Goal: Task Accomplishment & Management: Complete application form

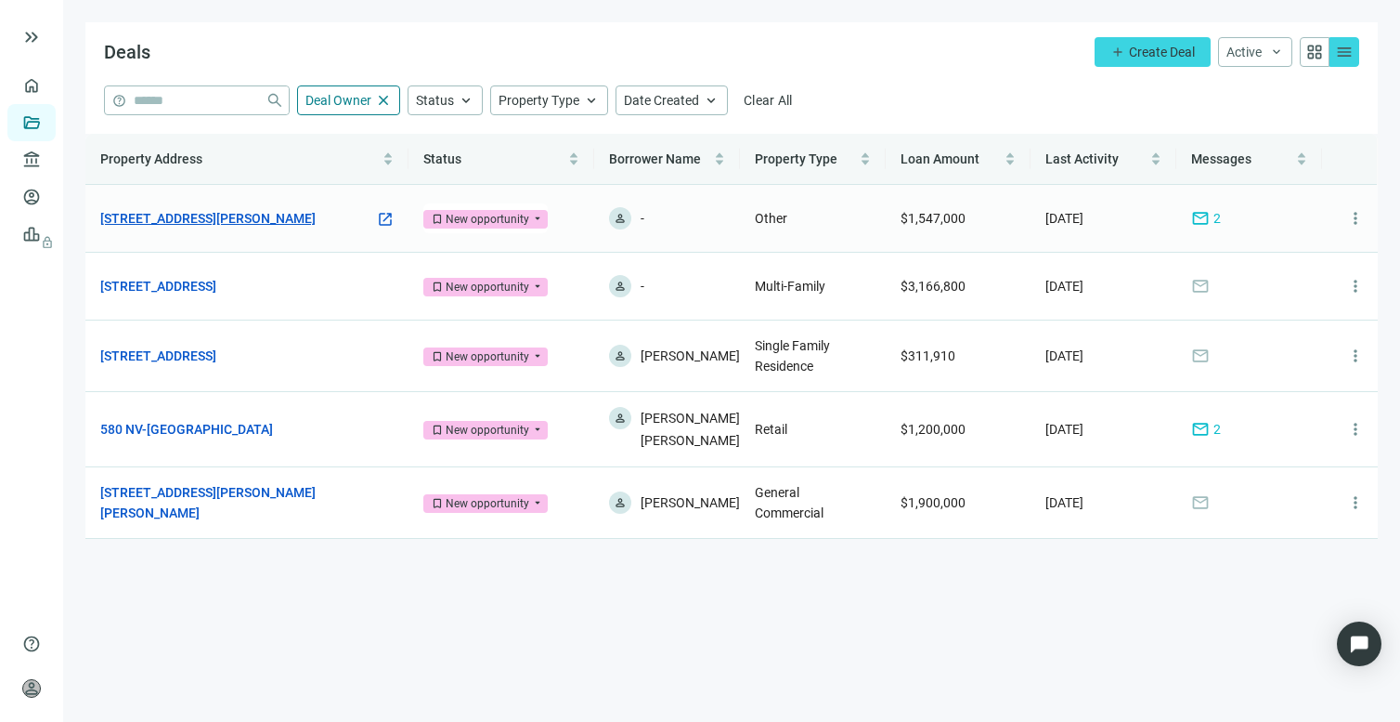
click at [181, 218] on link "[STREET_ADDRESS][PERSON_NAME]" at bounding box center [207, 218] width 215 height 20
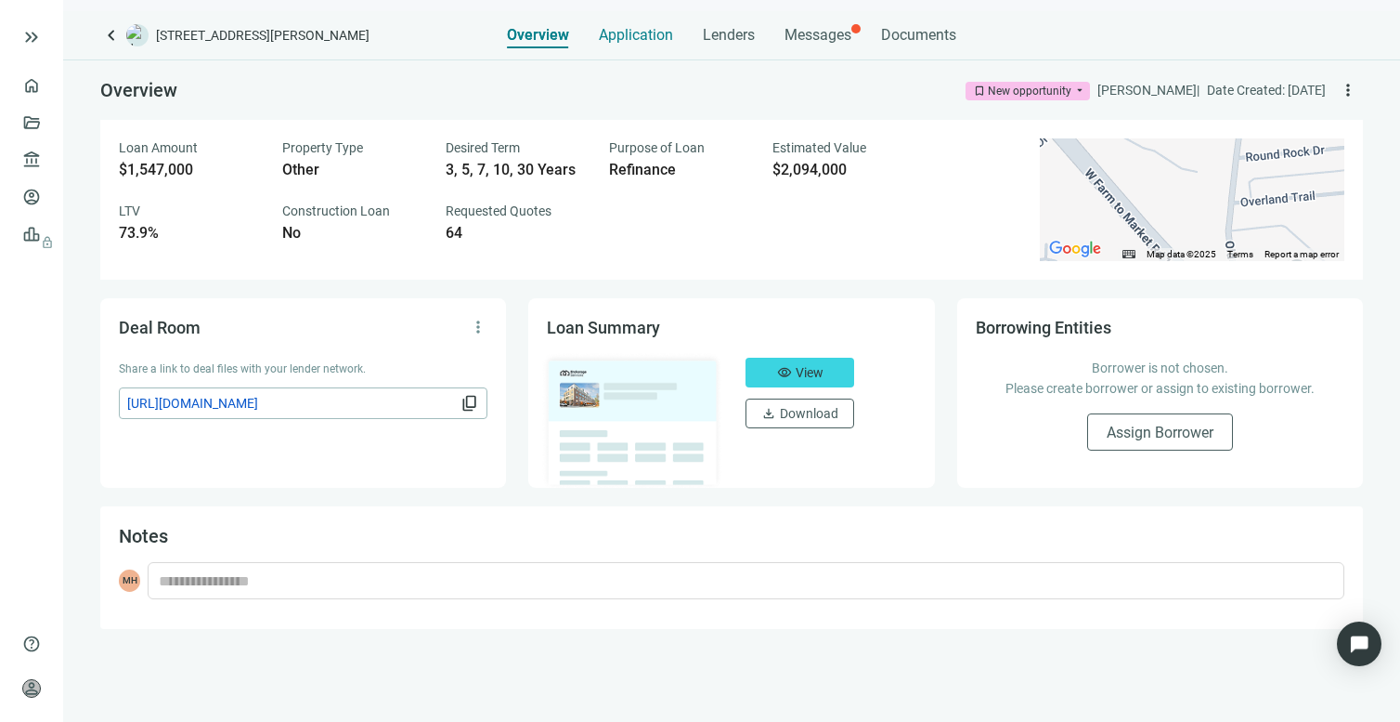
click at [640, 37] on span "Application" at bounding box center [636, 35] width 74 height 19
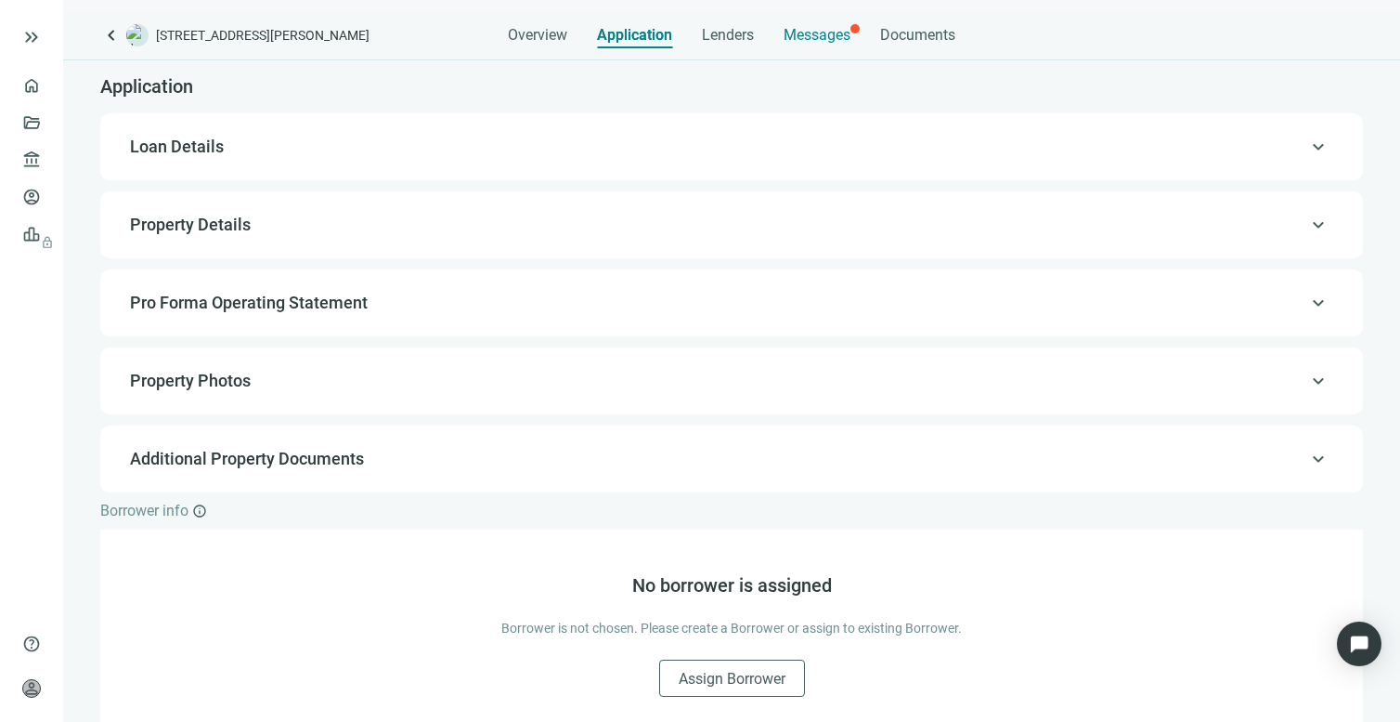
click at [831, 37] on span "Messages" at bounding box center [817, 35] width 67 height 18
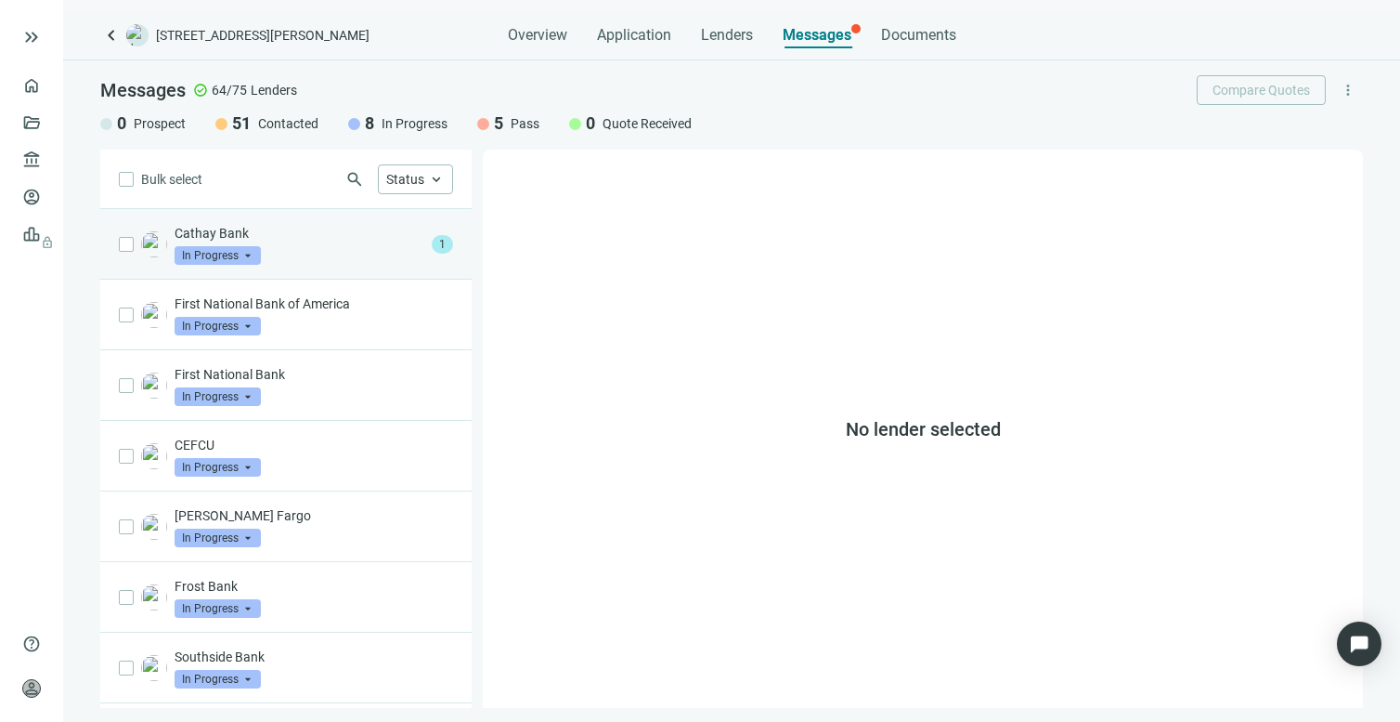
click at [249, 243] on span at bounding box center [218, 255] width 86 height 28
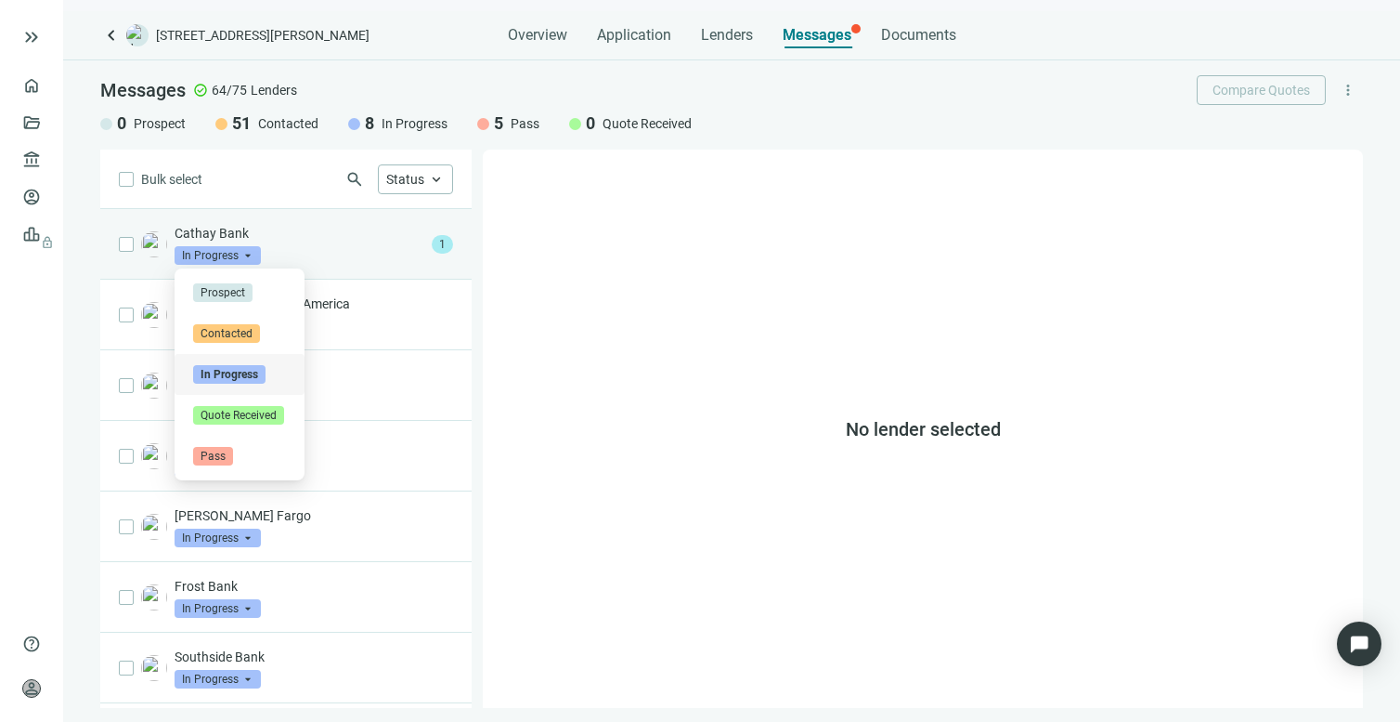
click at [277, 237] on p "Cathay Bank" at bounding box center [300, 233] width 250 height 19
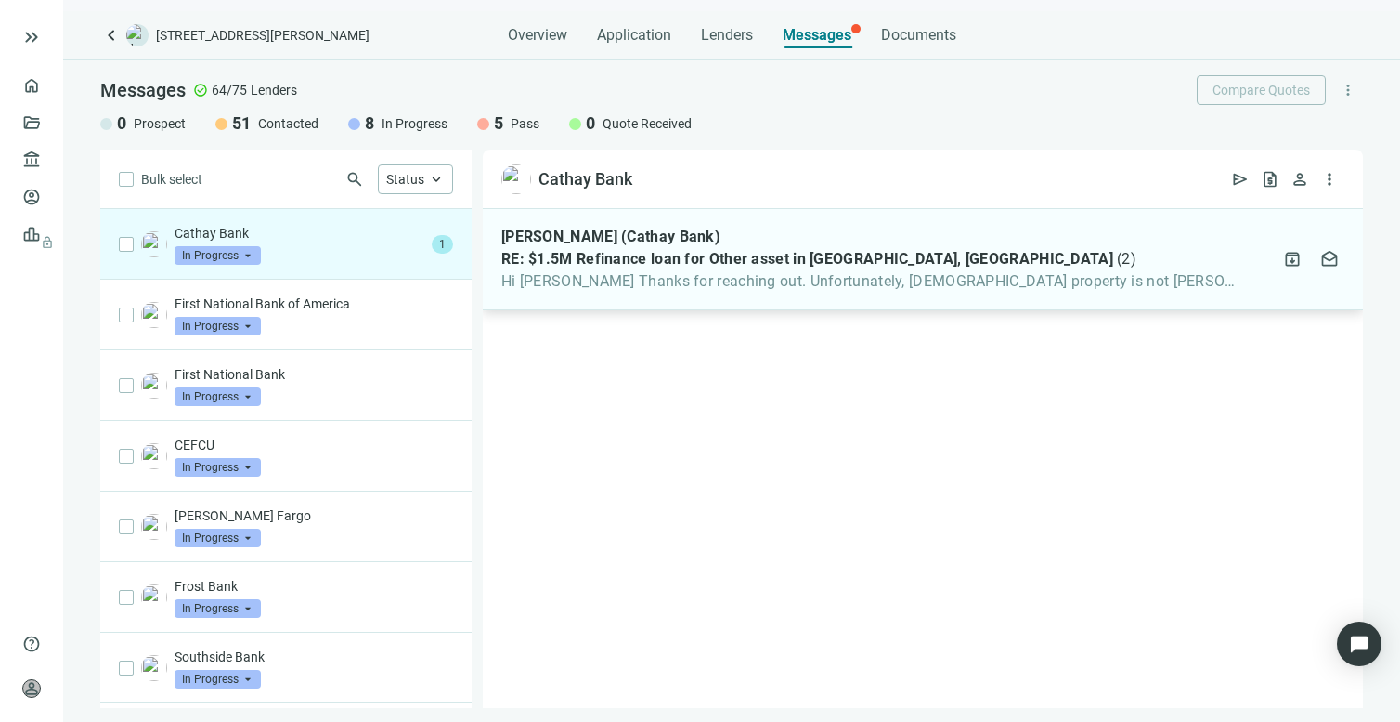
click at [763, 282] on span "Hi Mike Thanks for reaching out. Unfortunately, church property is not Cathay's" at bounding box center [869, 281] width 736 height 19
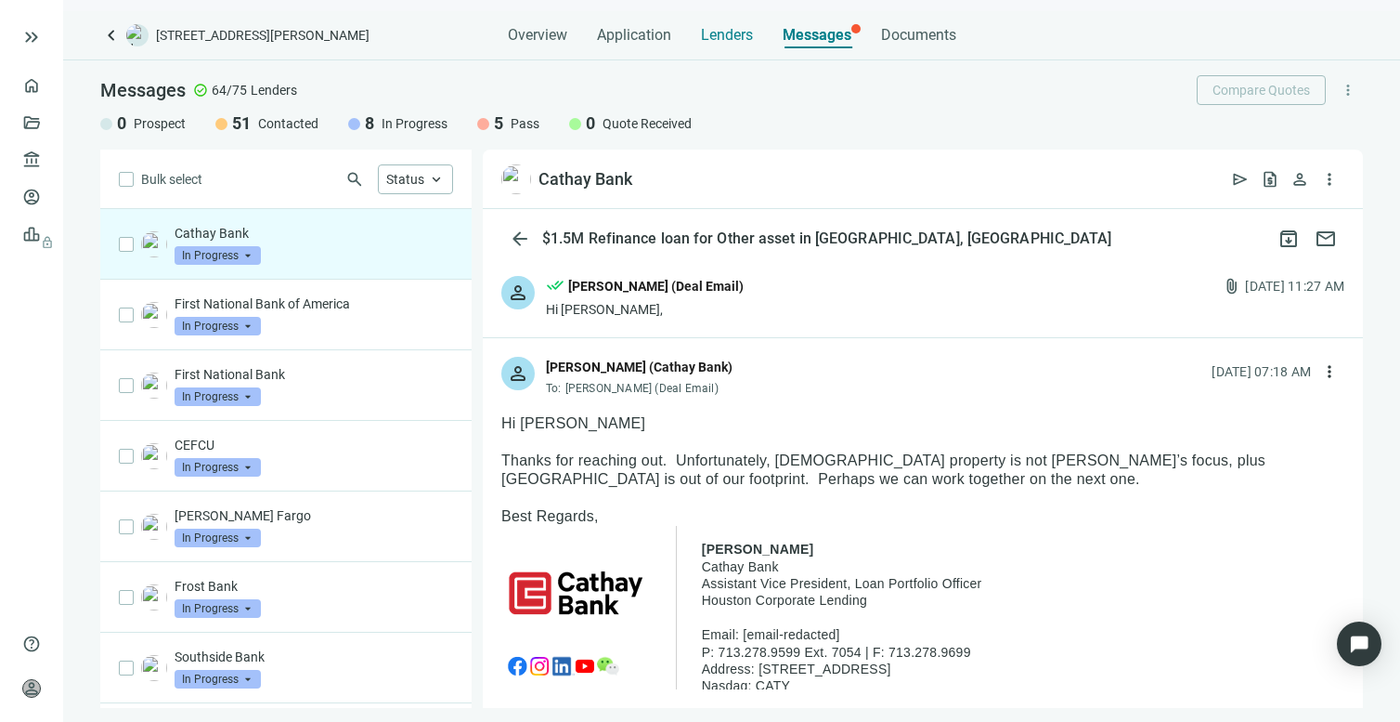
click at [736, 35] on span "Lenders" at bounding box center [727, 35] width 52 height 19
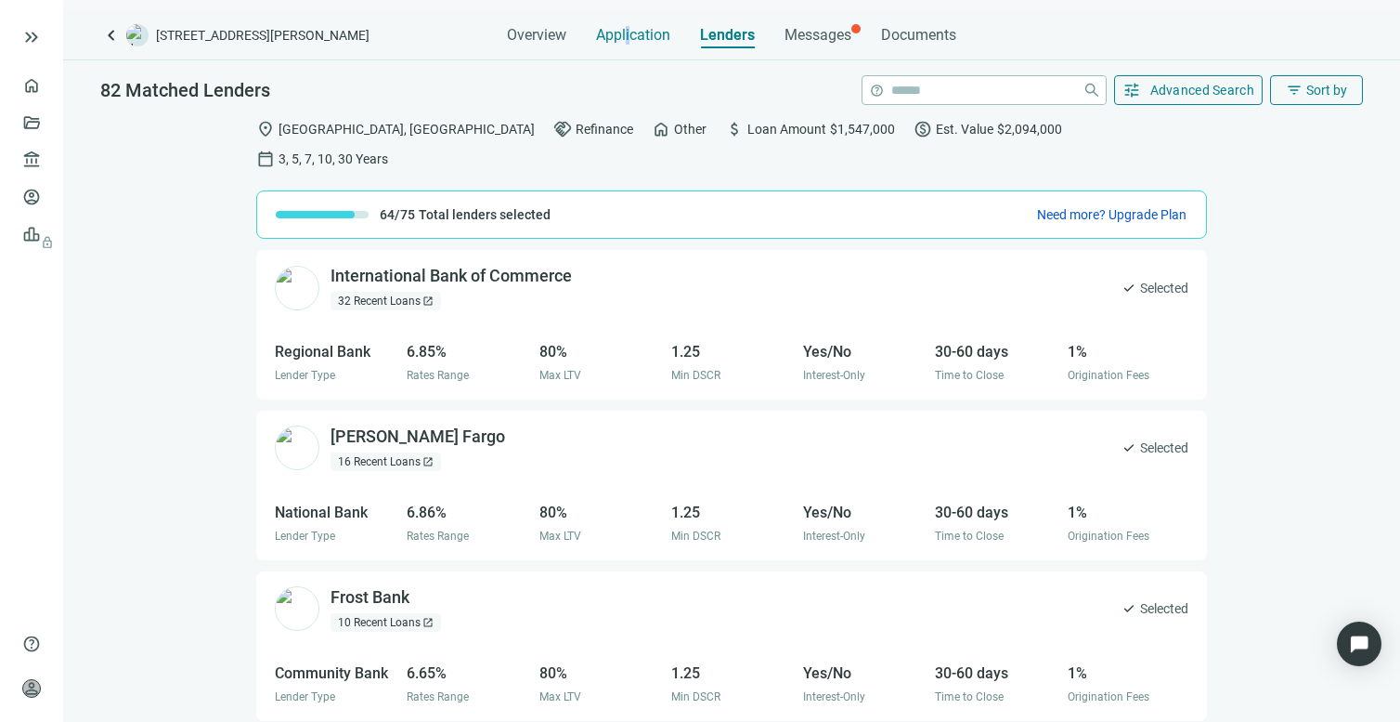
click at [629, 34] on span "Application" at bounding box center [633, 35] width 74 height 19
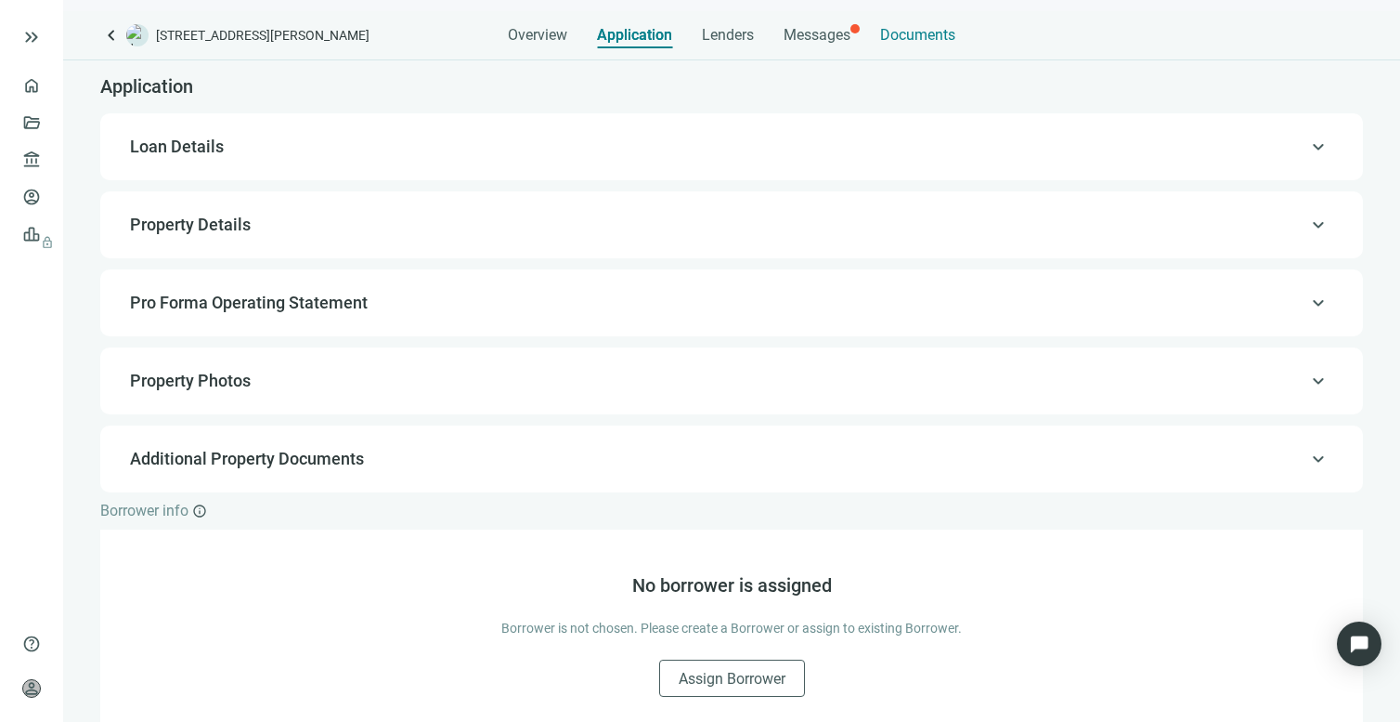
click at [893, 33] on span "Documents" at bounding box center [917, 35] width 75 height 19
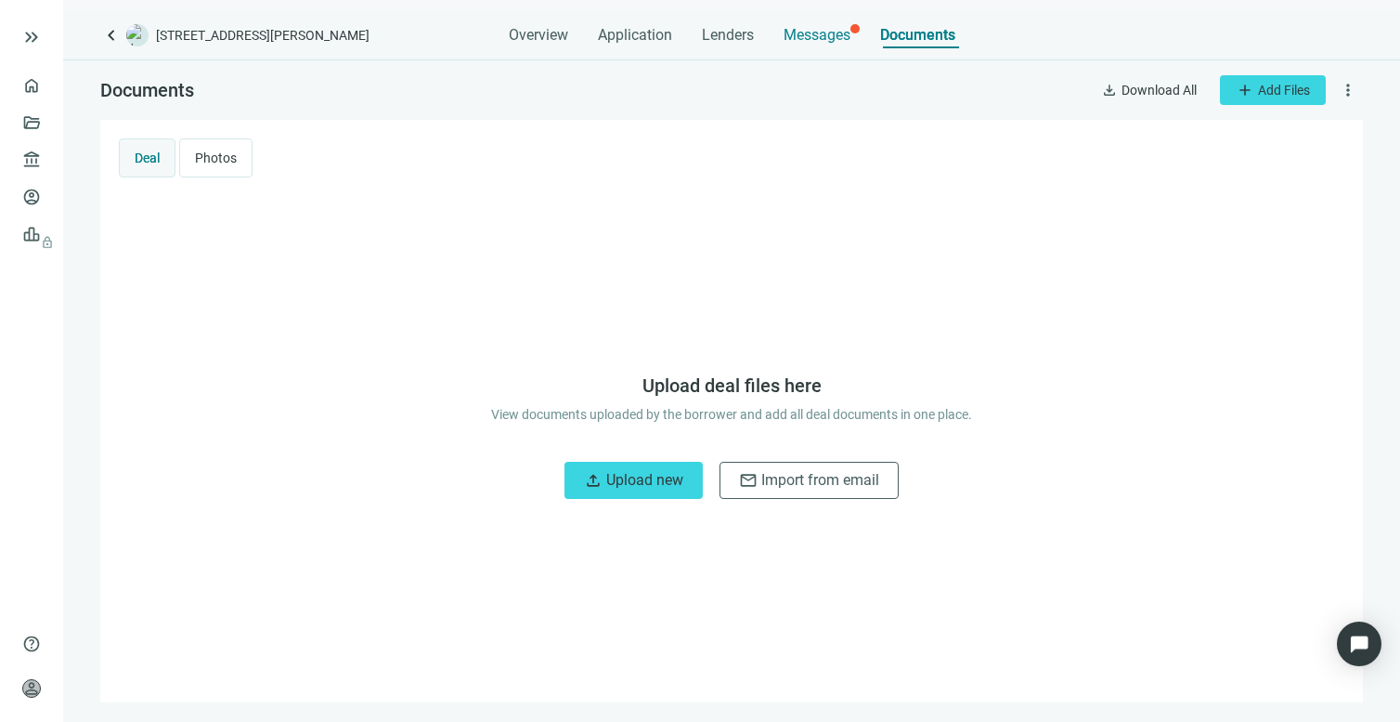
click at [818, 36] on span "Messages" at bounding box center [817, 35] width 67 height 18
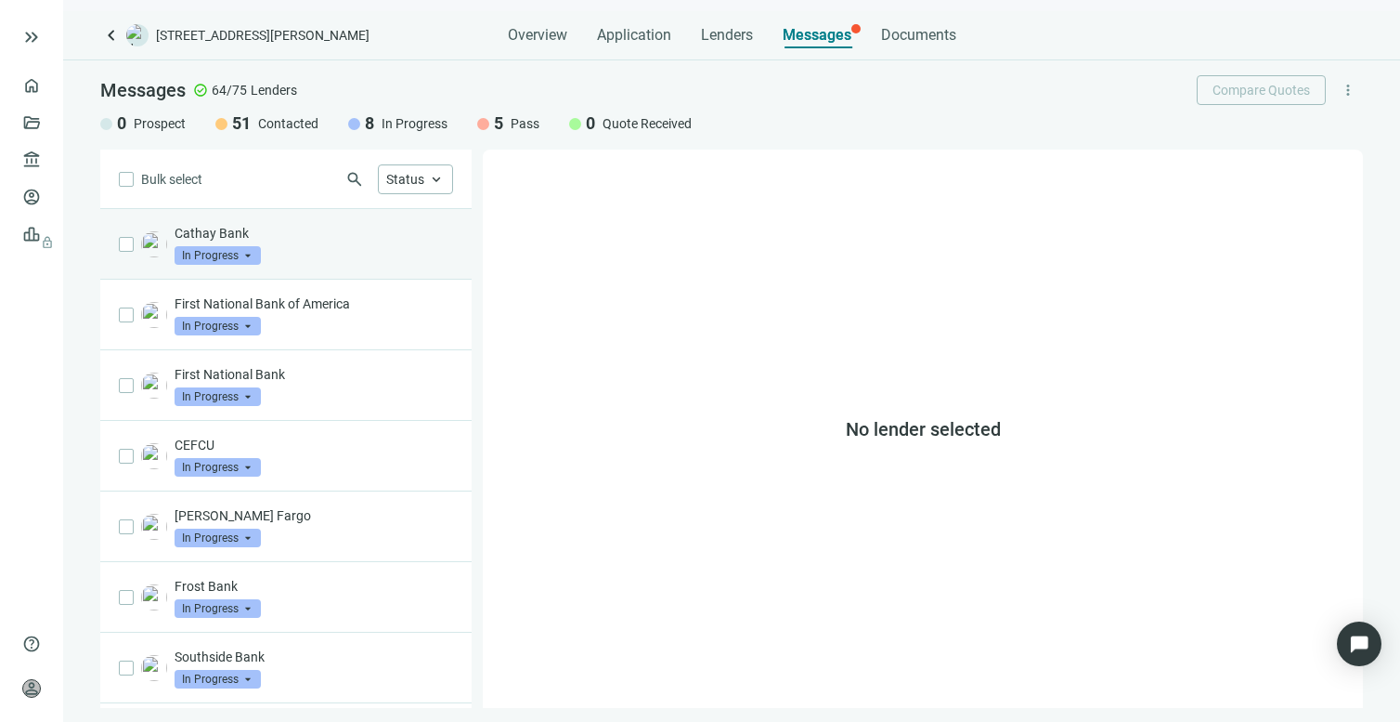
click at [309, 228] on p "Cathay Bank" at bounding box center [314, 233] width 279 height 19
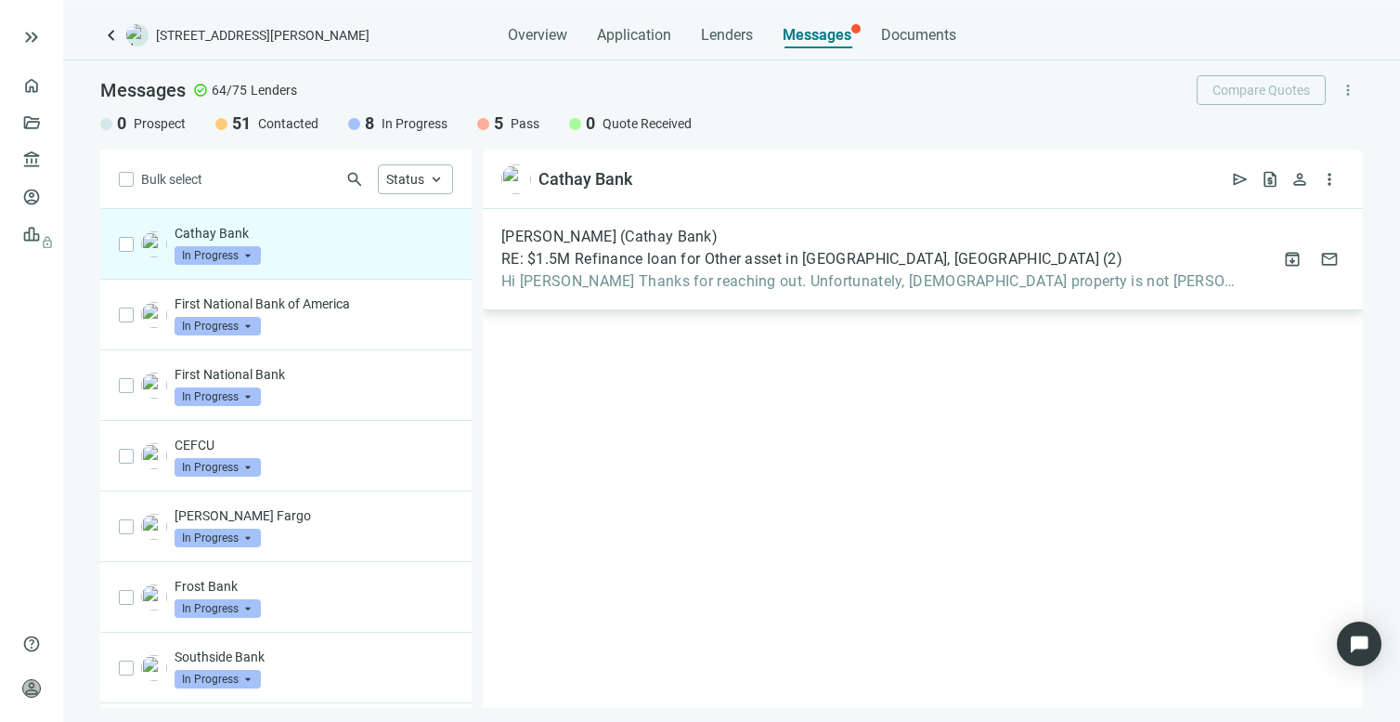
click at [646, 285] on span "Hi Mike Thanks for reaching out. Unfortunately, church property is not Cathay's" at bounding box center [869, 281] width 736 height 19
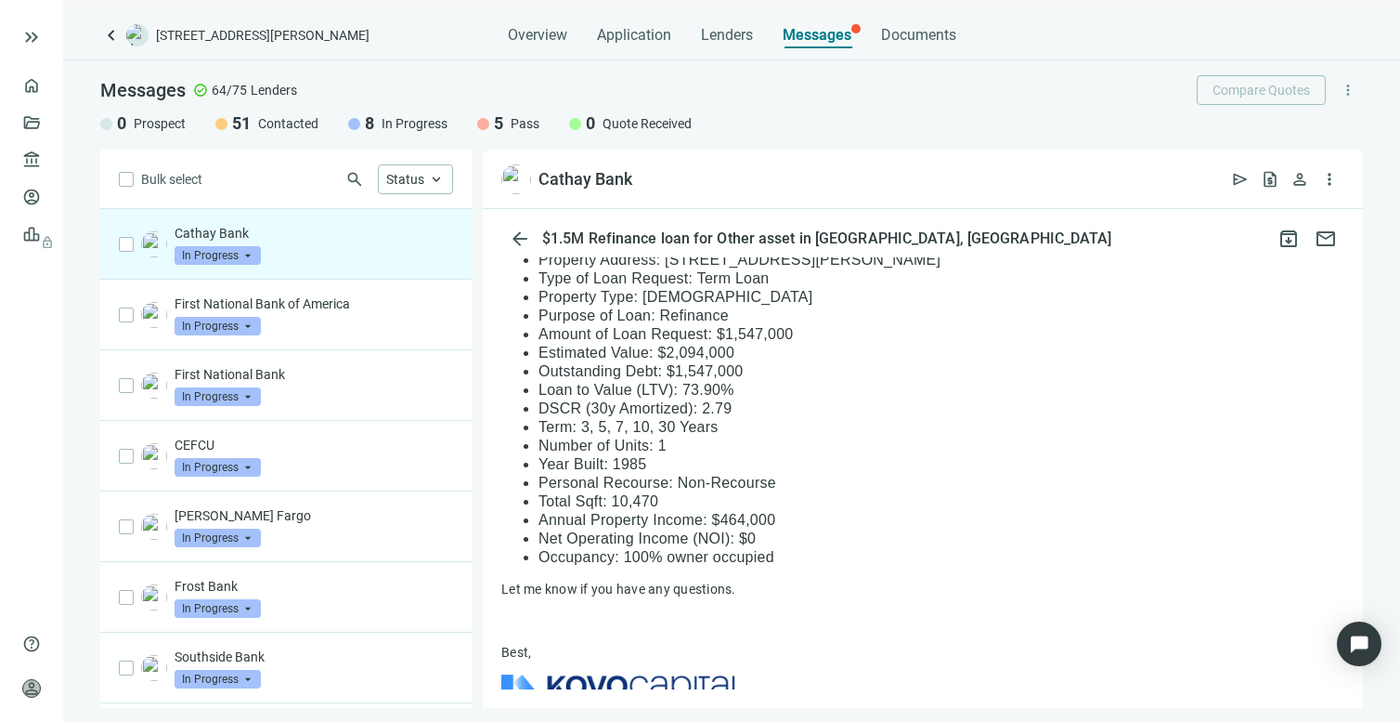
scroll to position [882, 0]
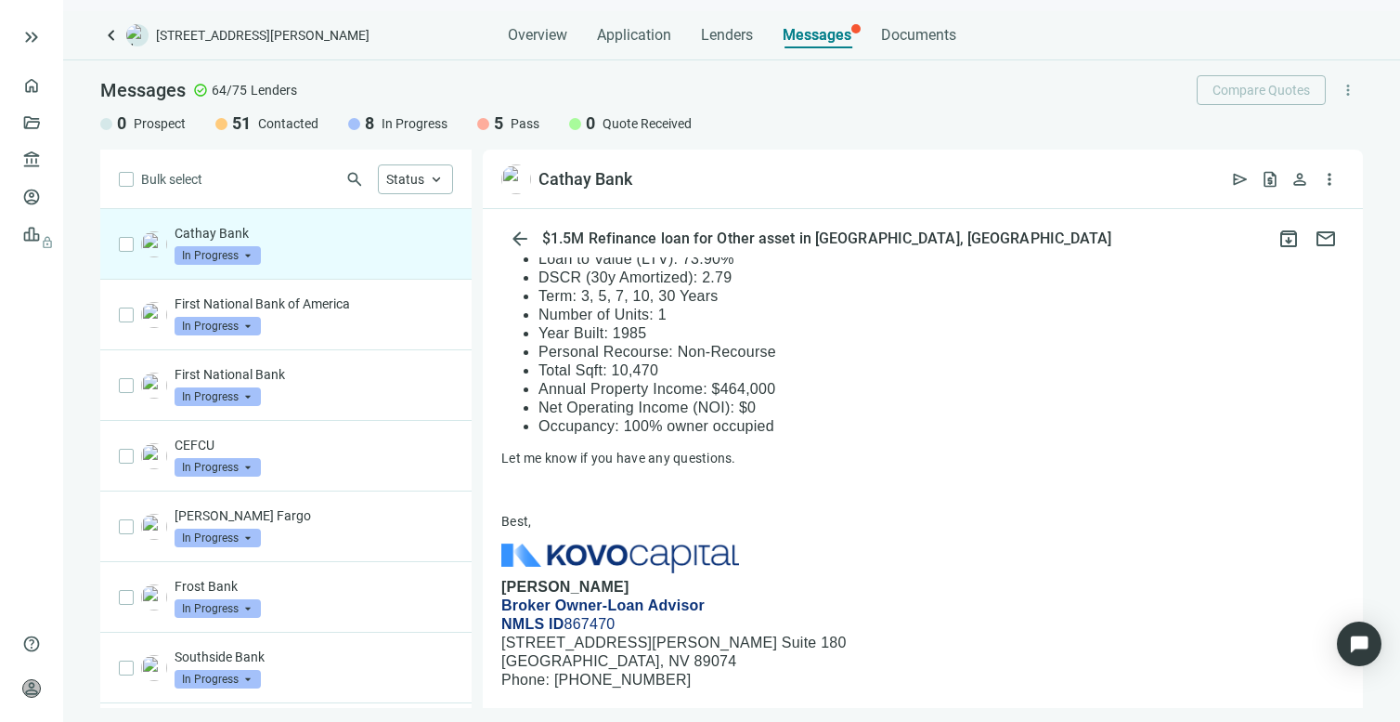
drag, startPoint x: 501, startPoint y: 480, endPoint x: 761, endPoint y: 484, distance: 260.1
click at [761, 484] on div "reply Reply reply_all Reply all forward Forward" at bounding box center [923, 348] width 880 height 1663
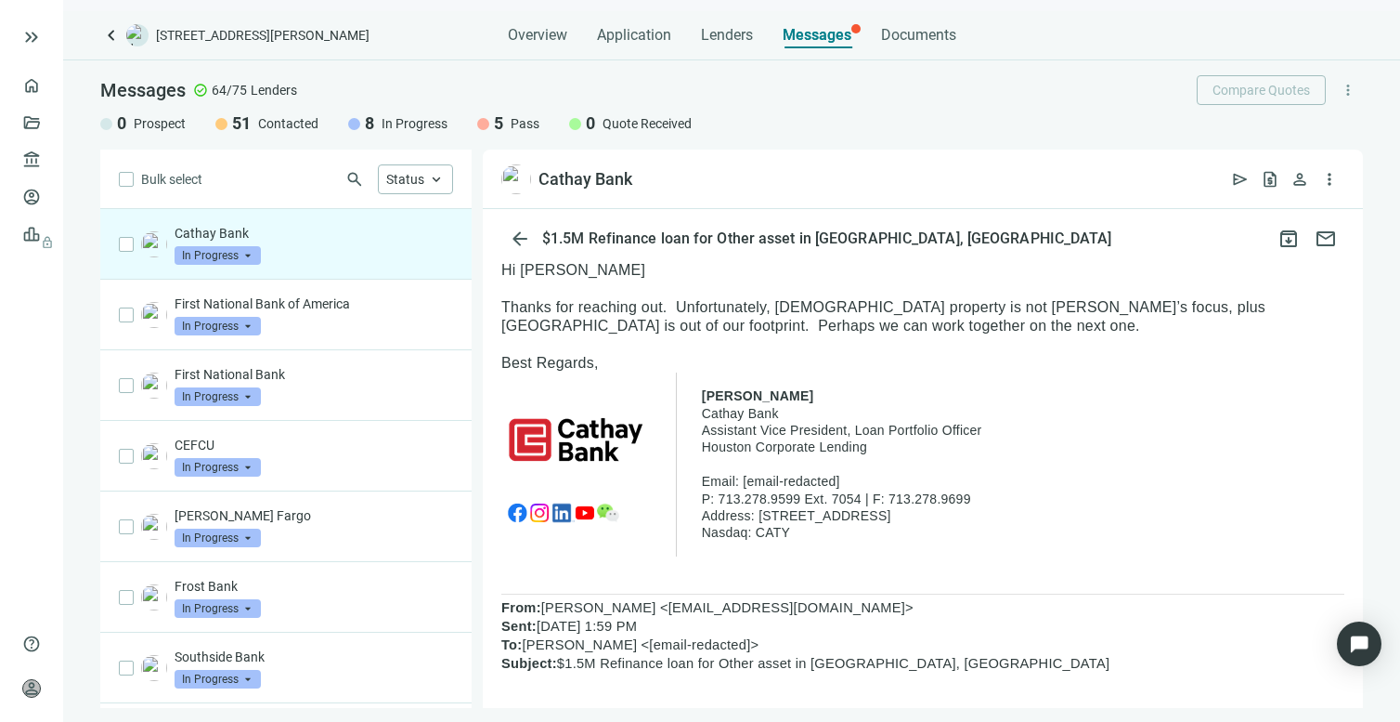
scroll to position [0, 0]
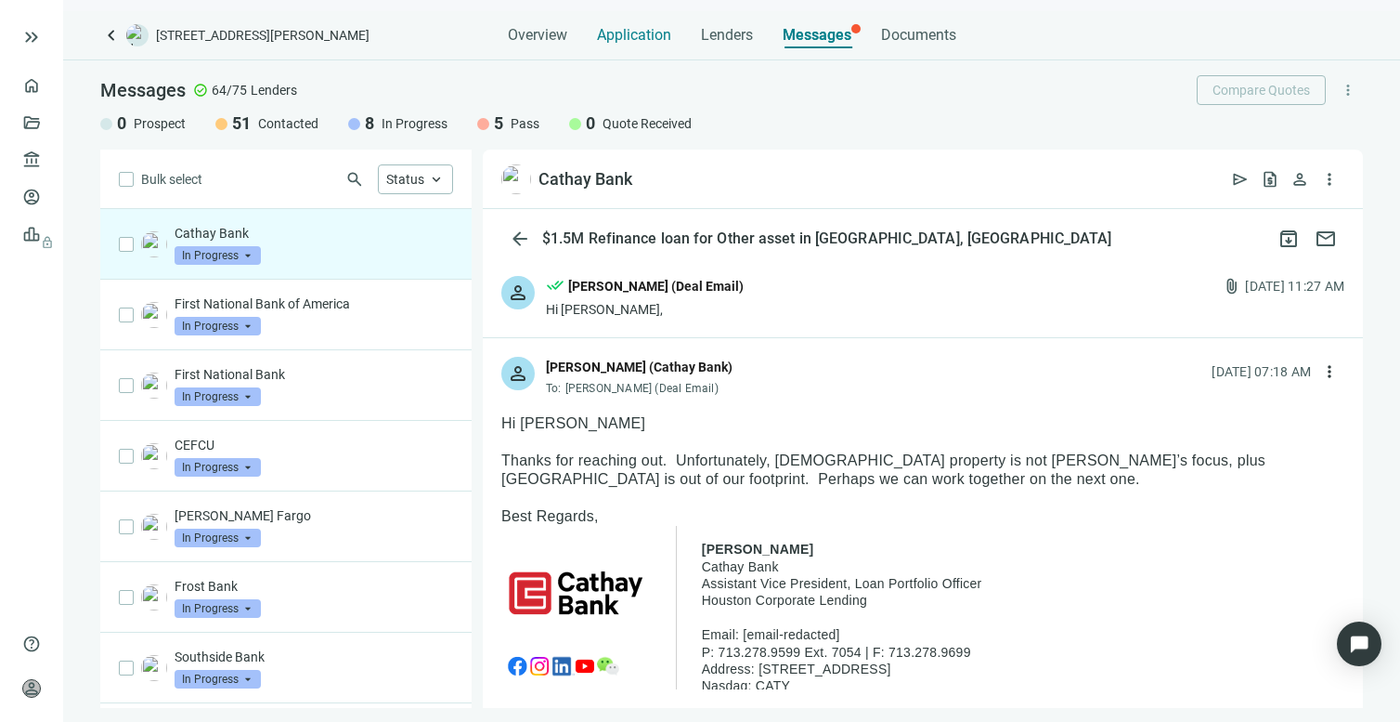
click at [640, 33] on span "Application" at bounding box center [634, 35] width 74 height 19
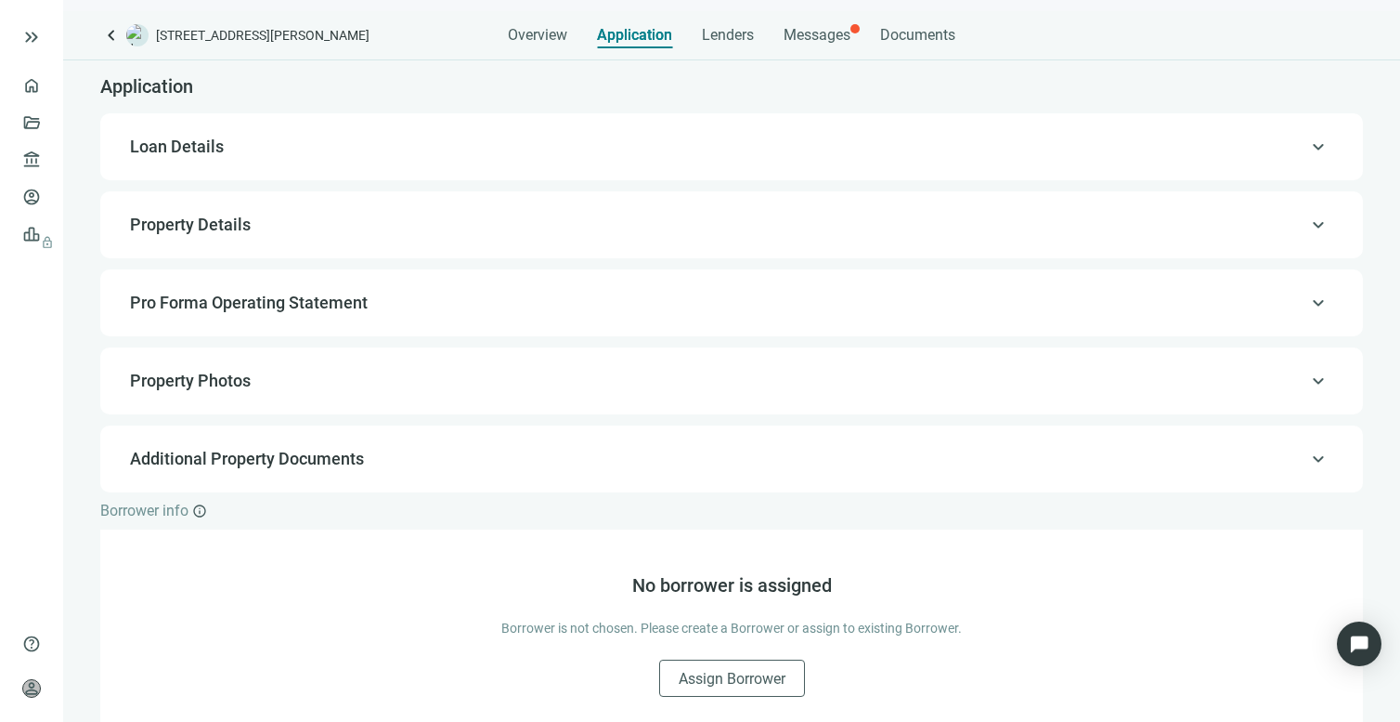
click at [281, 223] on span "Property Details" at bounding box center [730, 225] width 1200 height 22
type input "*"
type input "*******"
type input "******"
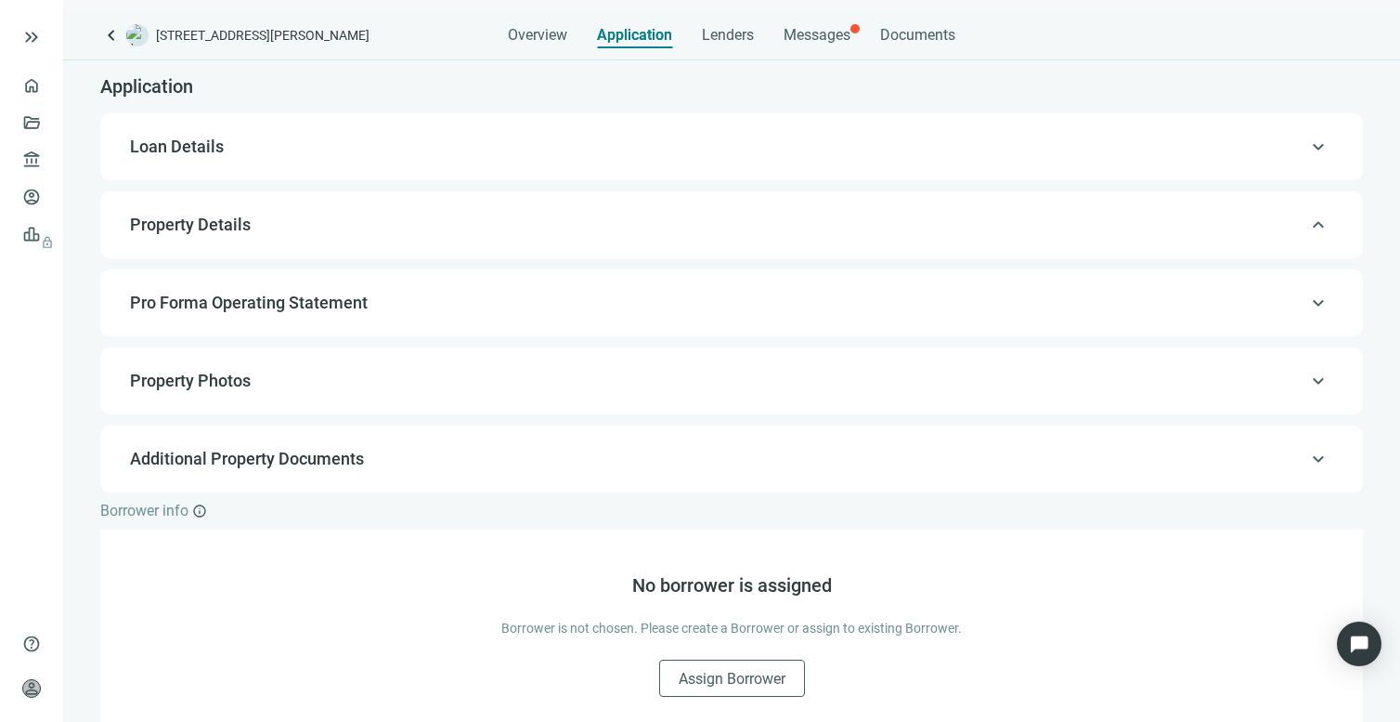
type input "****"
type input "**********"
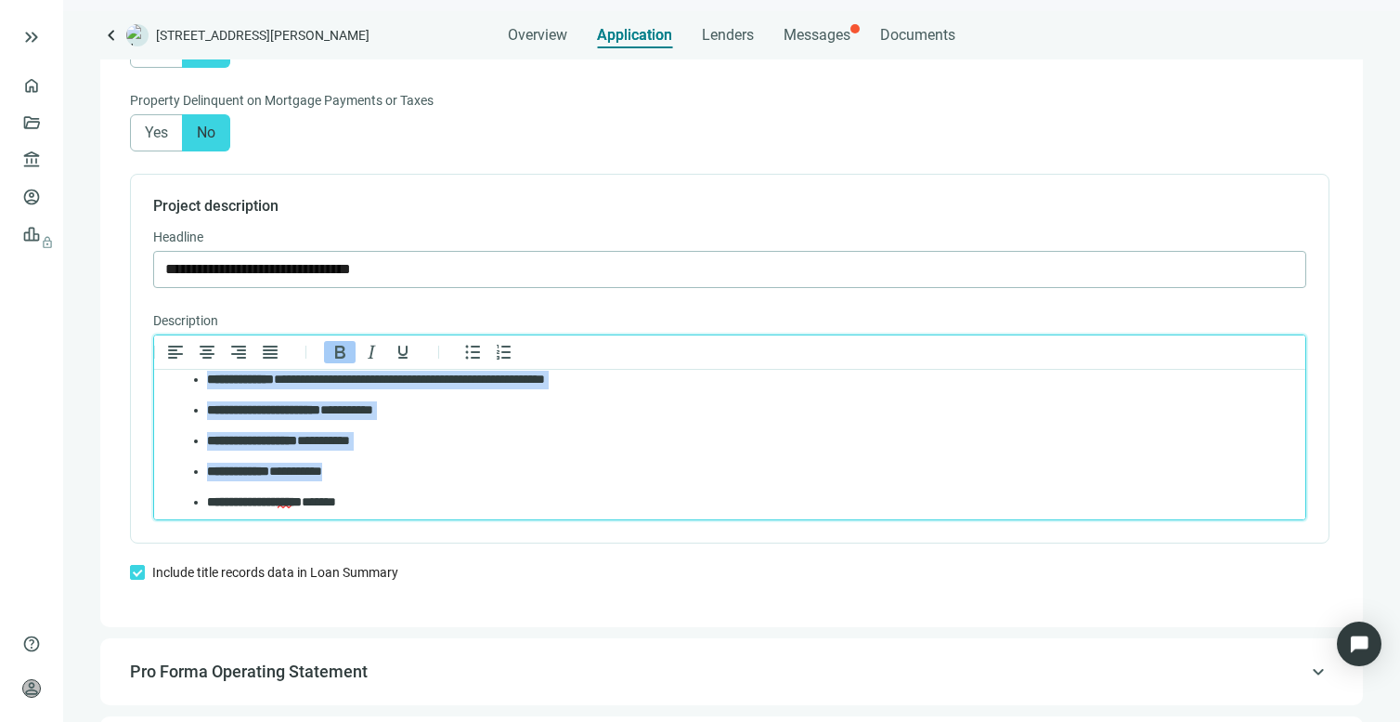
scroll to position [229, 0]
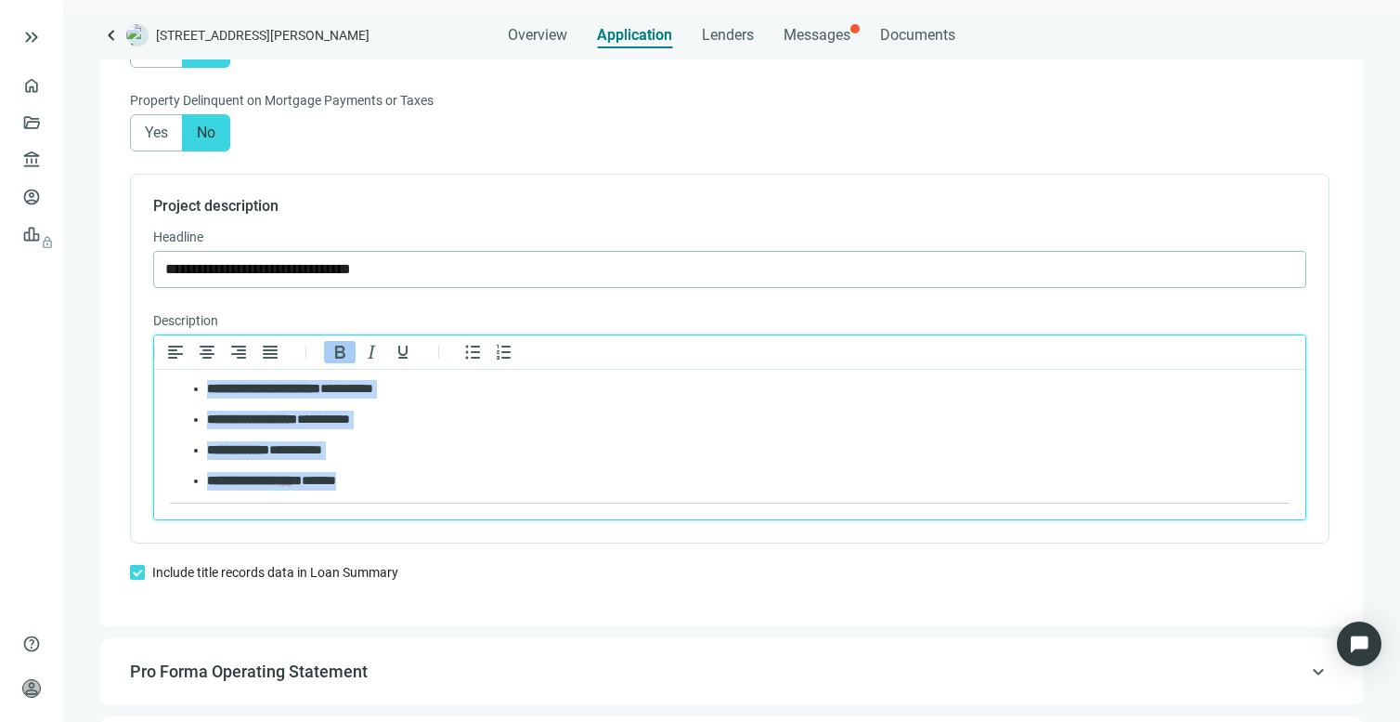
drag, startPoint x: 176, startPoint y: 436, endPoint x: 629, endPoint y: 477, distance: 454.1
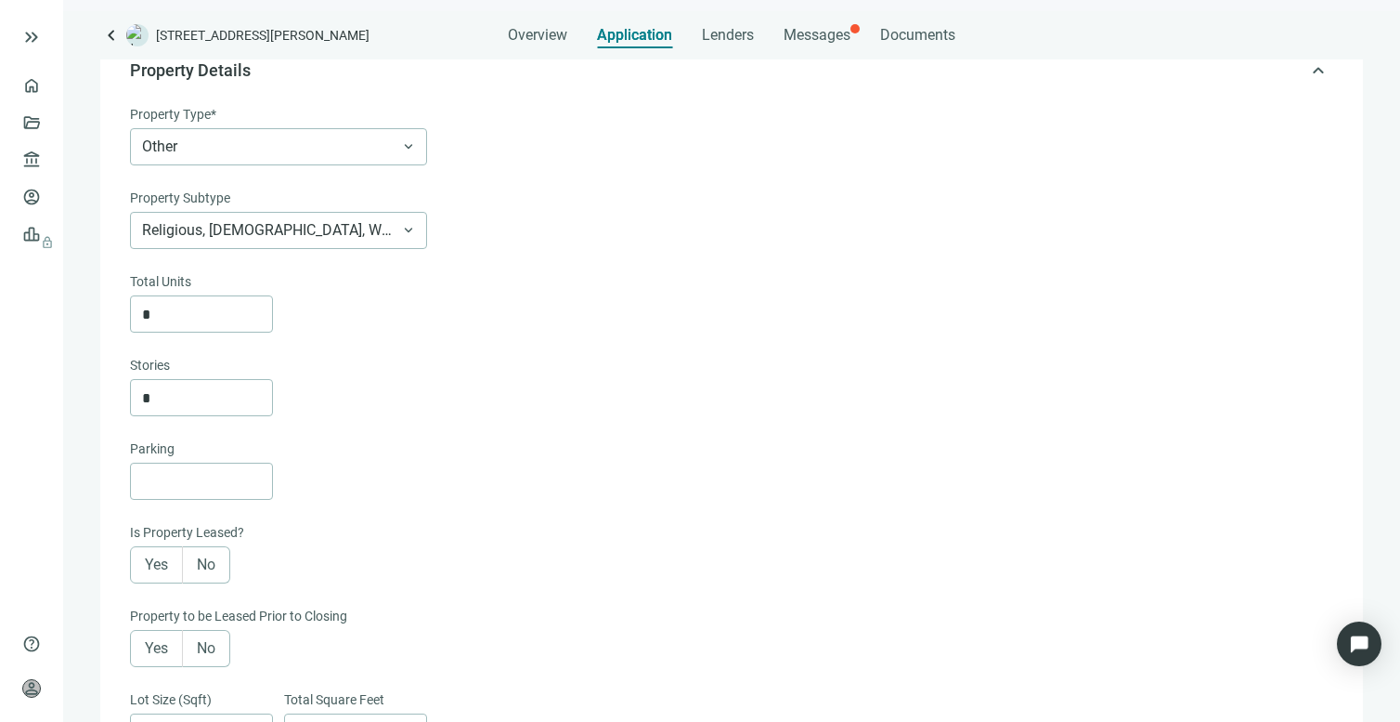
scroll to position [0, 0]
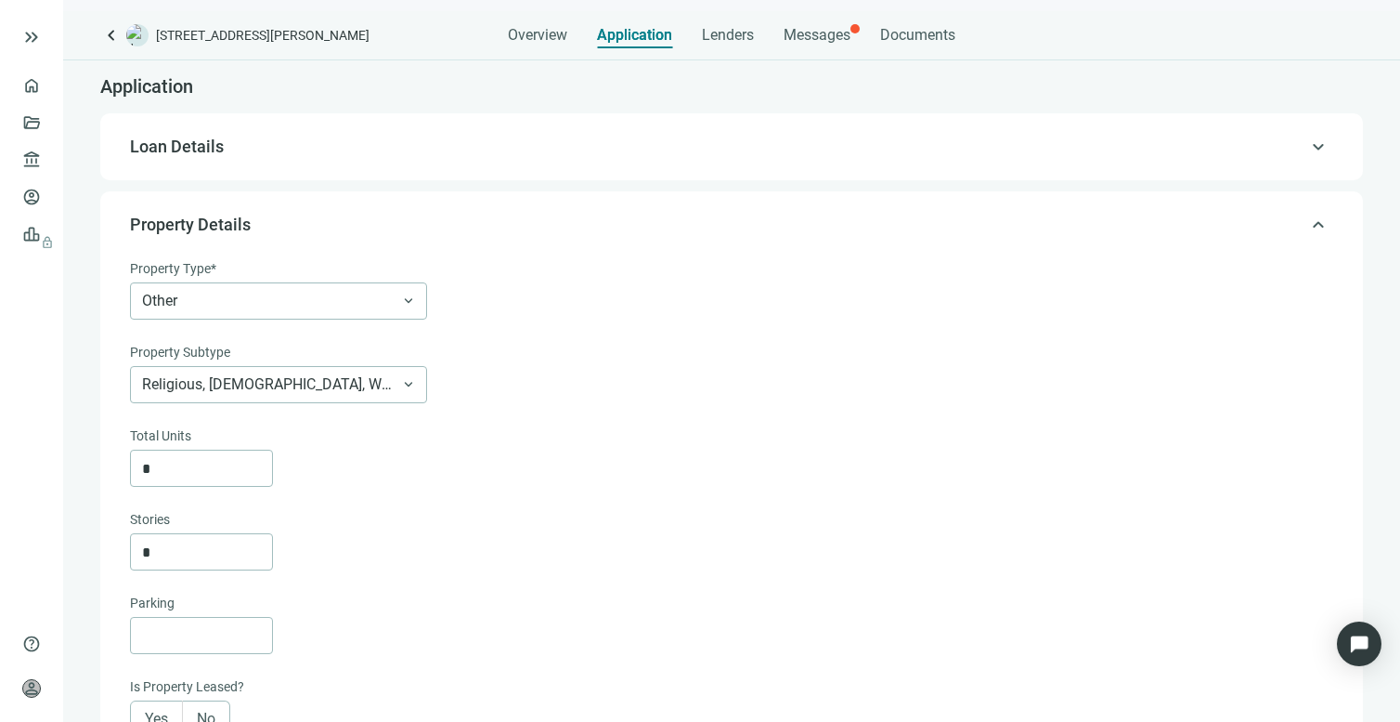
click at [634, 138] on span "Loan Details" at bounding box center [730, 147] width 1200 height 22
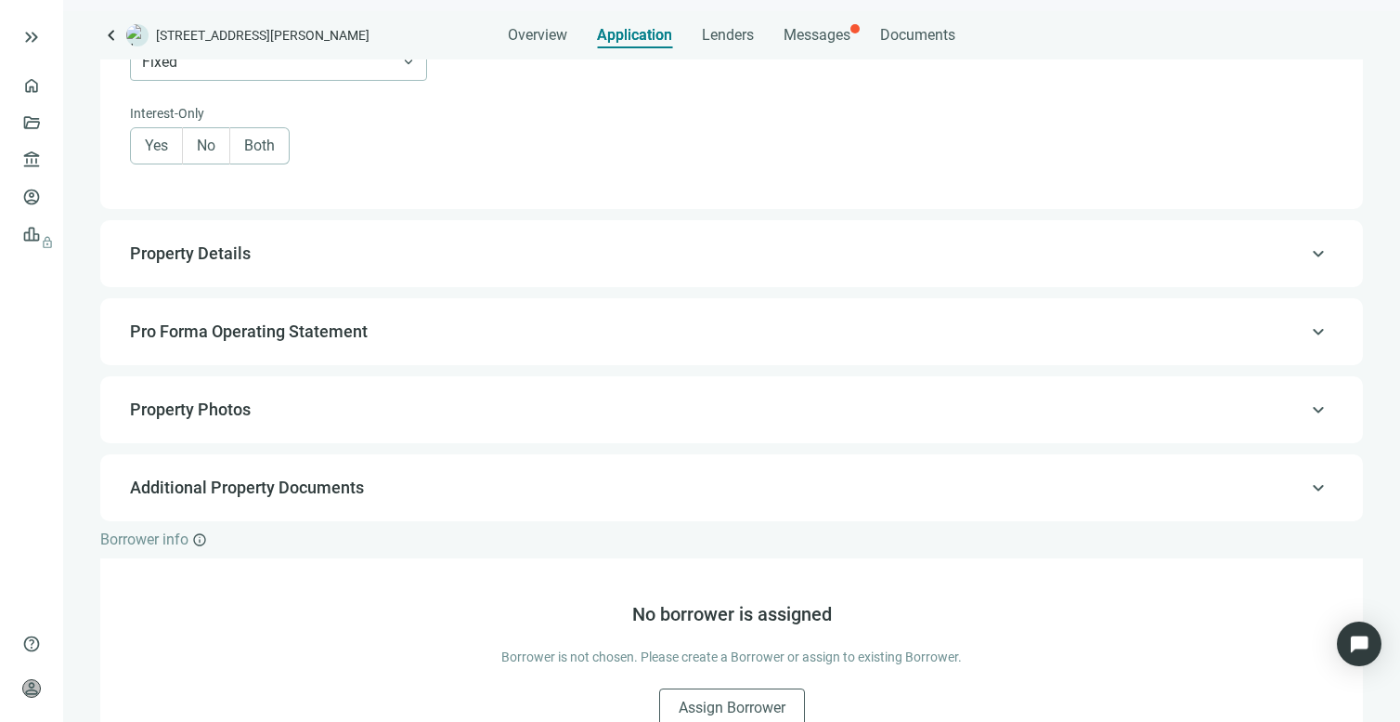
scroll to position [1405, 0]
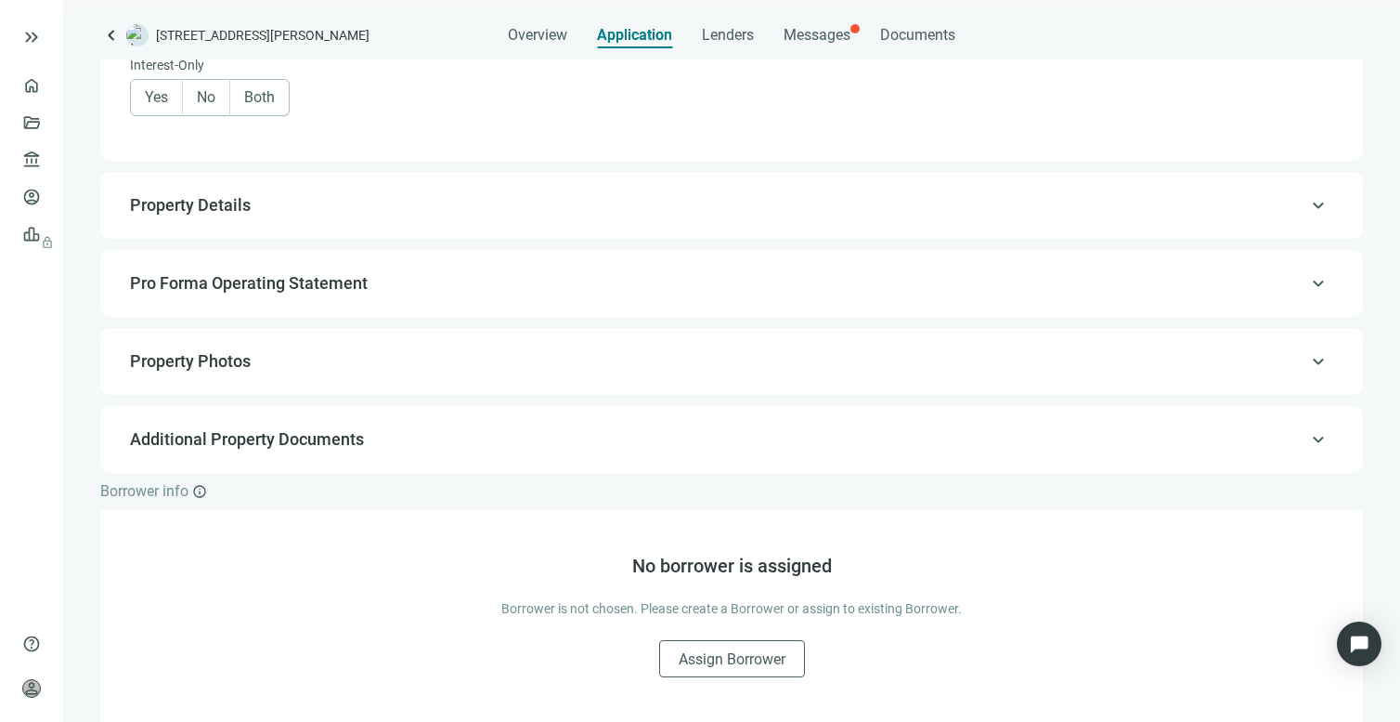
click at [266, 219] on div "keyboard_arrow_up Property Details" at bounding box center [732, 205] width 1226 height 45
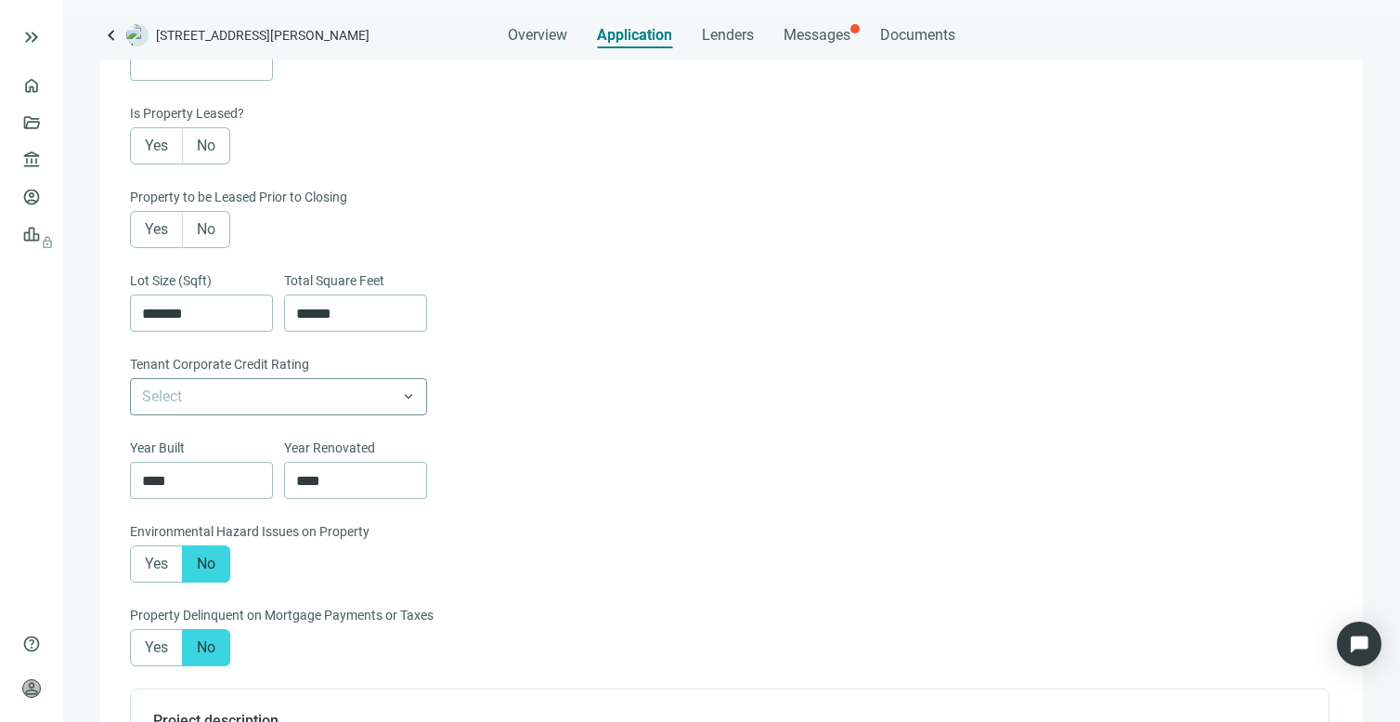
scroll to position [1210, 0]
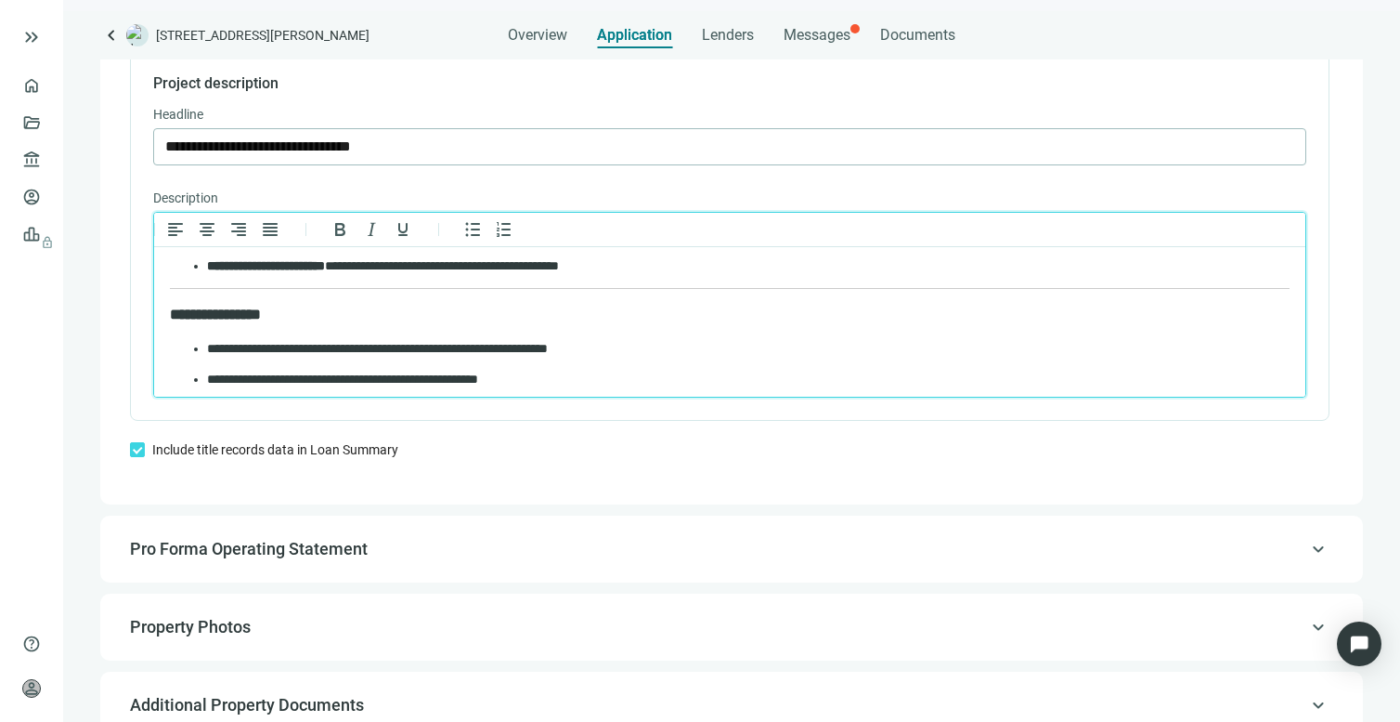
scroll to position [267, 0]
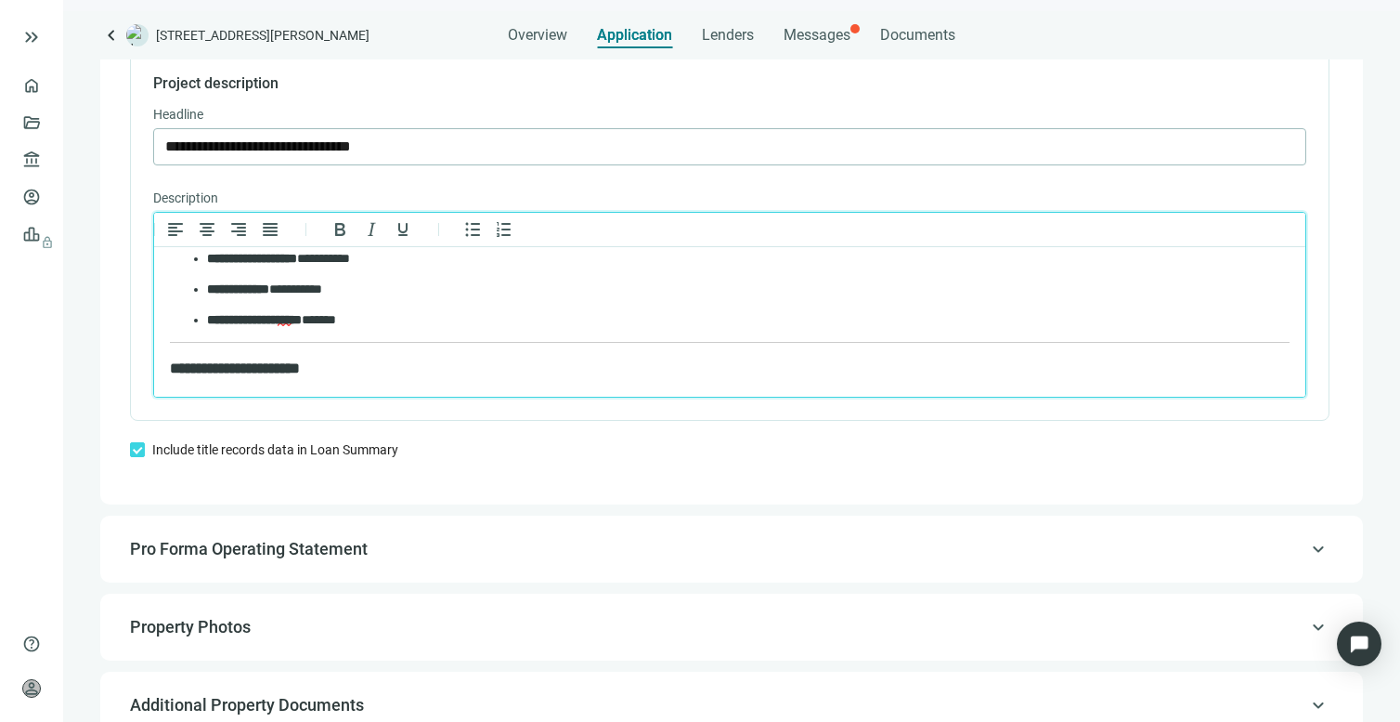
click at [332, 286] on p "**********" at bounding box center [730, 289] width 1046 height 18
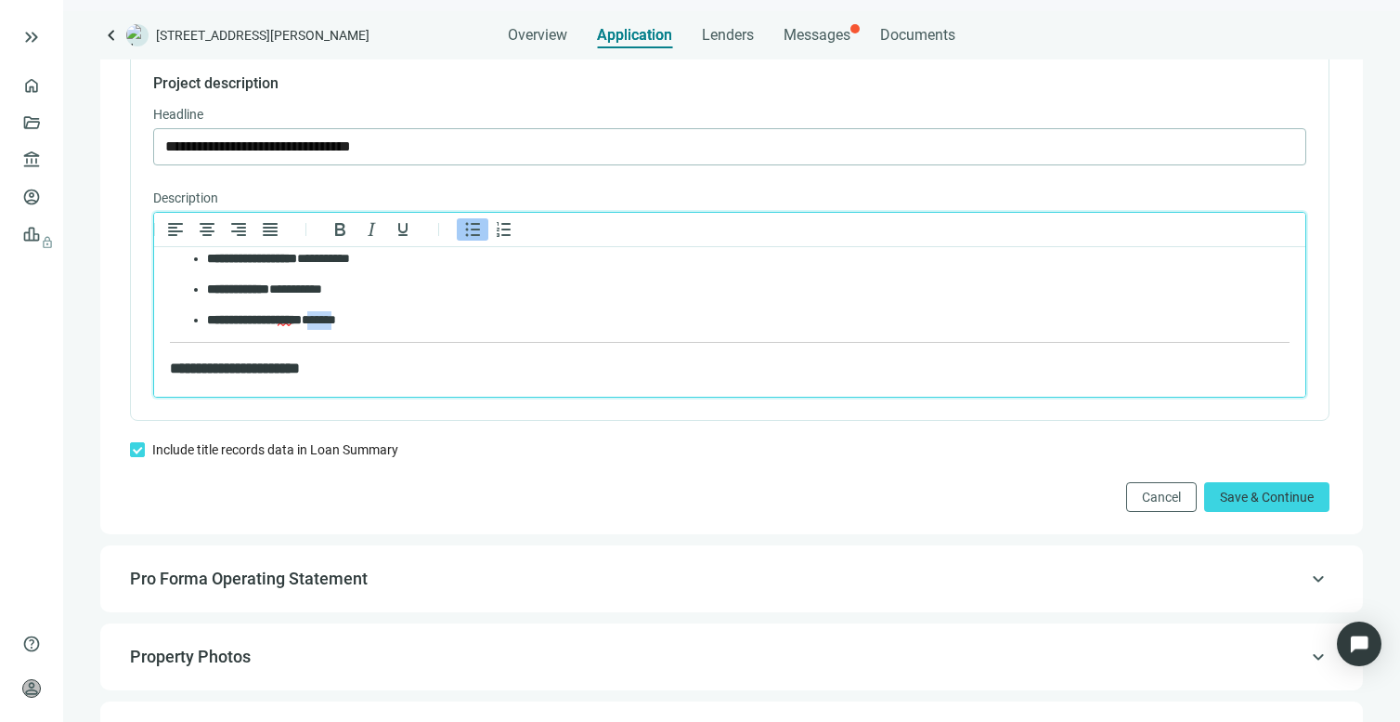
drag, startPoint x: 369, startPoint y: 319, endPoint x: 340, endPoint y: 320, distance: 28.8
click at [340, 320] on p "**********" at bounding box center [730, 320] width 1046 height 18
click at [528, 311] on p "**********" at bounding box center [730, 320] width 1046 height 18
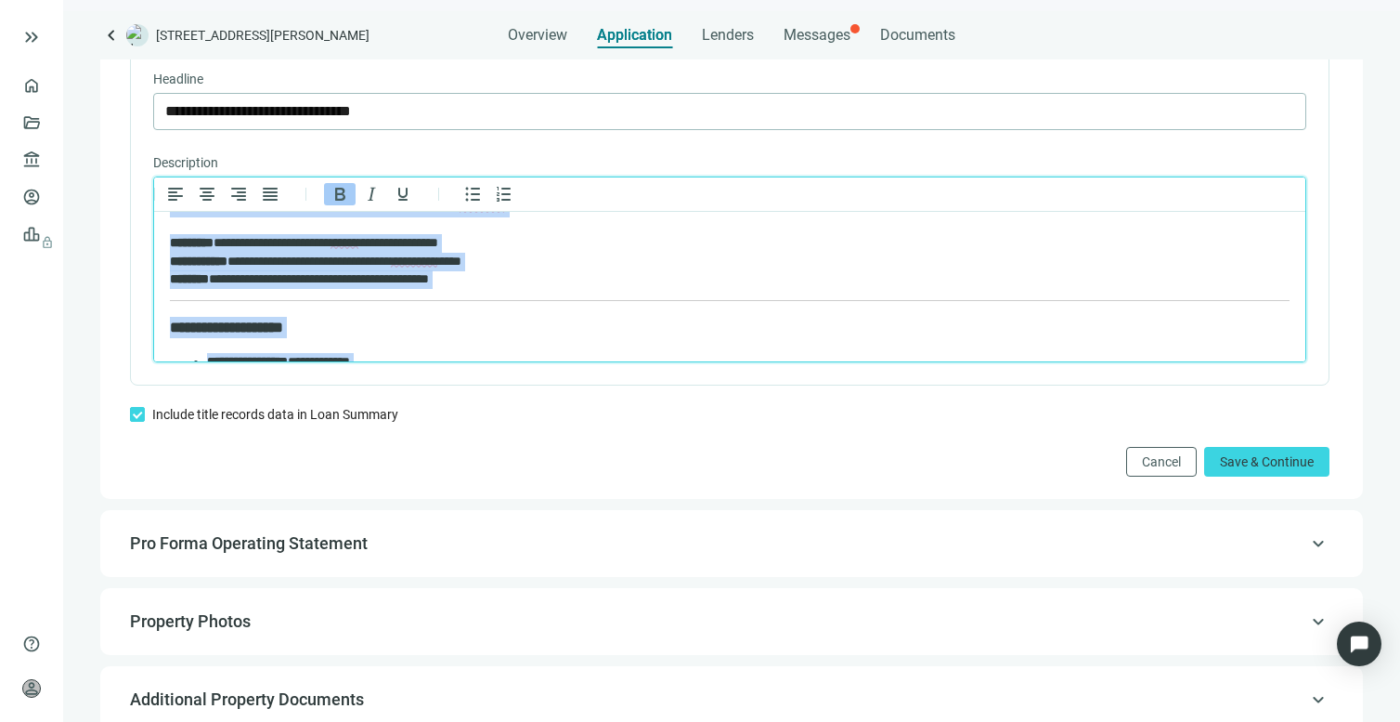
scroll to position [0, 0]
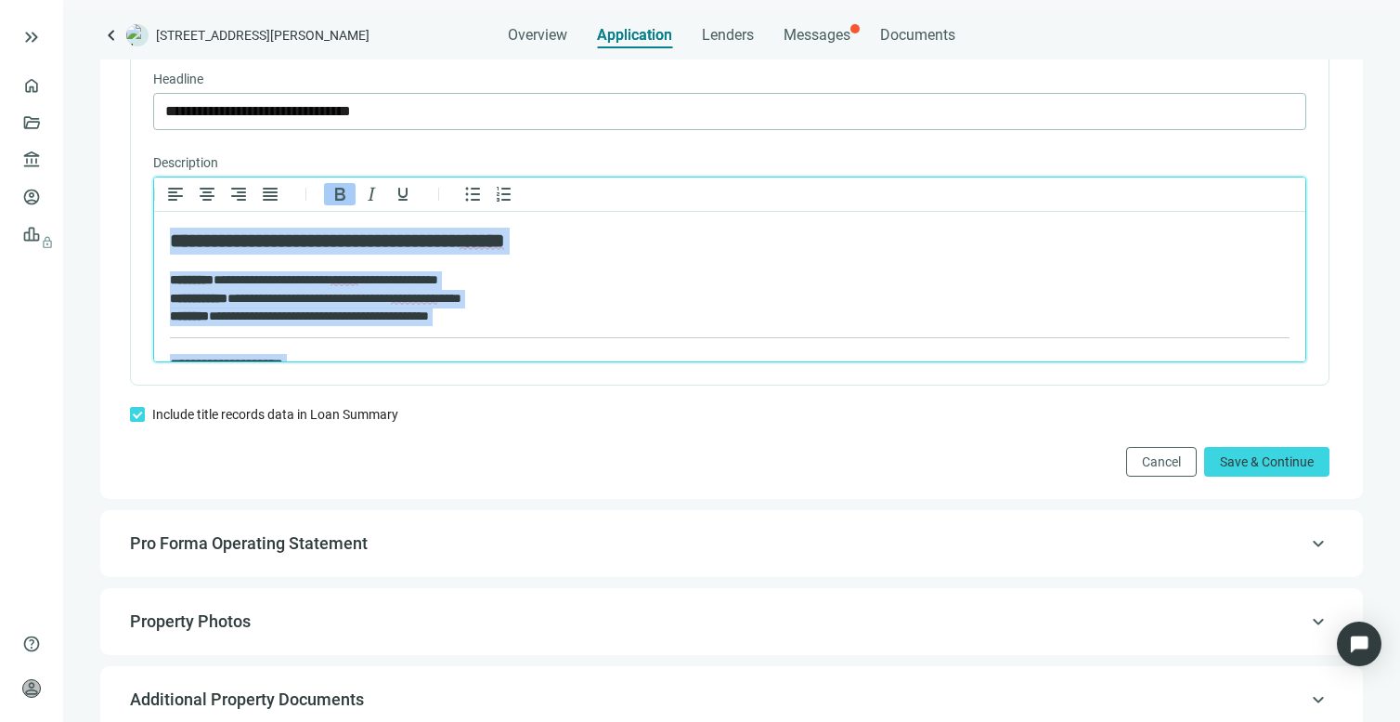
drag, startPoint x: 634, startPoint y: 324, endPoint x: 129, endPoint y: 201, distance: 520.1
copy body "**********"
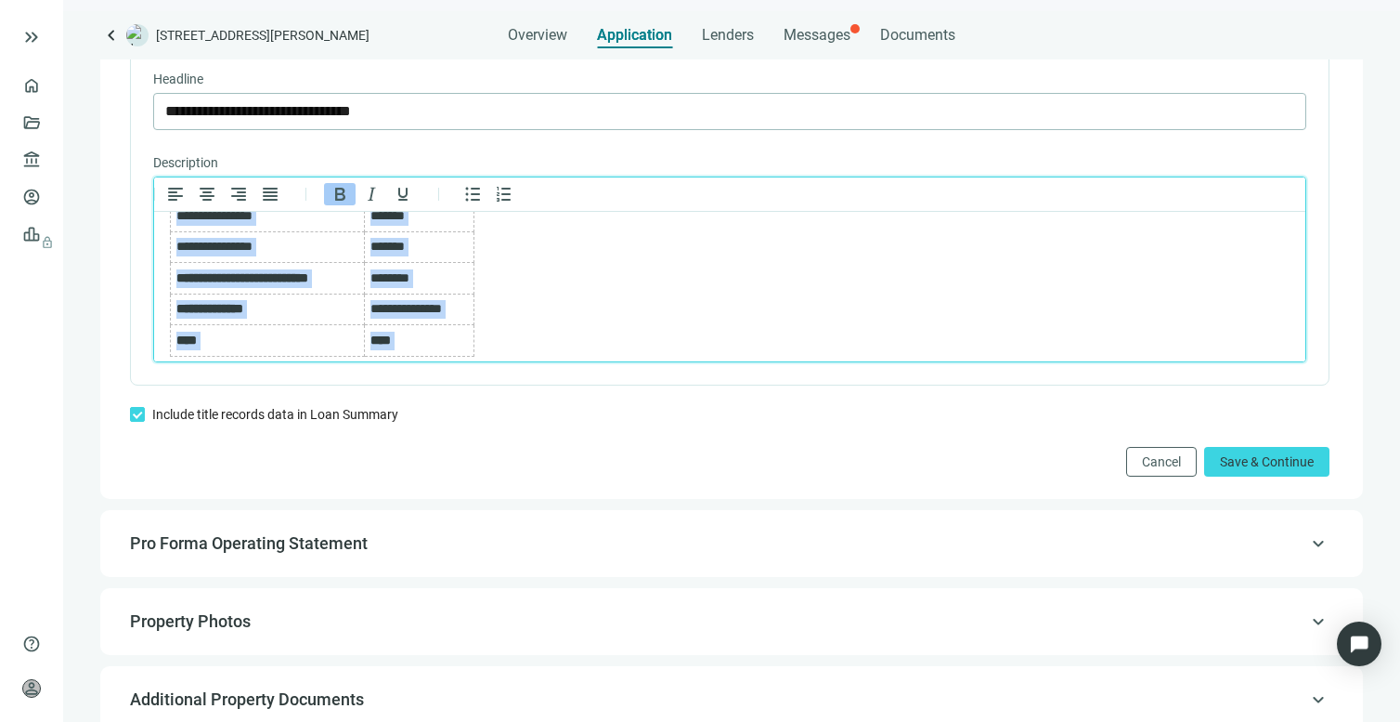
scroll to position [1035, 0]
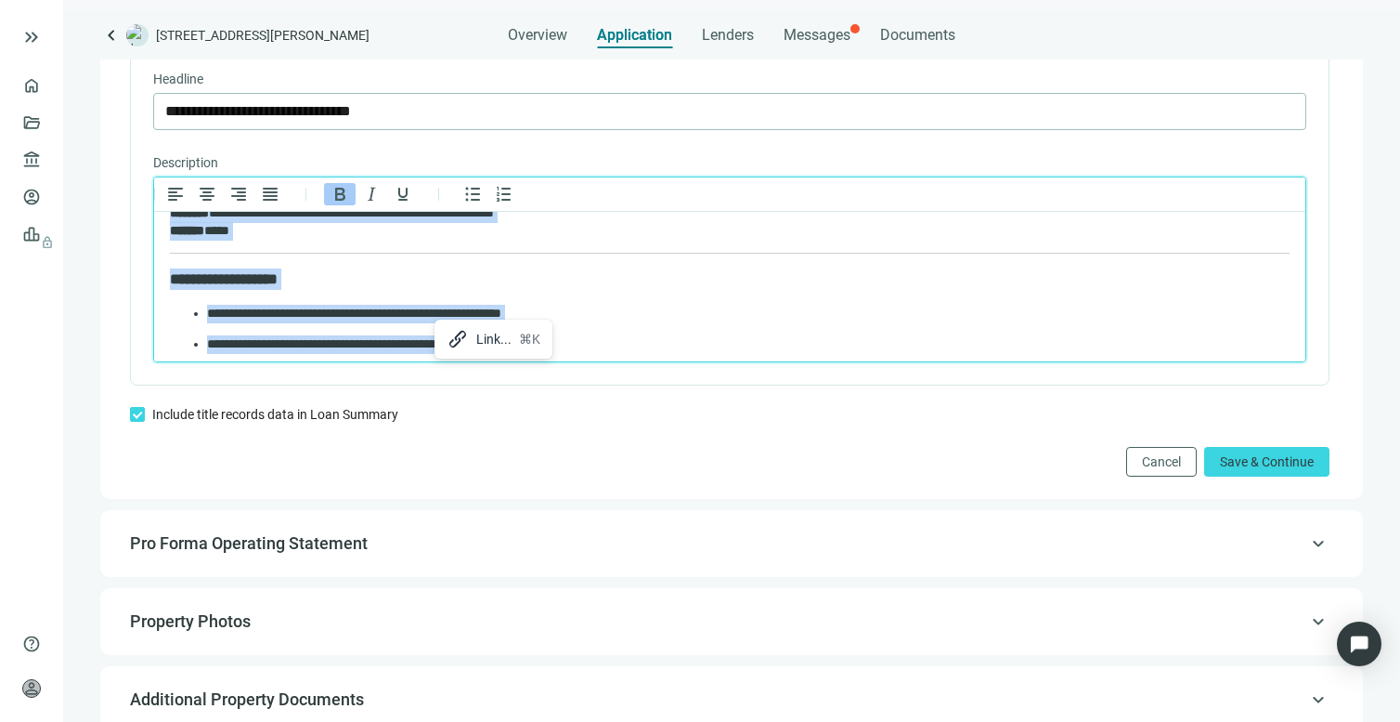
click at [421, 268] on h3 "**********" at bounding box center [730, 278] width 1120 height 21
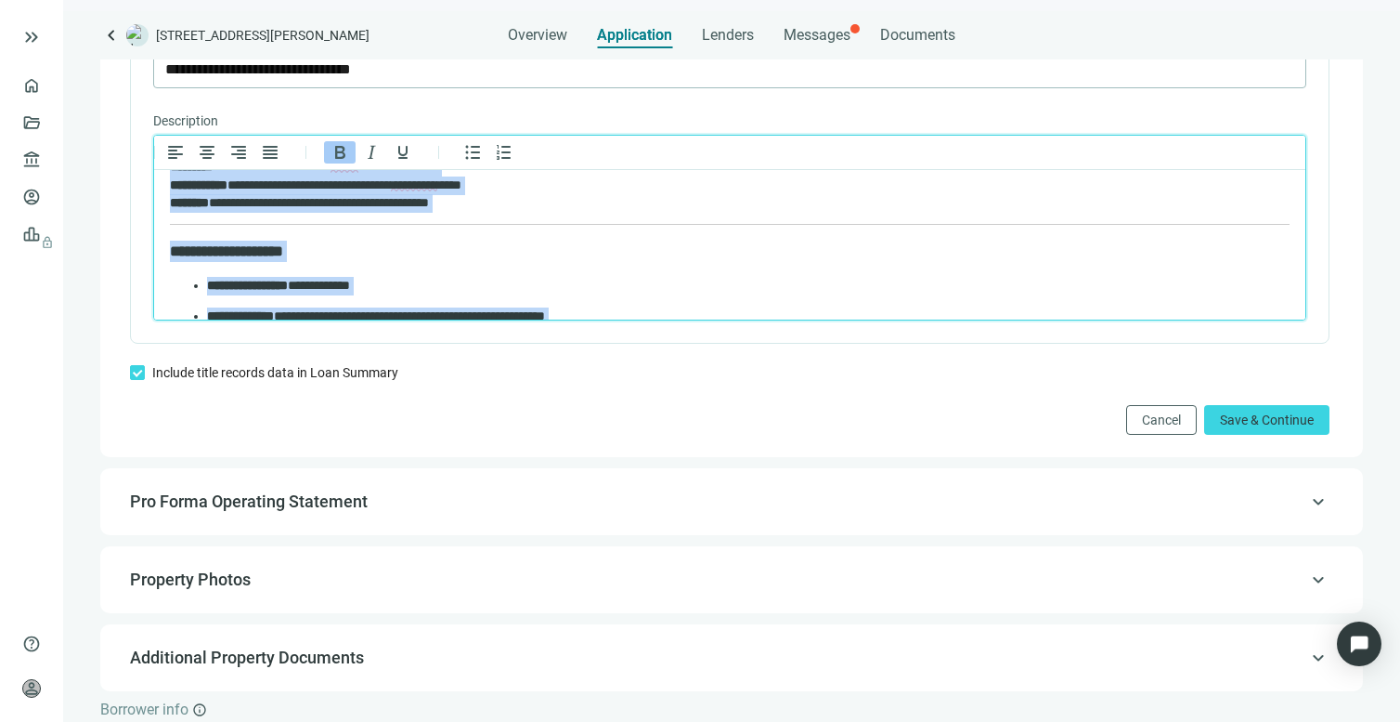
scroll to position [0, 0]
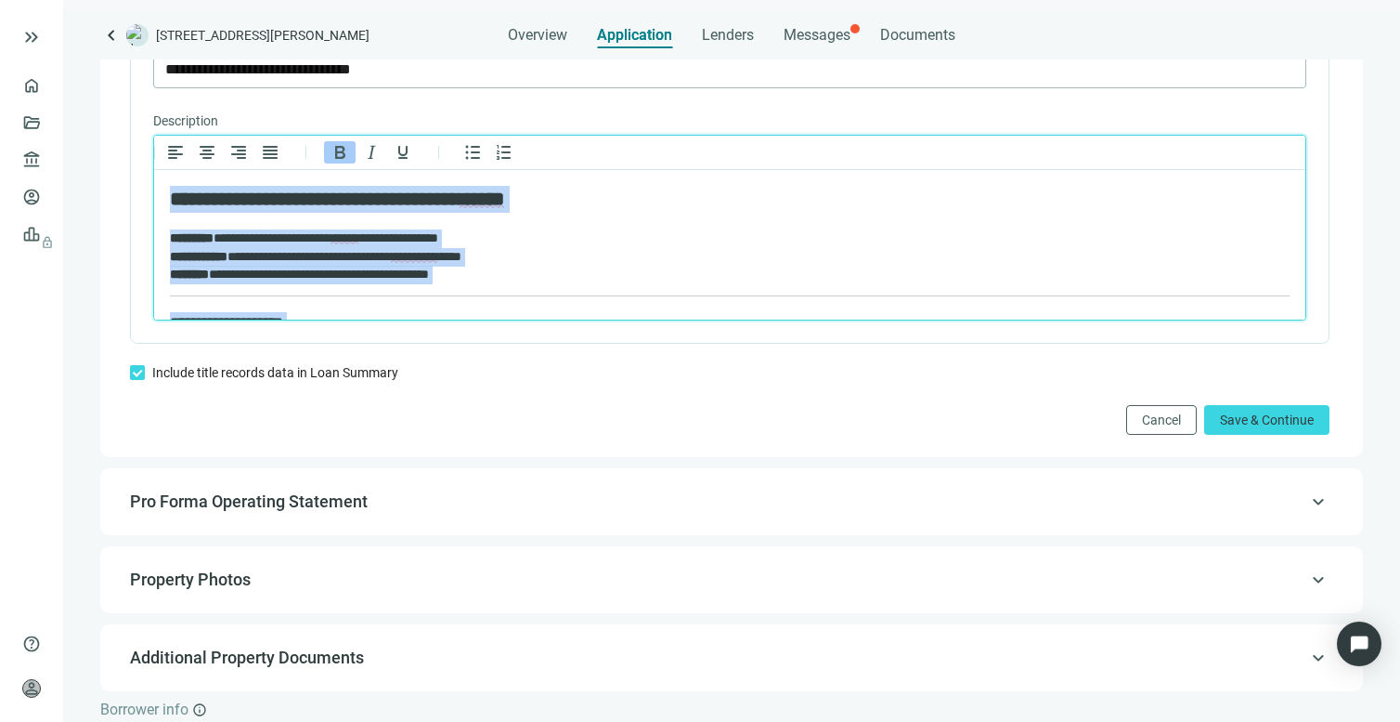
drag, startPoint x: 619, startPoint y: 279, endPoint x: 251, endPoint y: 316, distance: 370.6
copy body "**********"
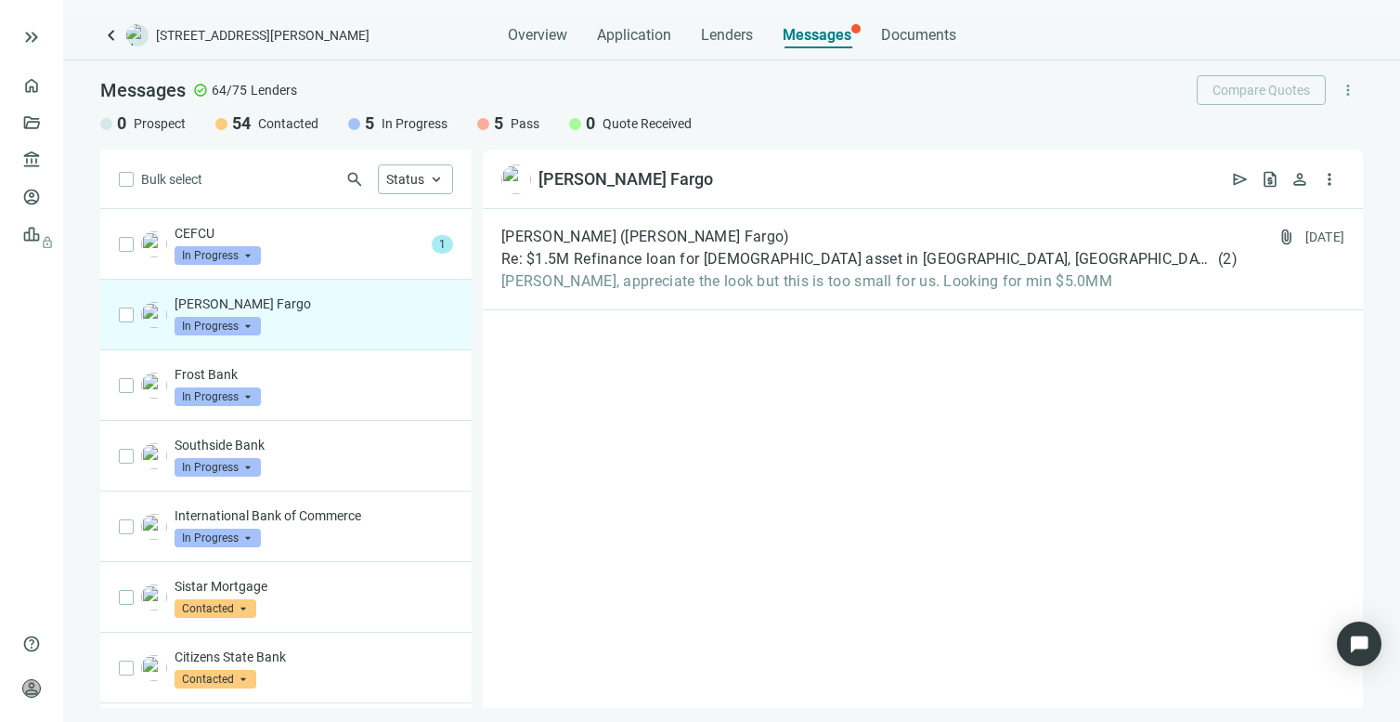
scroll to position [71, 0]
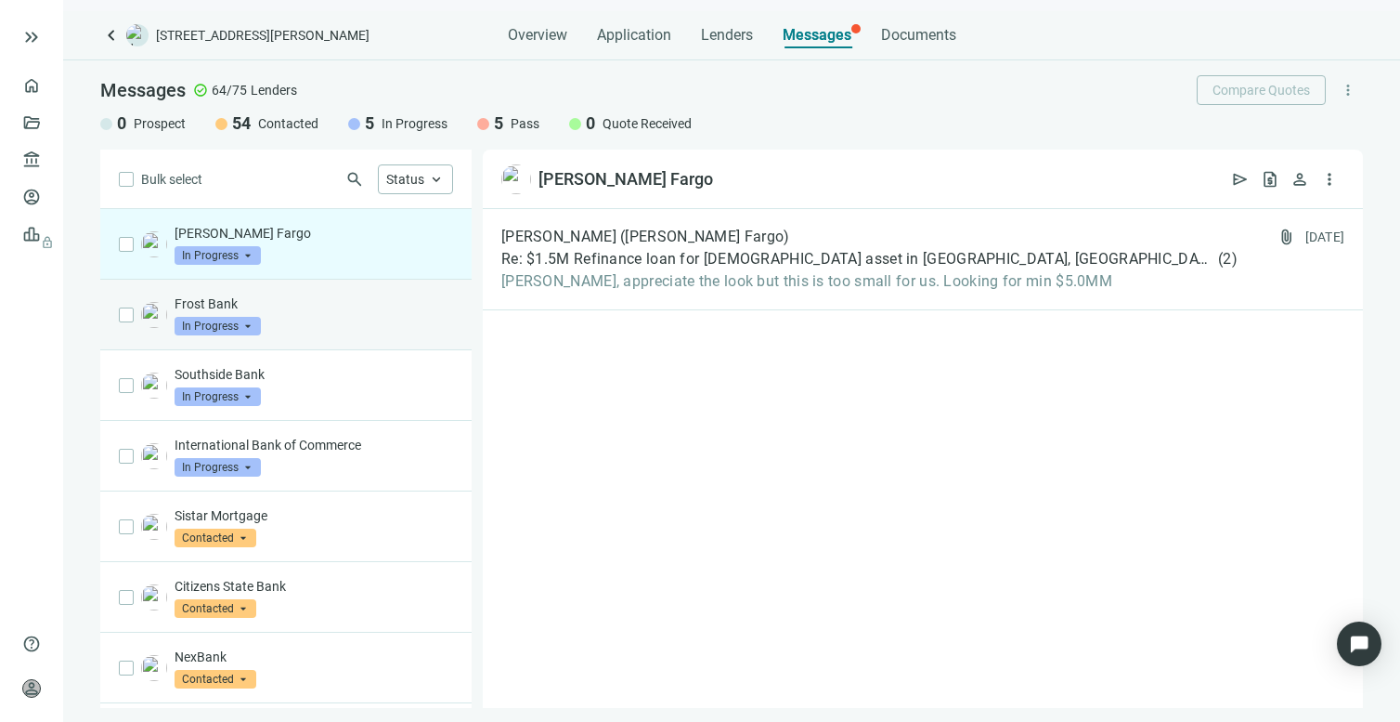
click at [254, 306] on p "Frost Bank" at bounding box center [314, 303] width 279 height 19
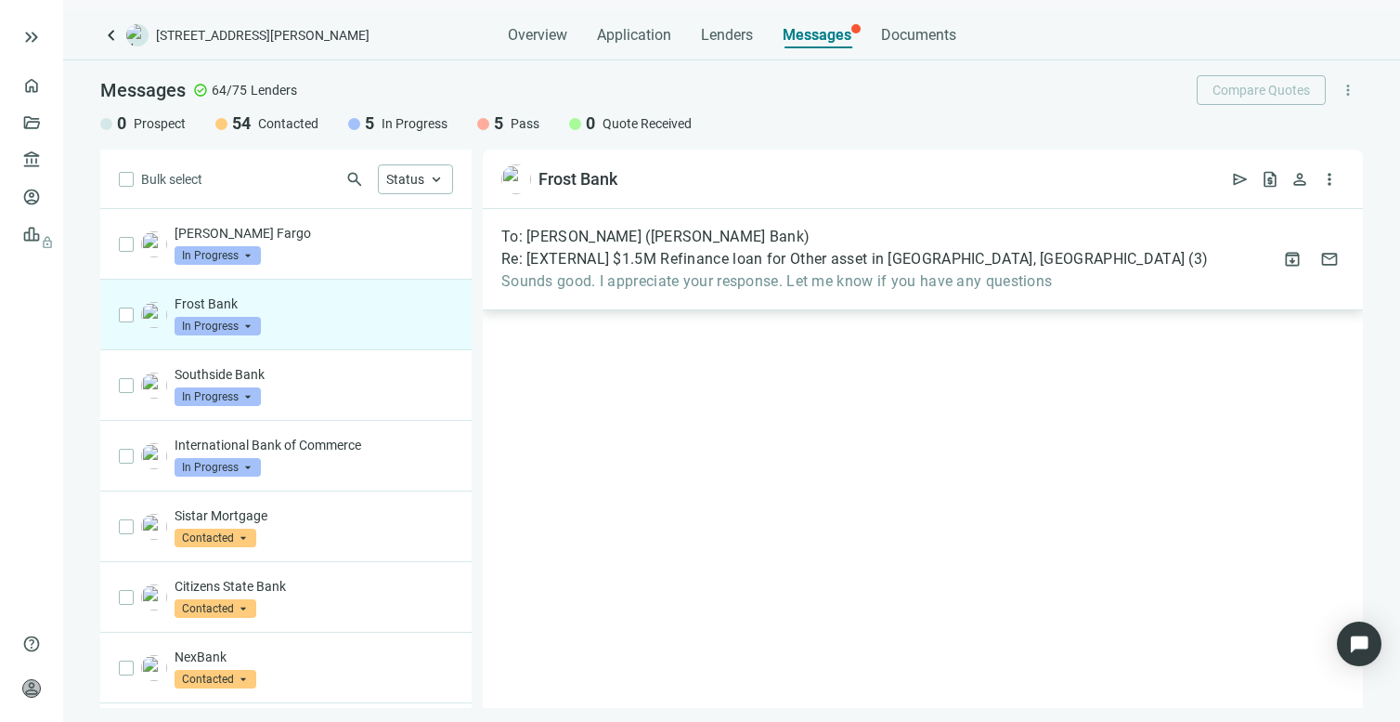
click at [794, 285] on span "Sounds good. I appreciate your response. Let me know if you have any questions" at bounding box center [854, 281] width 707 height 19
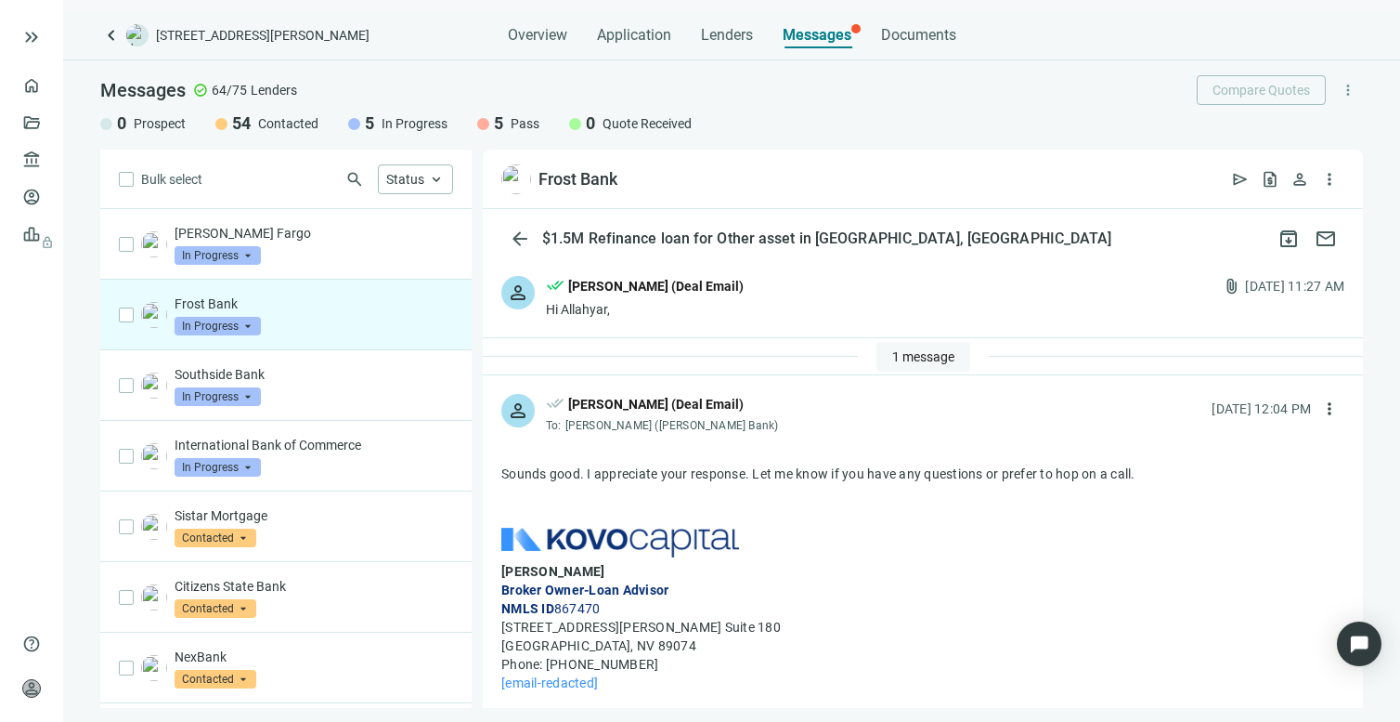
click at [897, 352] on span "1 message" at bounding box center [923, 356] width 62 height 15
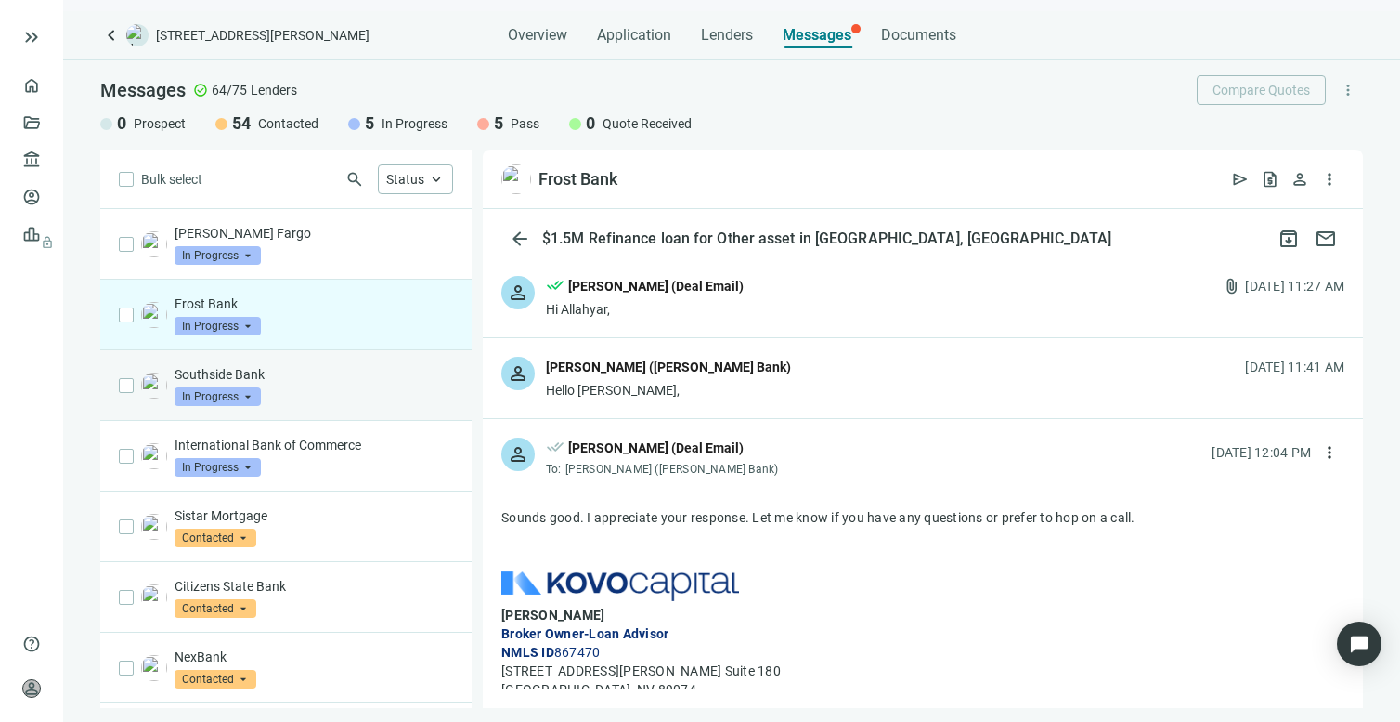
click at [239, 373] on p "Southside Bank" at bounding box center [314, 374] width 279 height 19
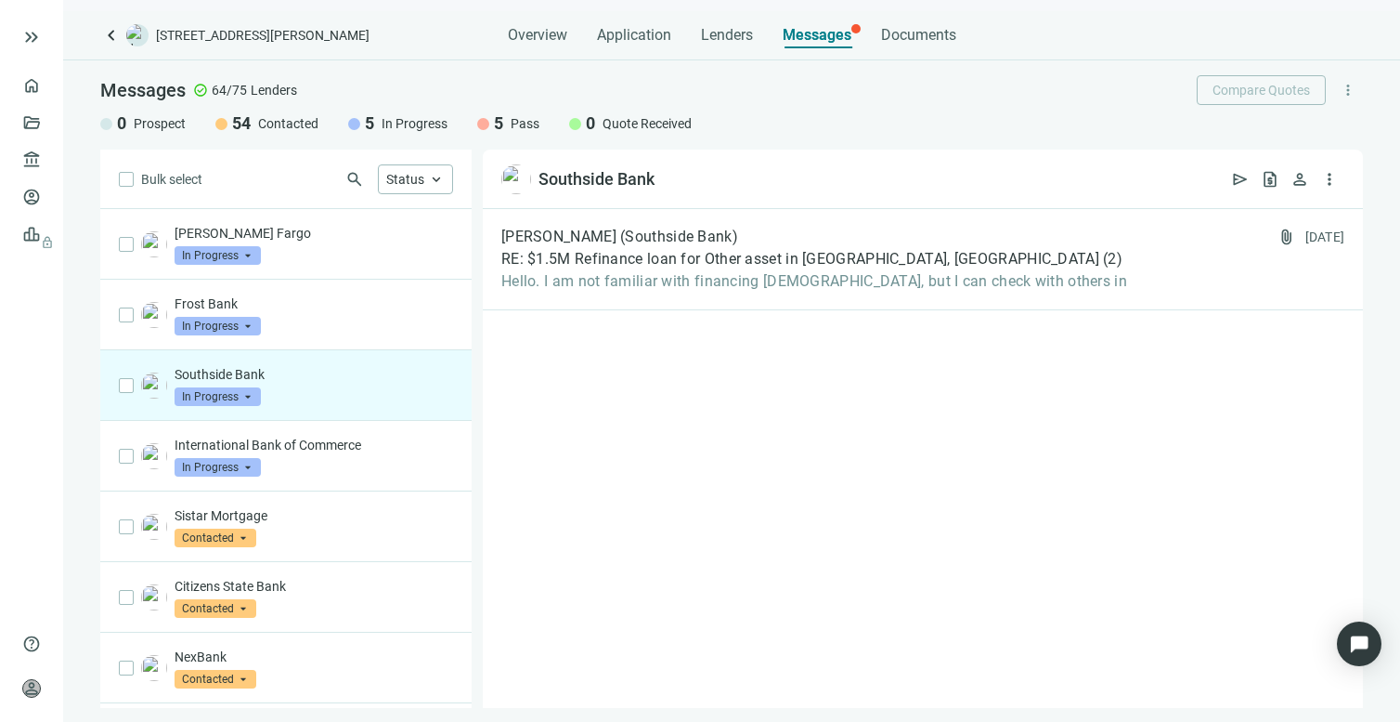
click at [243, 391] on span "In Progress" at bounding box center [218, 396] width 86 height 19
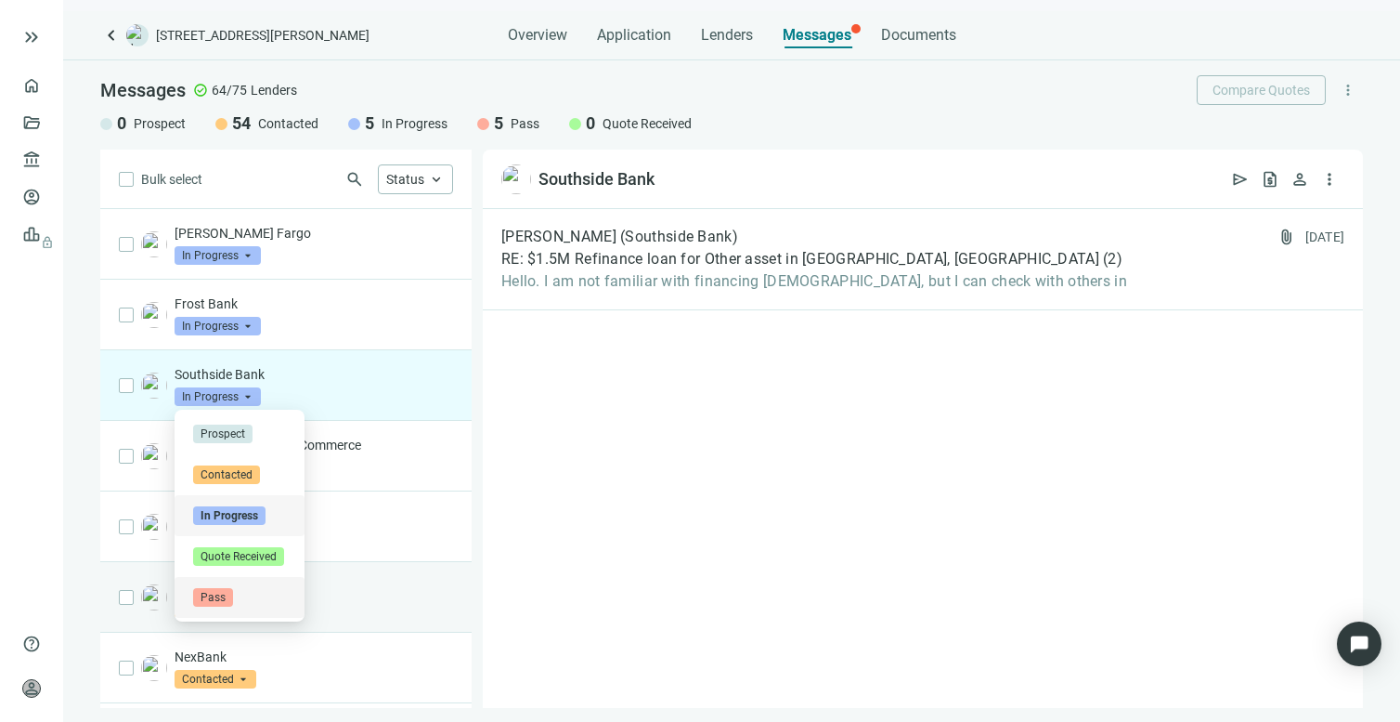
click at [215, 592] on span "Pass" at bounding box center [213, 597] width 40 height 19
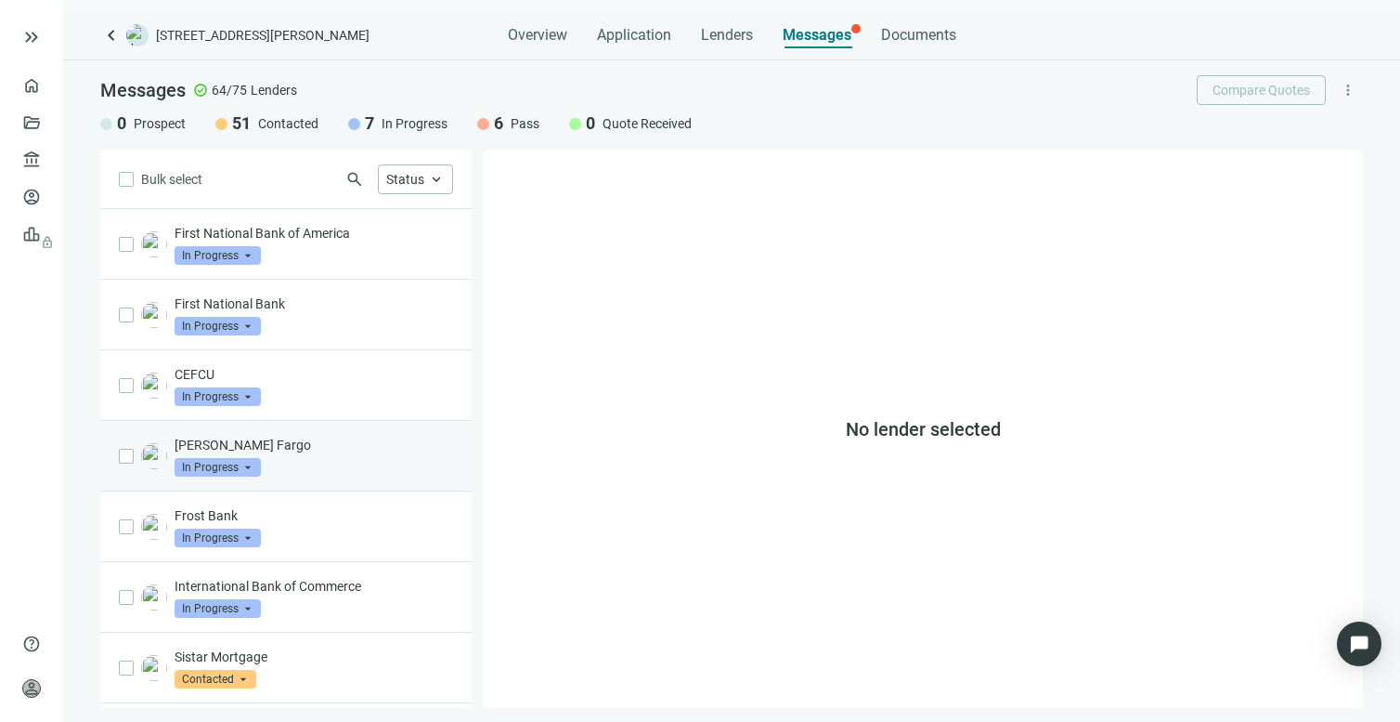
click at [242, 462] on span "In Progress" at bounding box center [218, 467] width 86 height 19
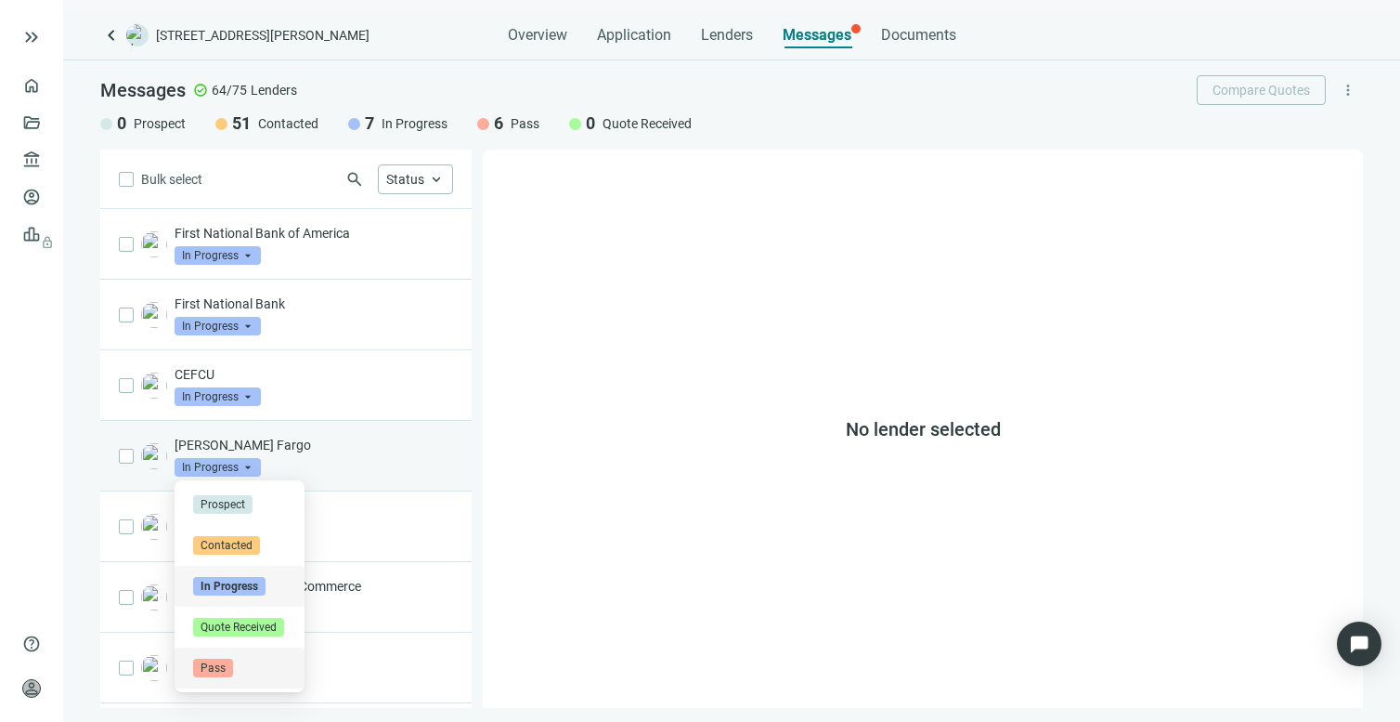
click at [219, 678] on div "Pass" at bounding box center [240, 667] width 130 height 41
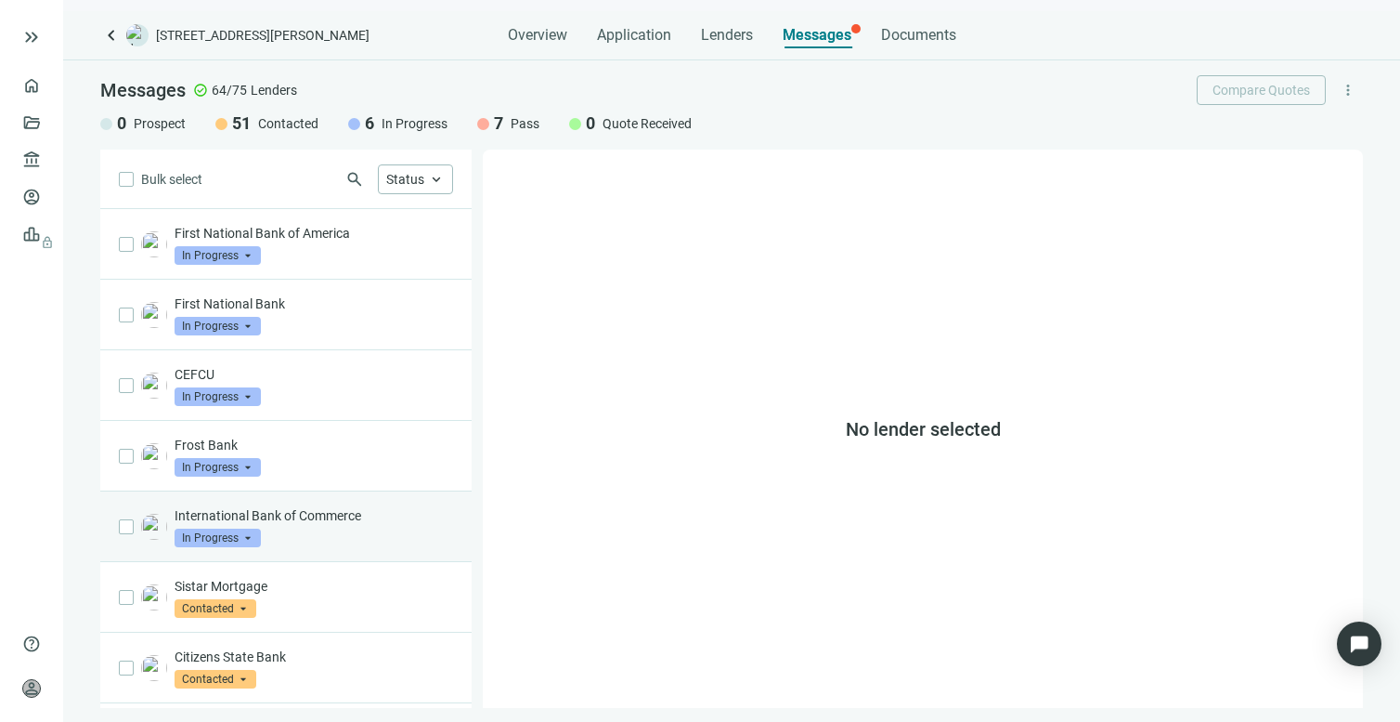
click at [249, 541] on span "In Progress" at bounding box center [218, 537] width 86 height 19
click at [389, 526] on div "International Bank of Commerce In Progress arrow_drop_down quote_received pass …" at bounding box center [314, 526] width 279 height 41
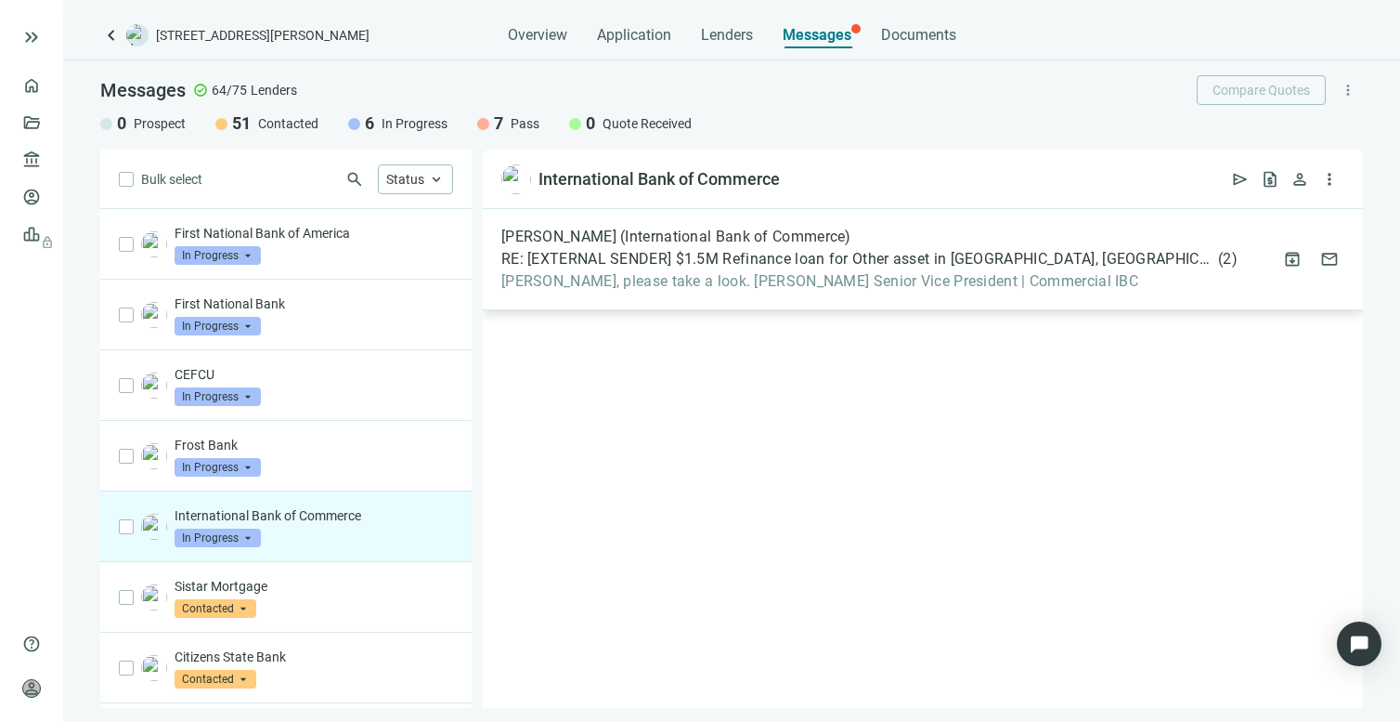
click at [672, 272] on span "[PERSON_NAME], please take a look. [PERSON_NAME] Senior Vice President | Commer…" at bounding box center [869, 281] width 736 height 19
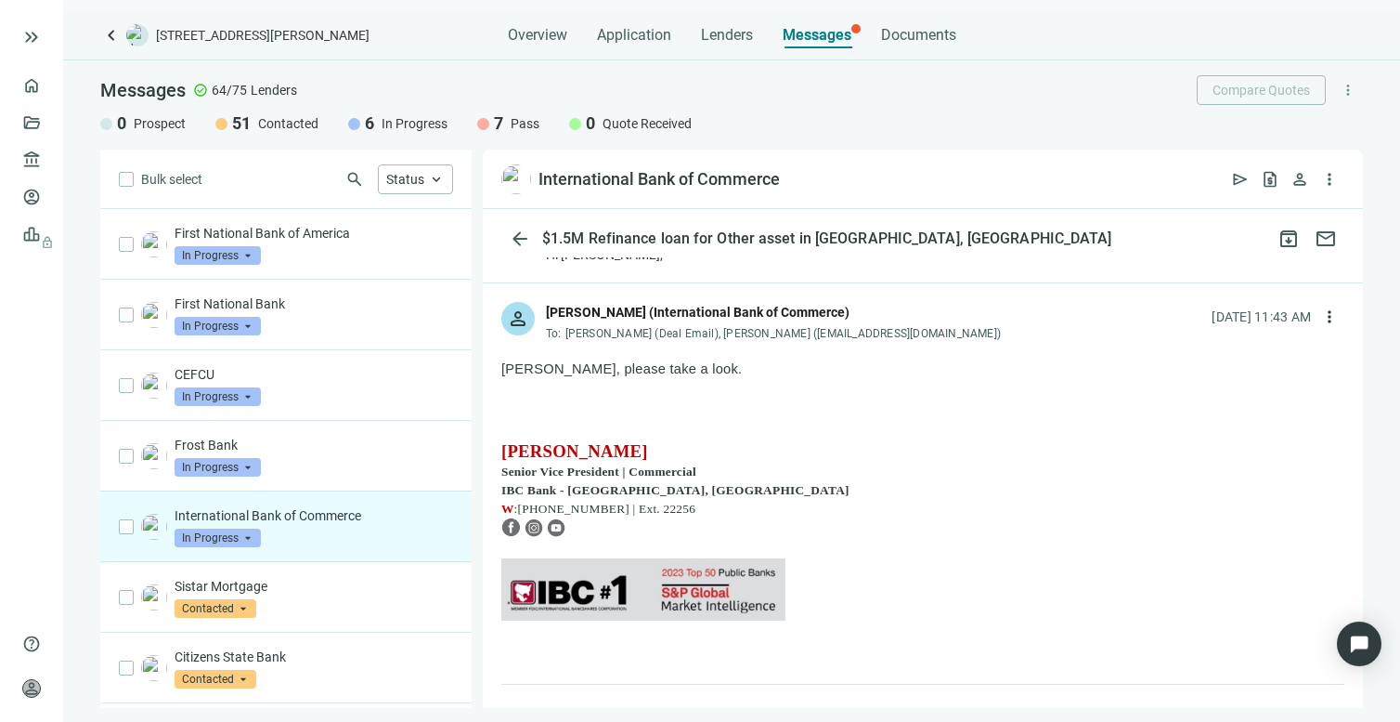
scroll to position [25, 0]
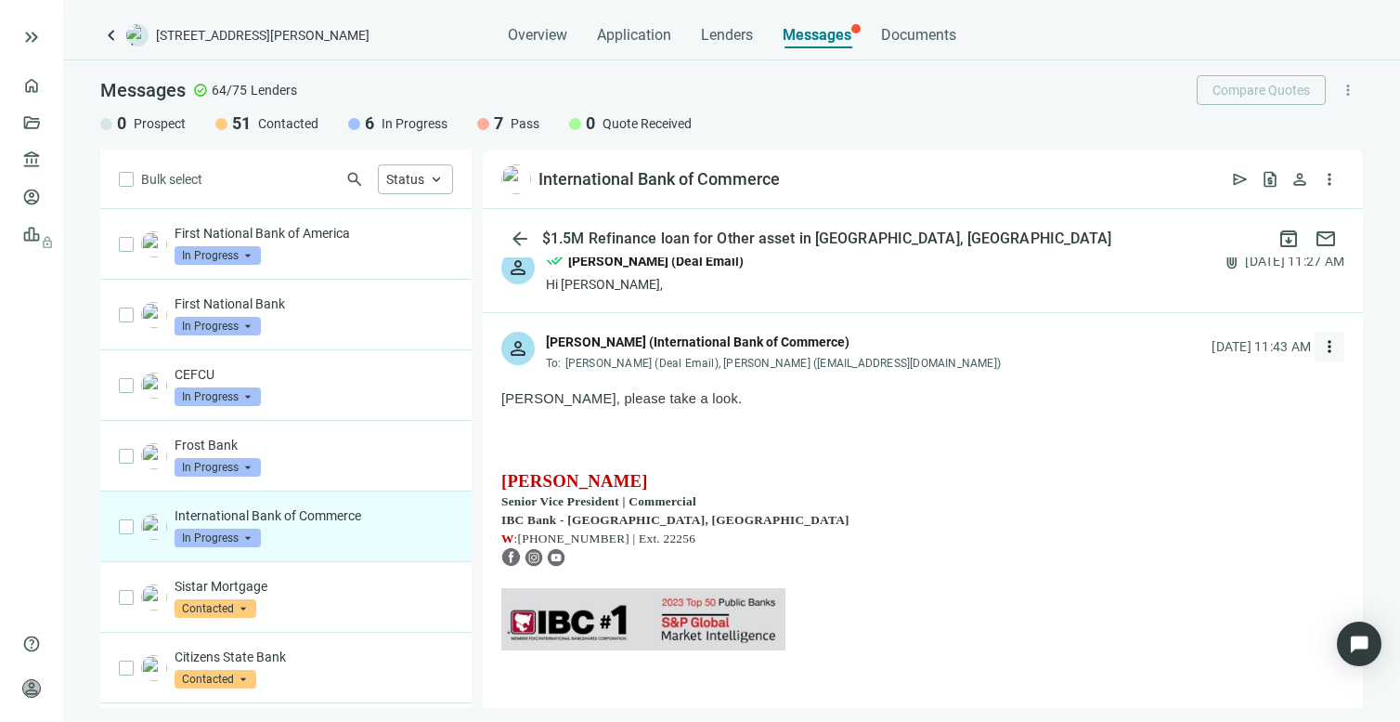
click at [1321, 348] on span "more_vert" at bounding box center [1330, 346] width 19 height 19
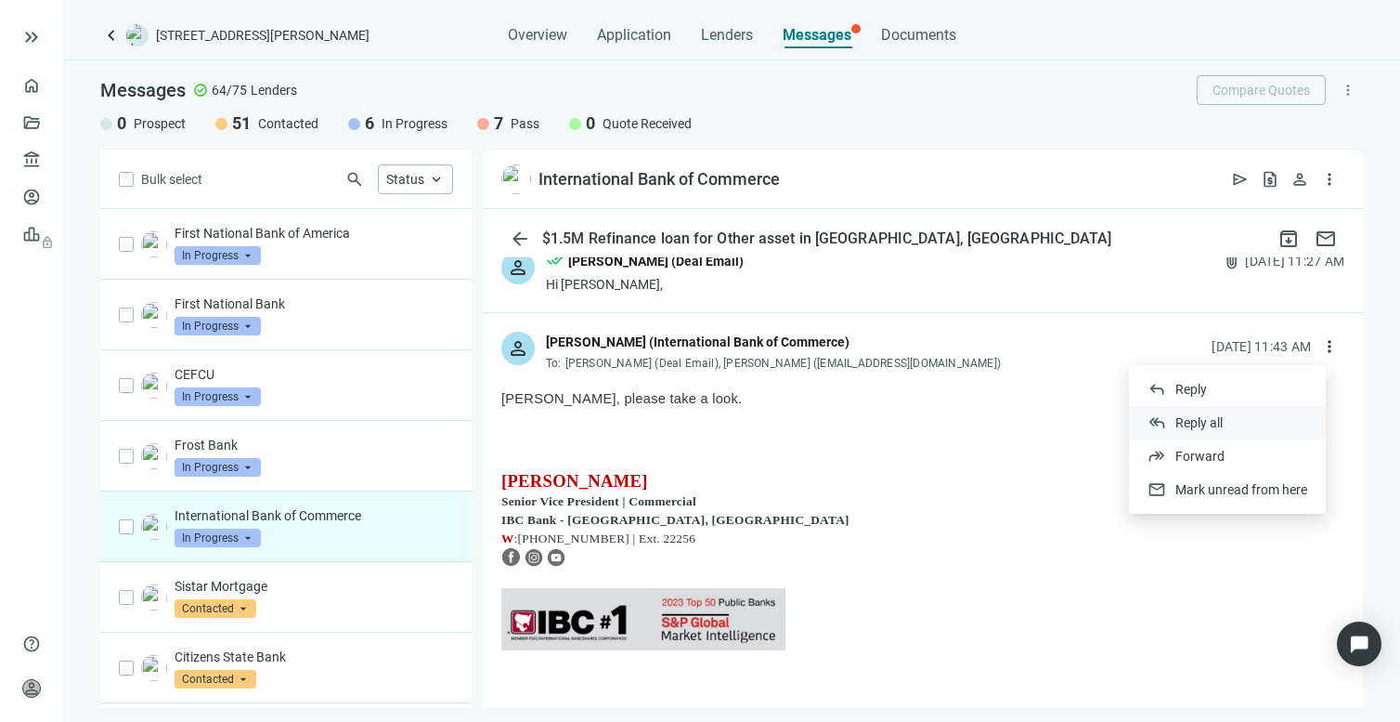
click at [1194, 423] on span "Reply all" at bounding box center [1199, 422] width 47 height 15
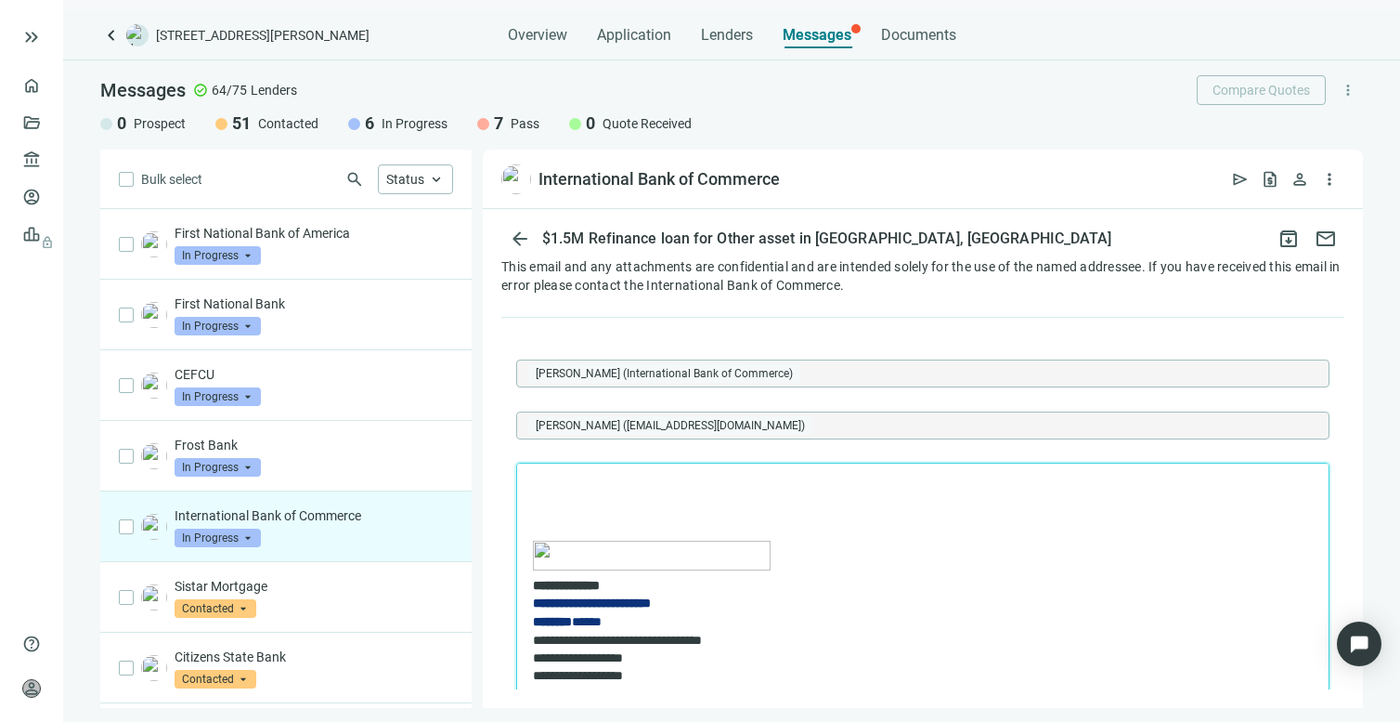
scroll to position [1608, 0]
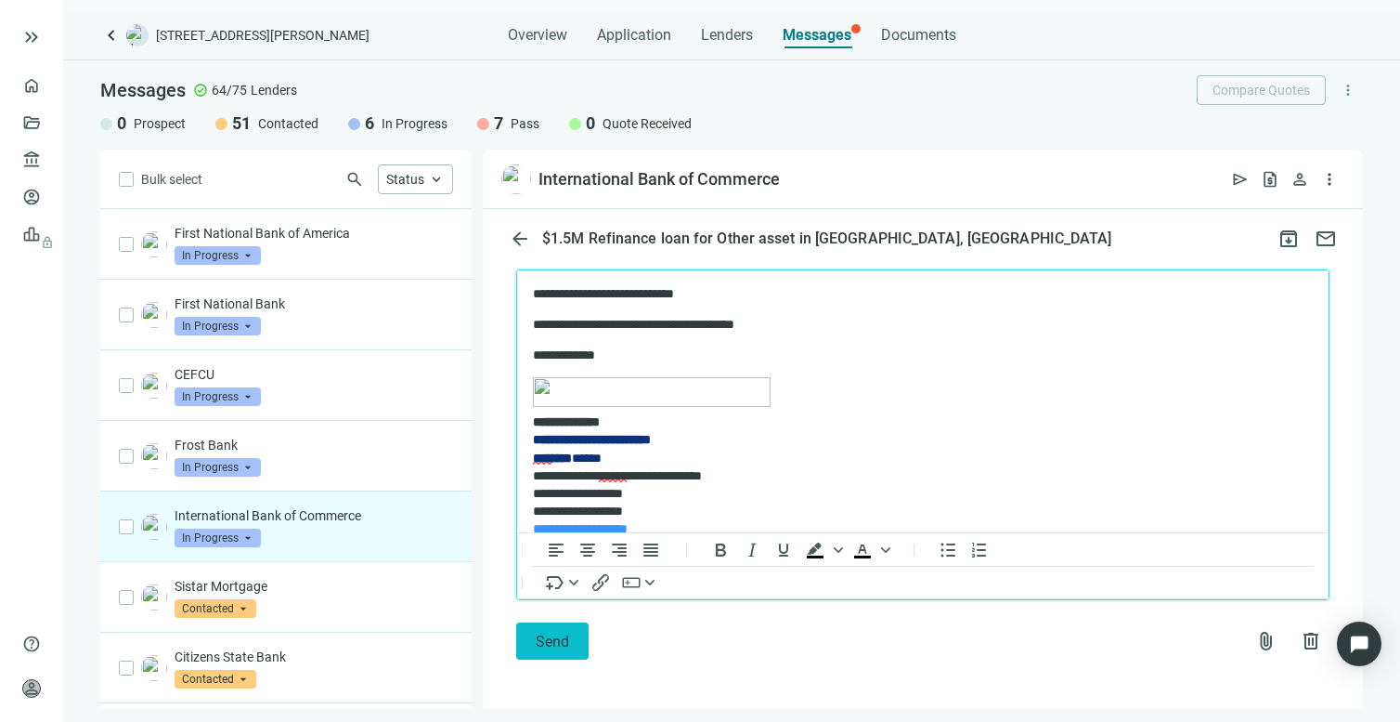
click at [561, 632] on span "Send" at bounding box center [552, 641] width 33 height 18
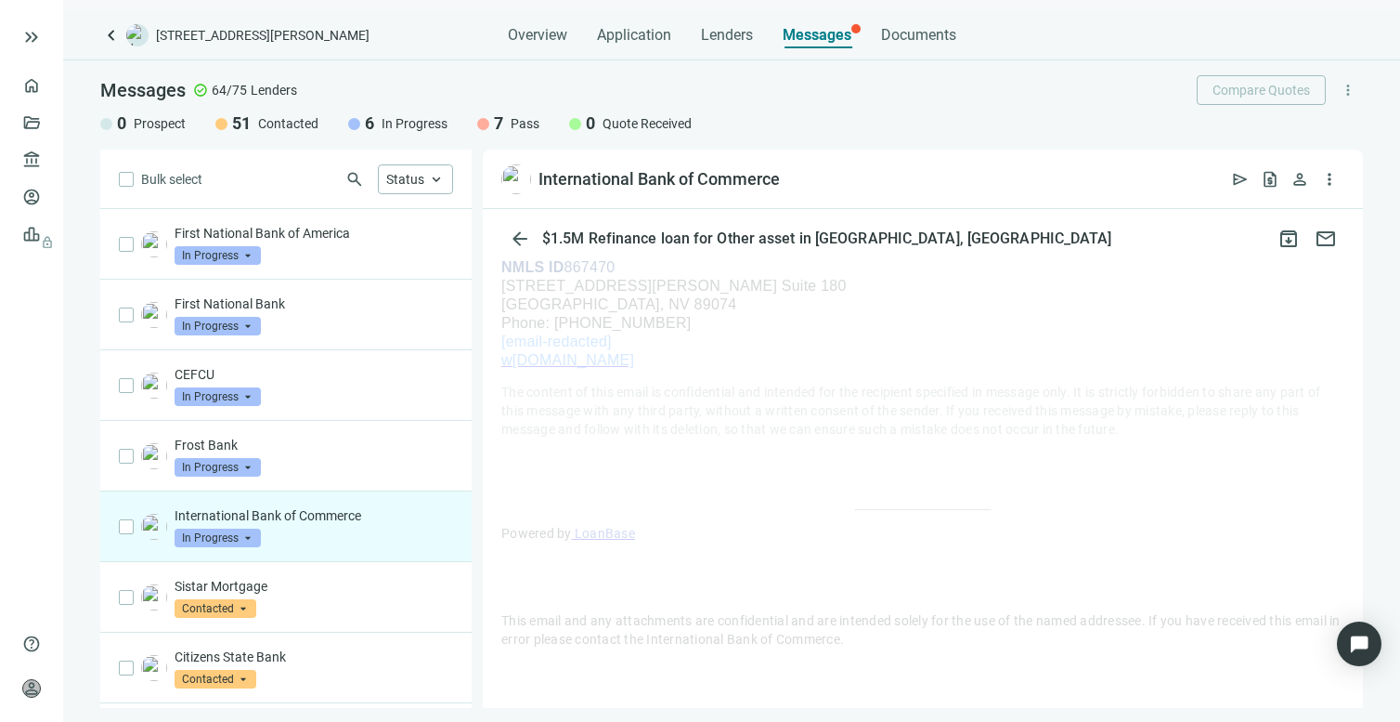
scroll to position [1208, 0]
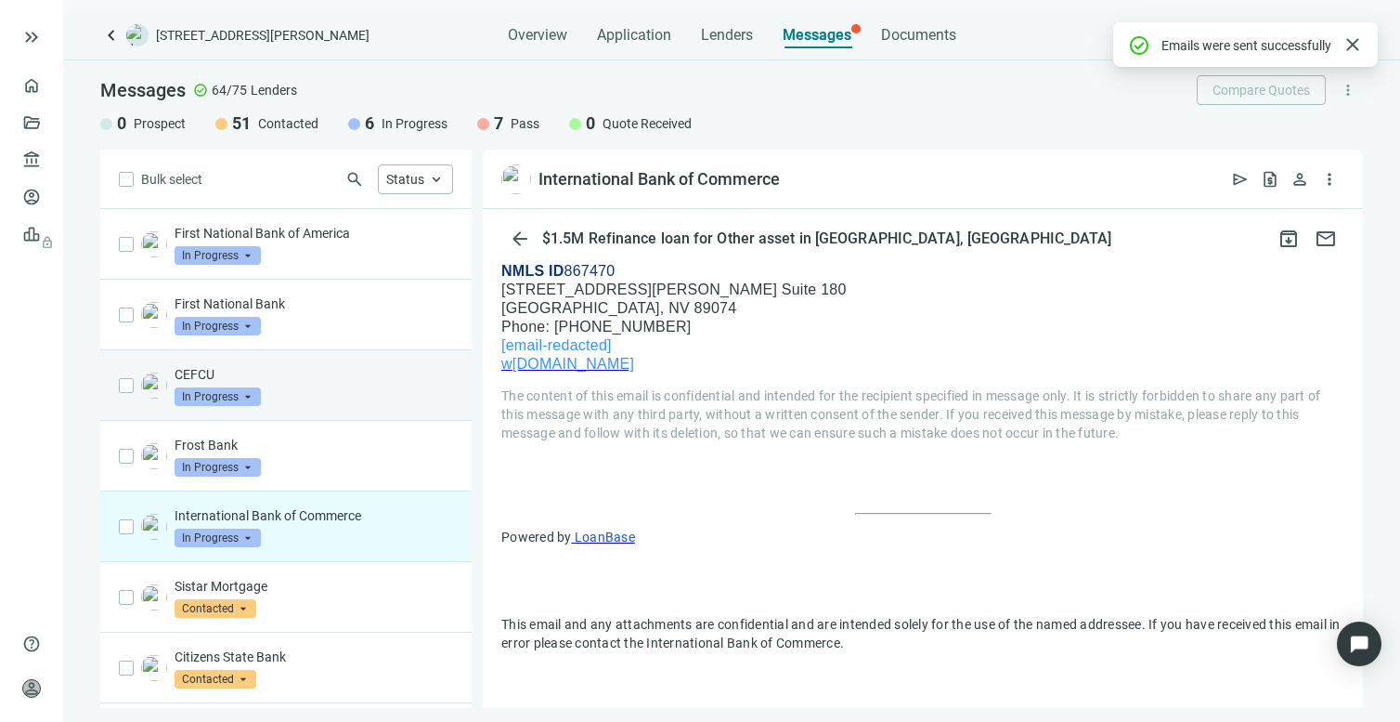
click at [337, 361] on div "CEFCU In Progress arrow_drop_down" at bounding box center [285, 385] width 371 height 71
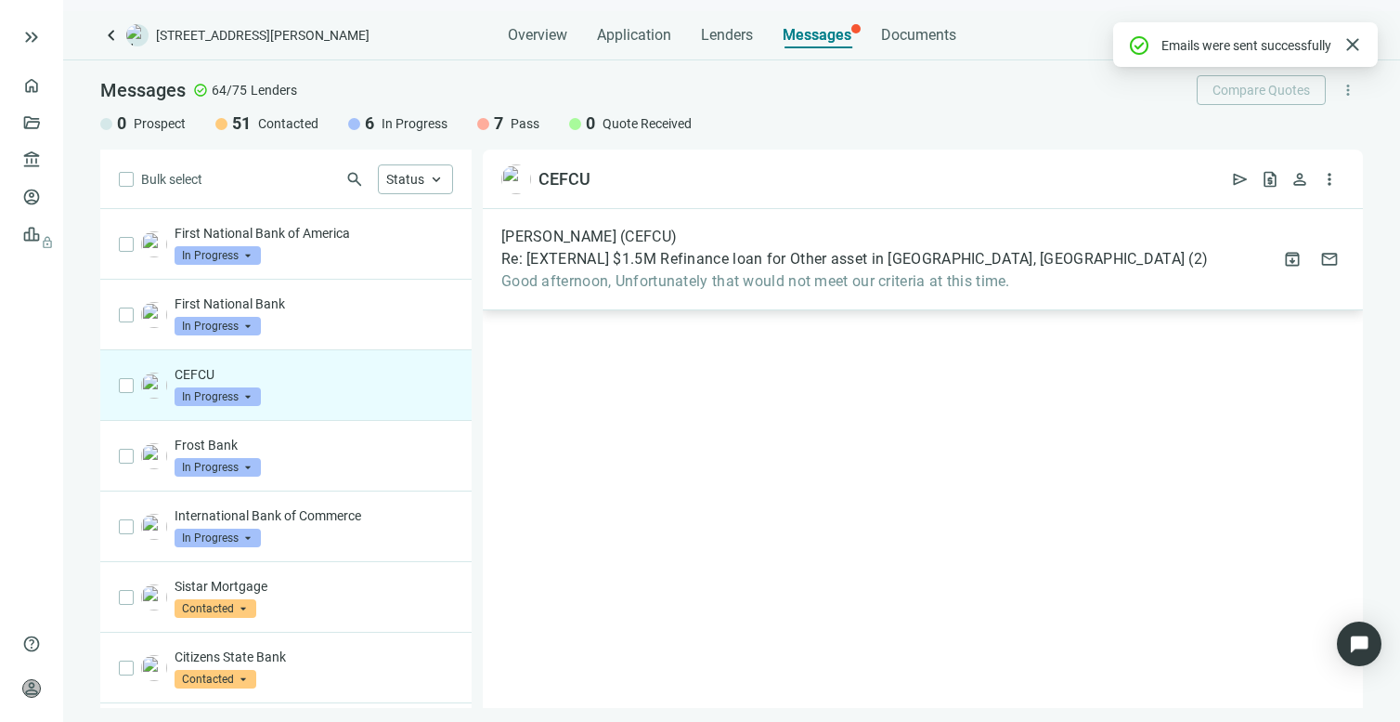
click at [773, 293] on div "[PERSON_NAME] (CEFCU) Re: [EXTERNAL] $1.5M Refinance loan for Other asset in [G…" at bounding box center [923, 259] width 880 height 101
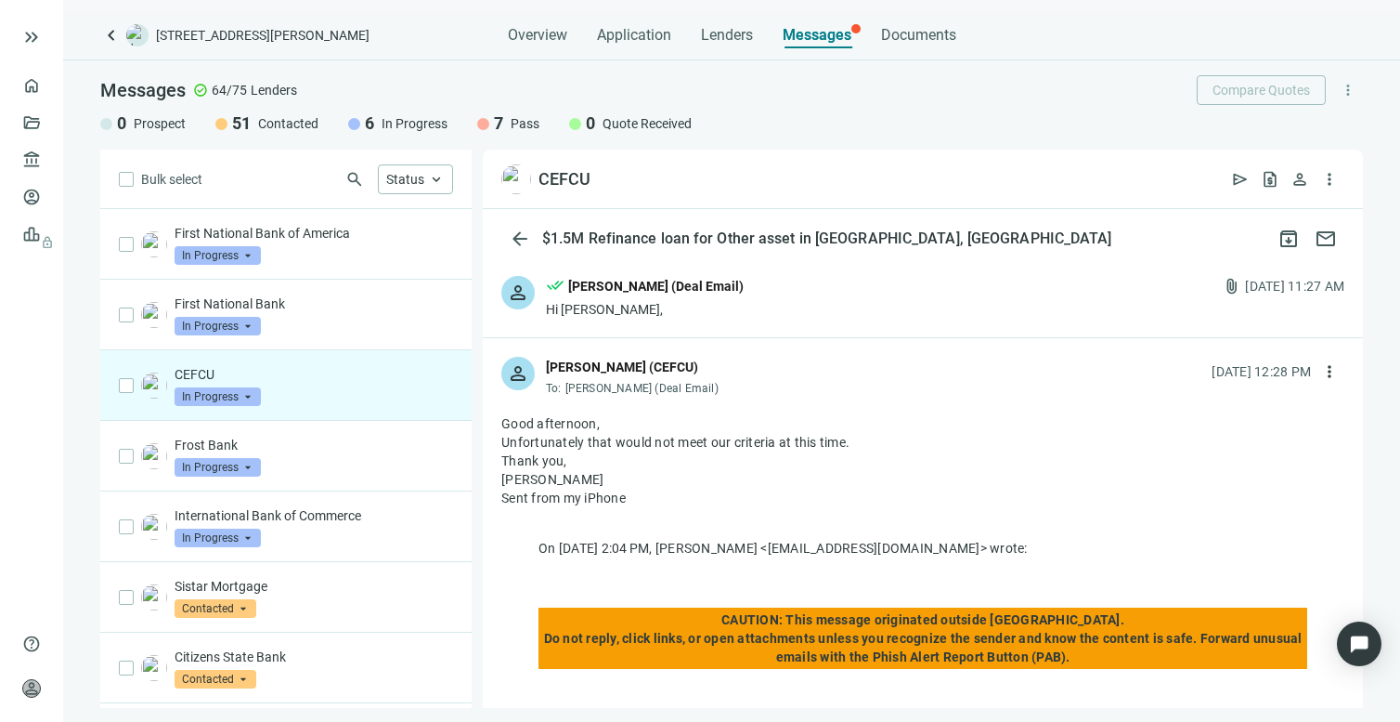
click at [235, 395] on span "In Progress" at bounding box center [218, 396] width 86 height 19
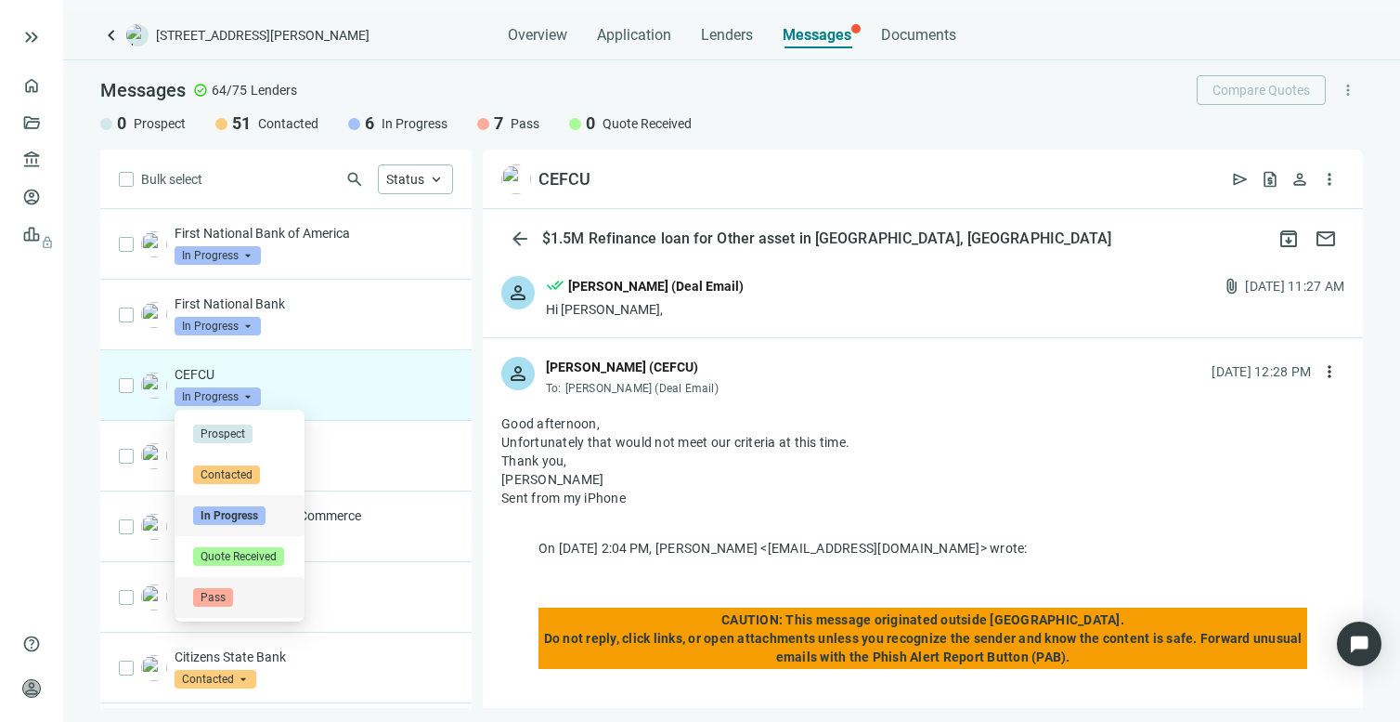
click at [208, 594] on span "Pass" at bounding box center [213, 597] width 40 height 19
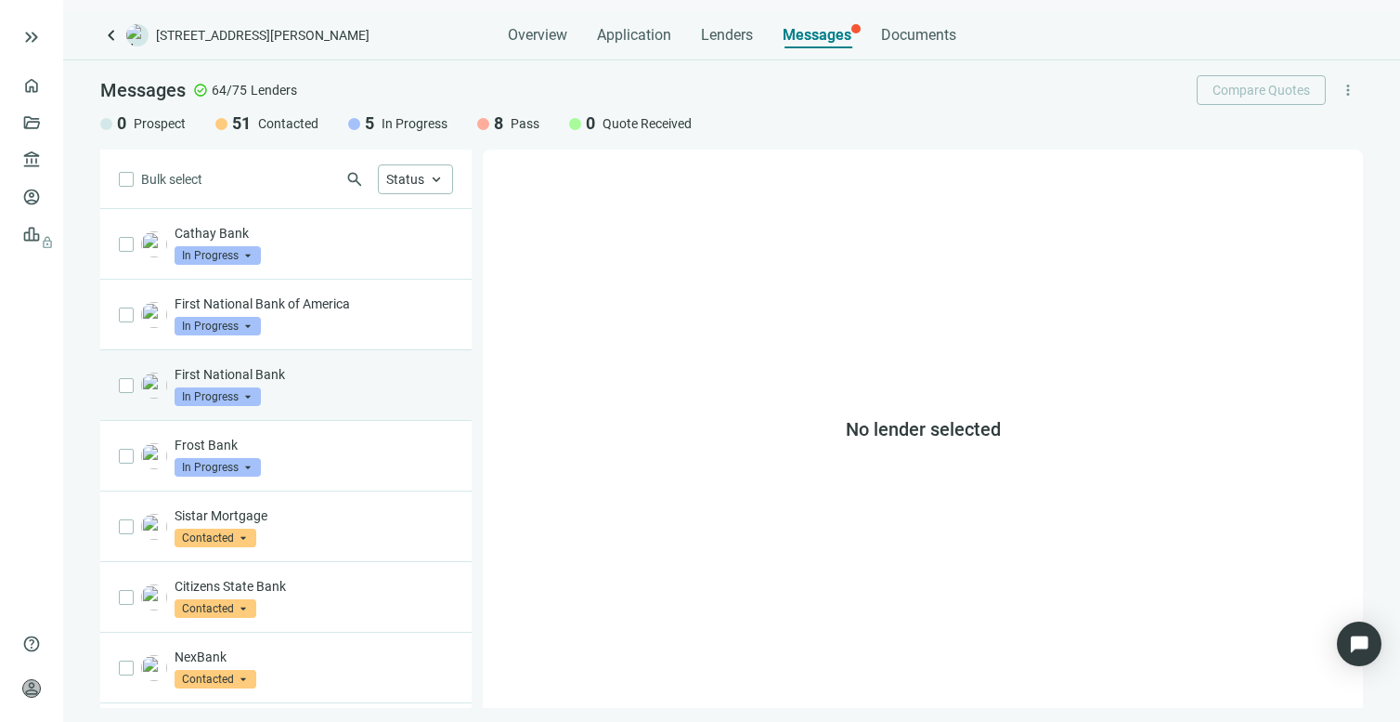
click at [288, 375] on p "First National Bank" at bounding box center [314, 374] width 279 height 19
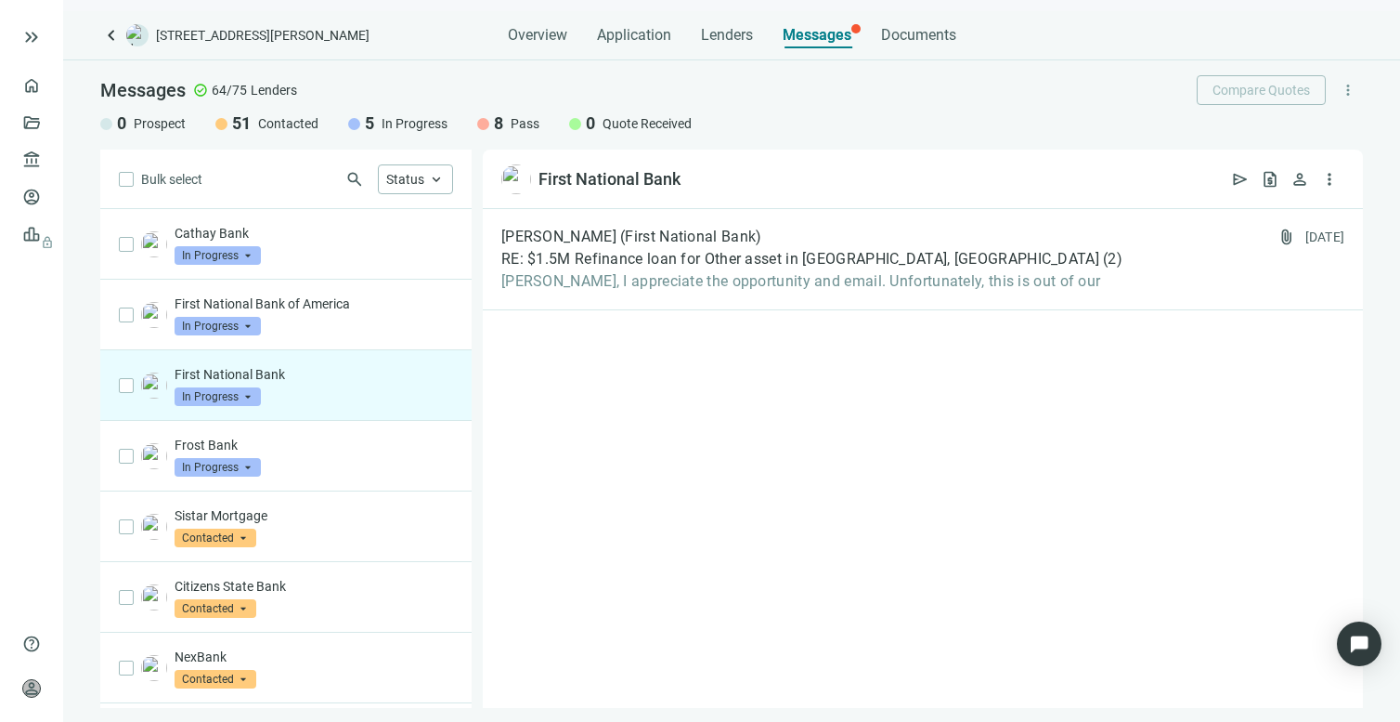
click at [242, 397] on span "In Progress" at bounding box center [218, 396] width 86 height 19
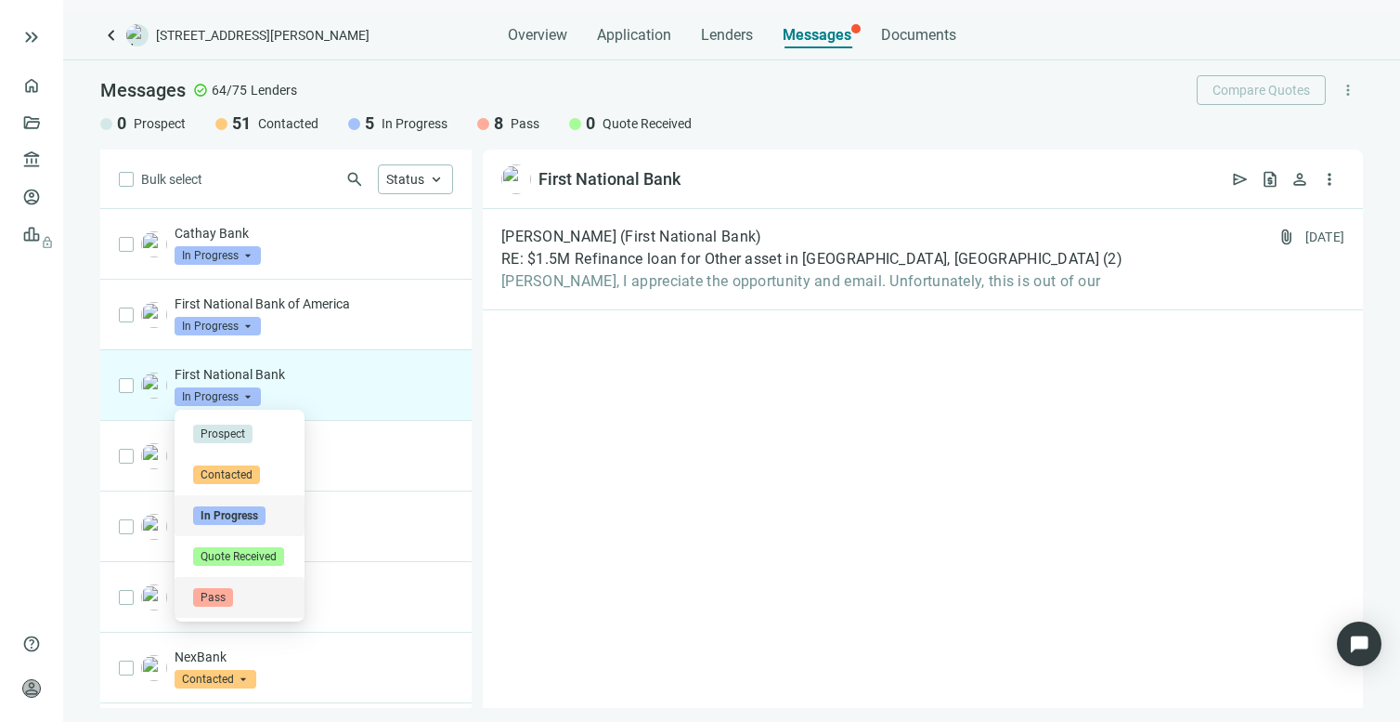
click at [212, 591] on span "Pass" at bounding box center [213, 597] width 40 height 19
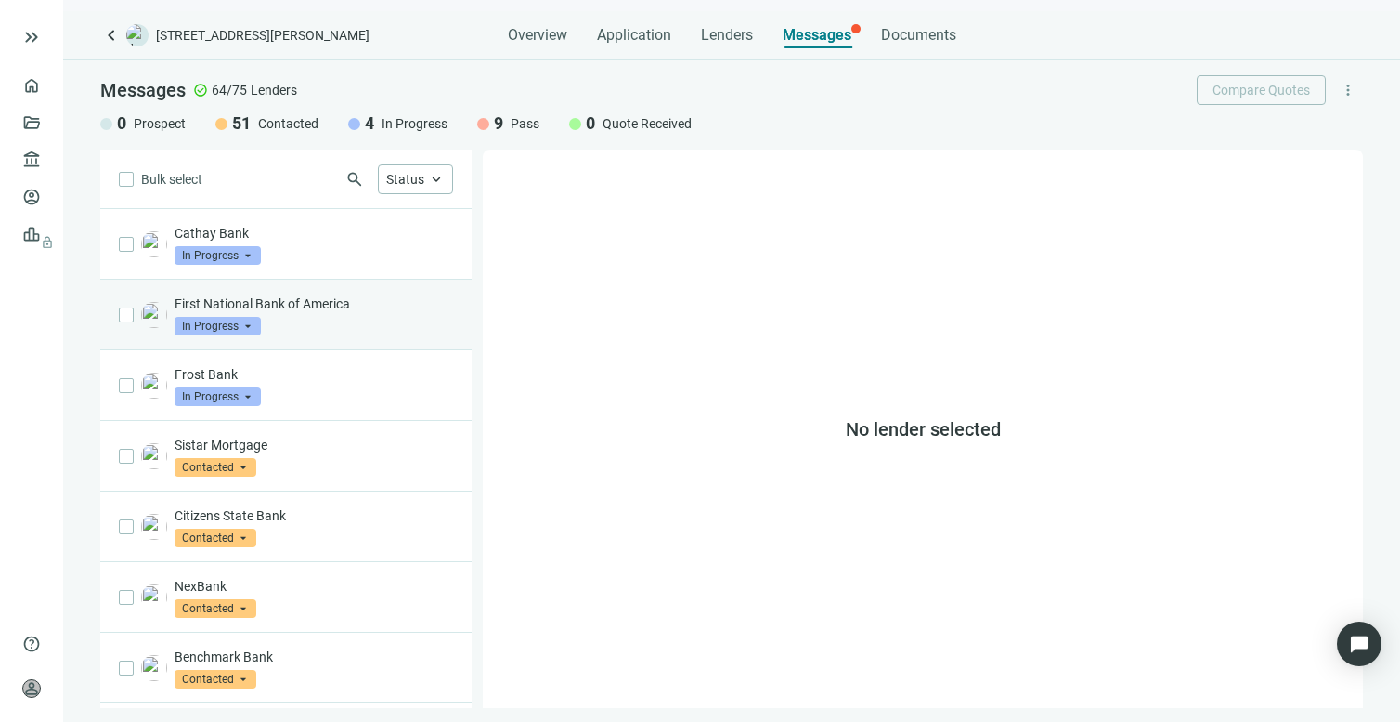
click at [245, 333] on span "In Progress" at bounding box center [218, 326] width 86 height 19
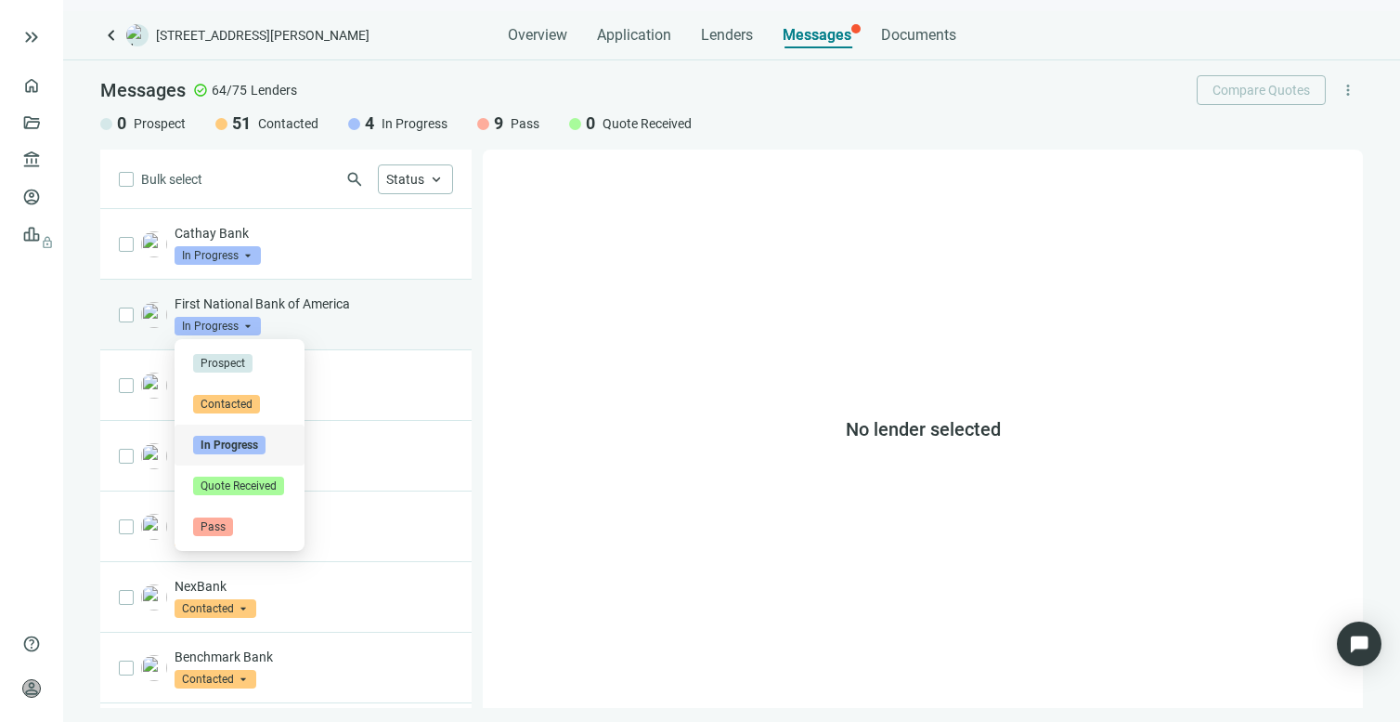
click at [320, 319] on div "First National Bank of America In Progress arrow_drop_down contacted in_progres…" at bounding box center [314, 314] width 279 height 41
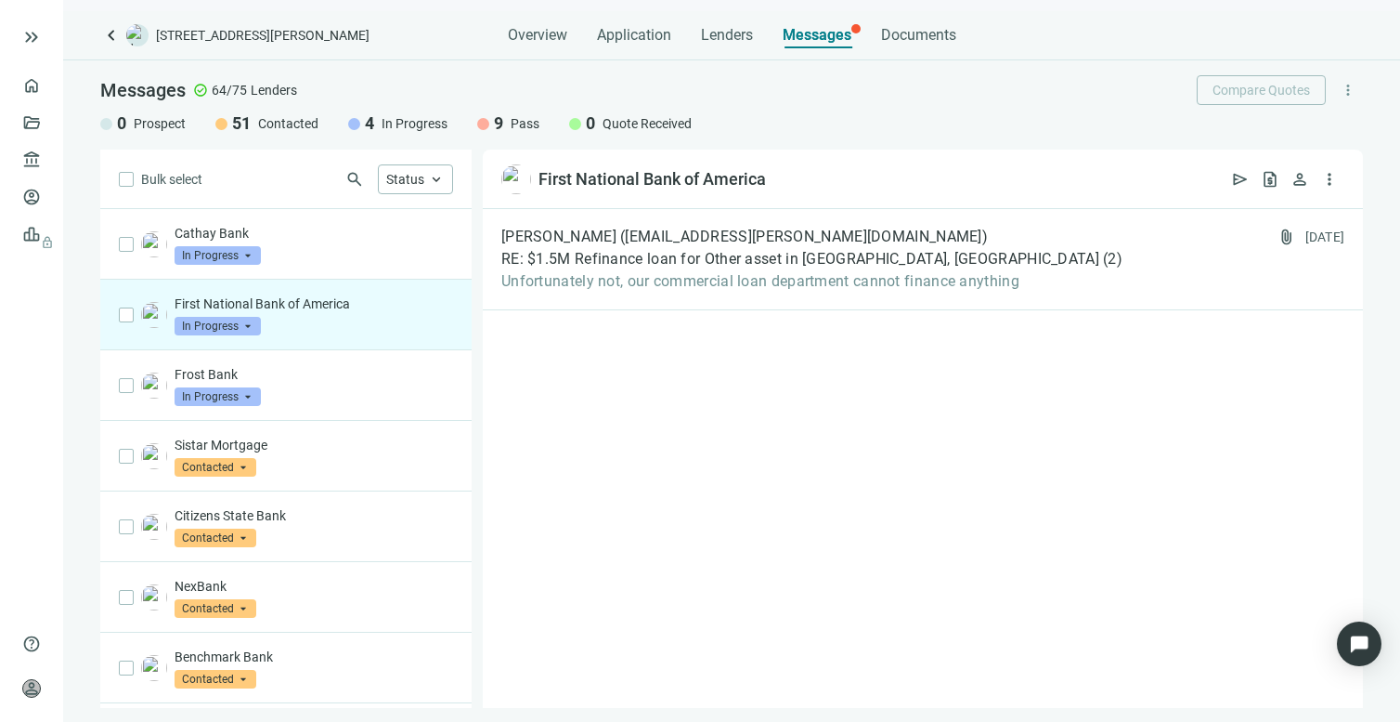
click at [244, 324] on span "In Progress" at bounding box center [218, 326] width 86 height 19
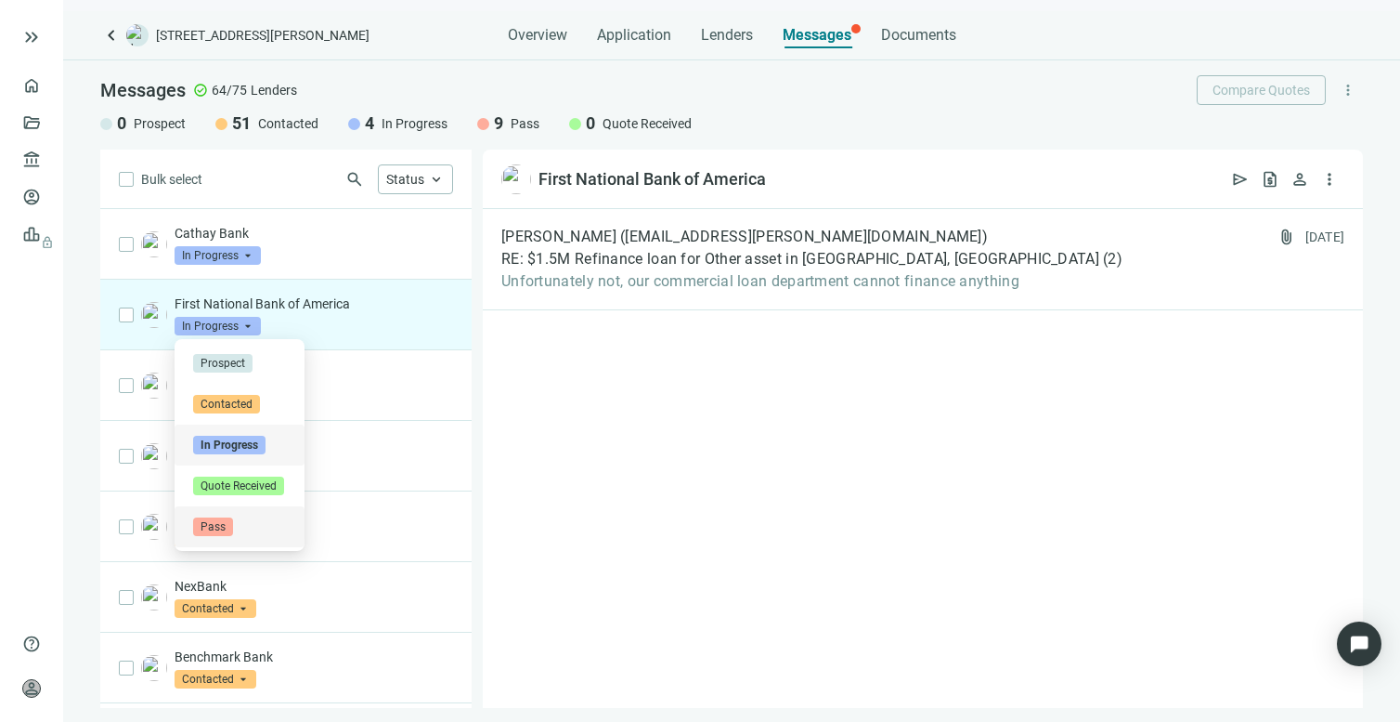
click at [215, 522] on span "Pass" at bounding box center [213, 526] width 40 height 19
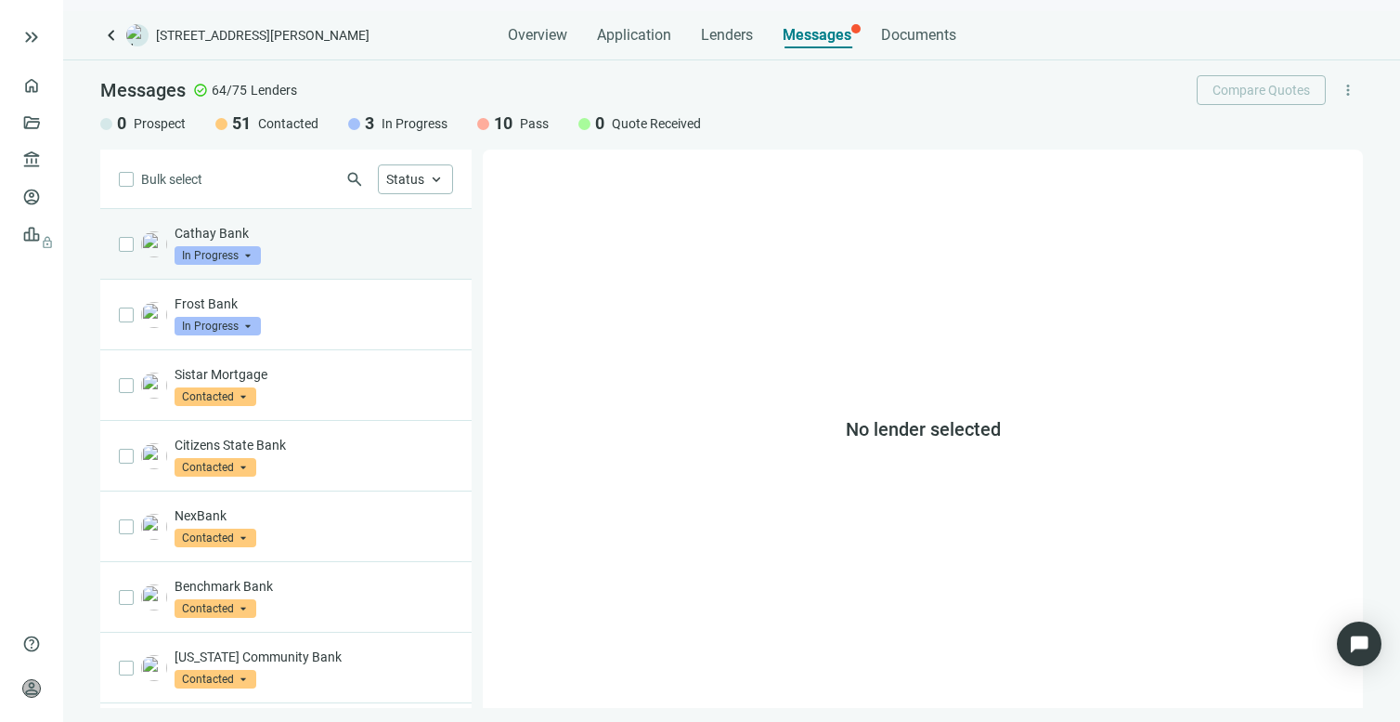
click at [229, 261] on span "In Progress" at bounding box center [218, 255] width 86 height 19
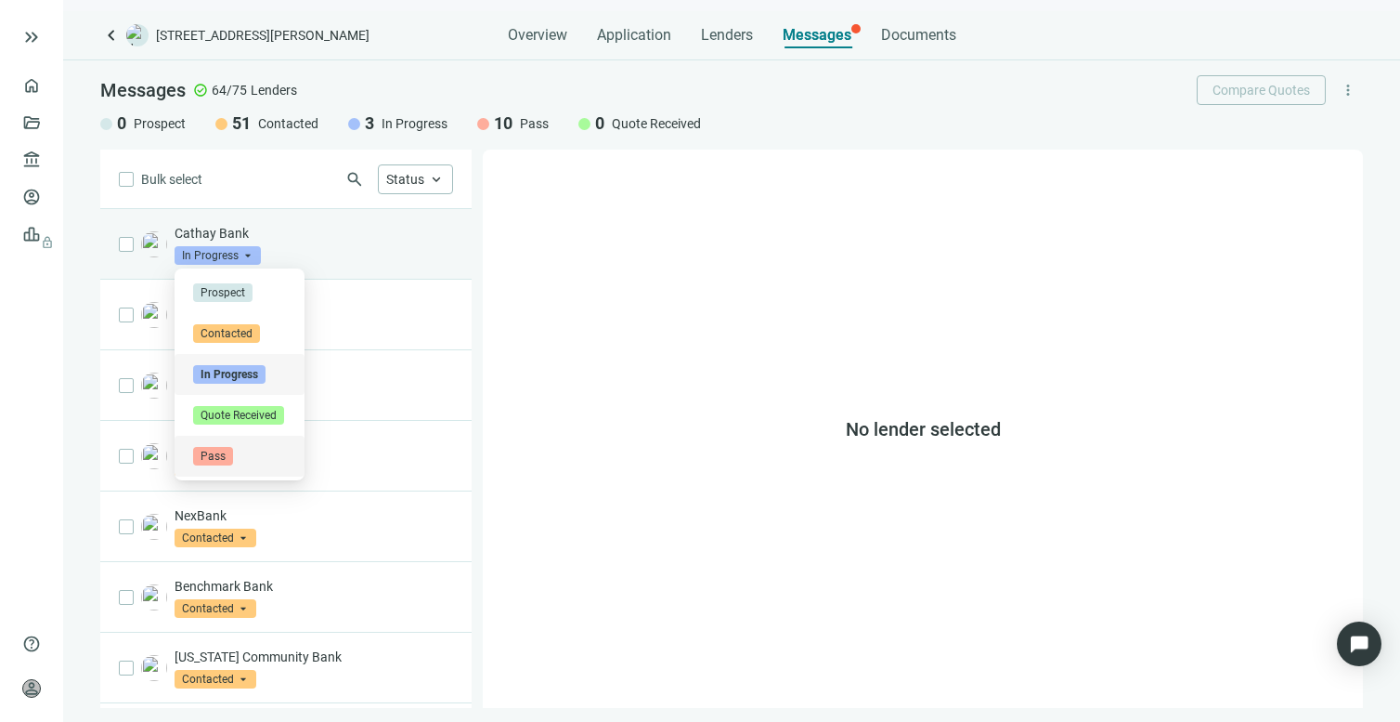
click at [206, 457] on span "Pass" at bounding box center [213, 456] width 40 height 19
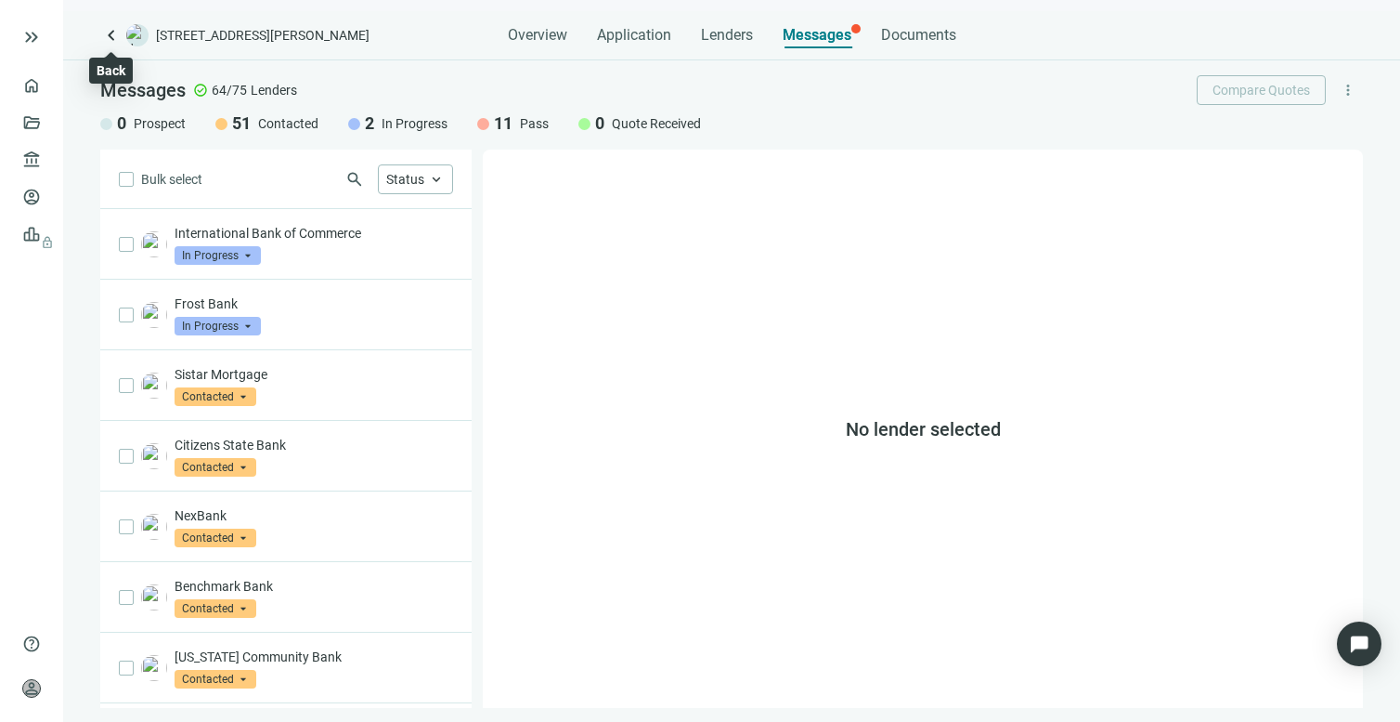
click at [114, 33] on span "keyboard_arrow_left" at bounding box center [111, 35] width 22 height 22
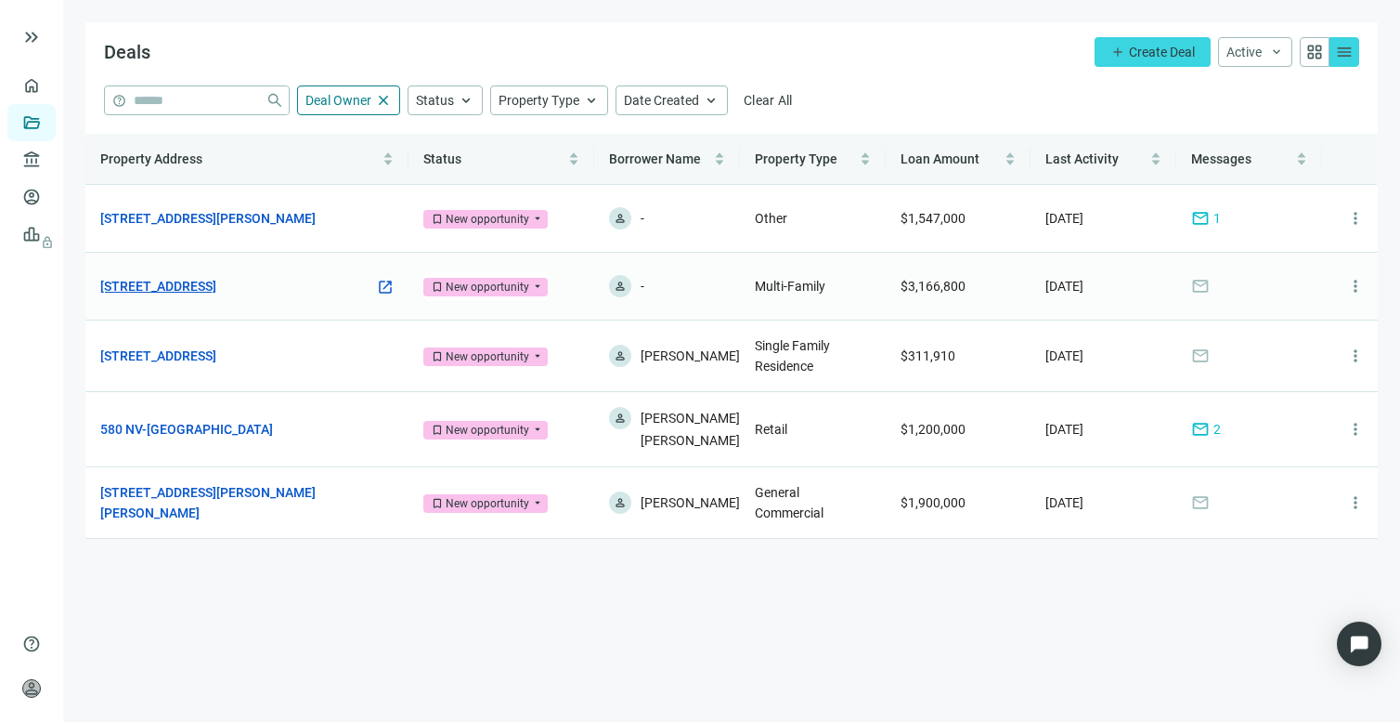
click at [183, 282] on link "[STREET_ADDRESS]" at bounding box center [158, 286] width 116 height 20
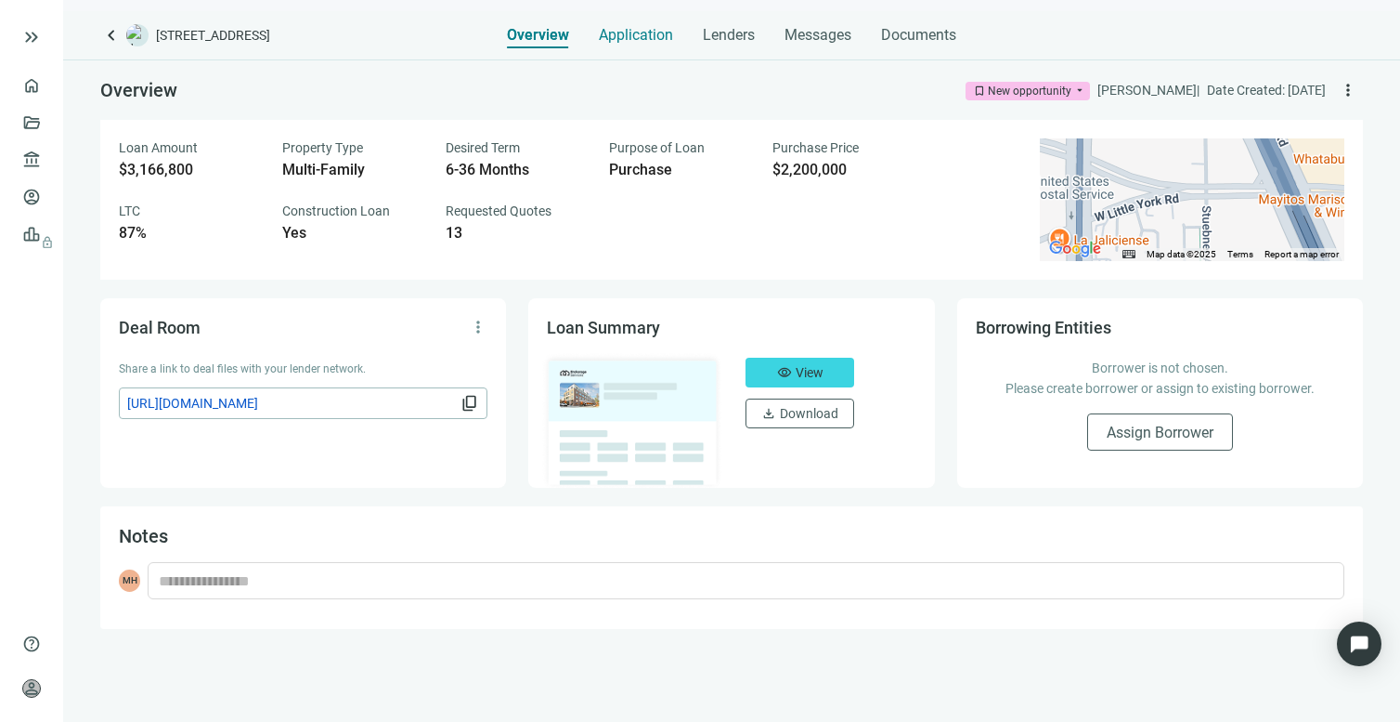
click at [630, 33] on span "Application" at bounding box center [636, 35] width 74 height 19
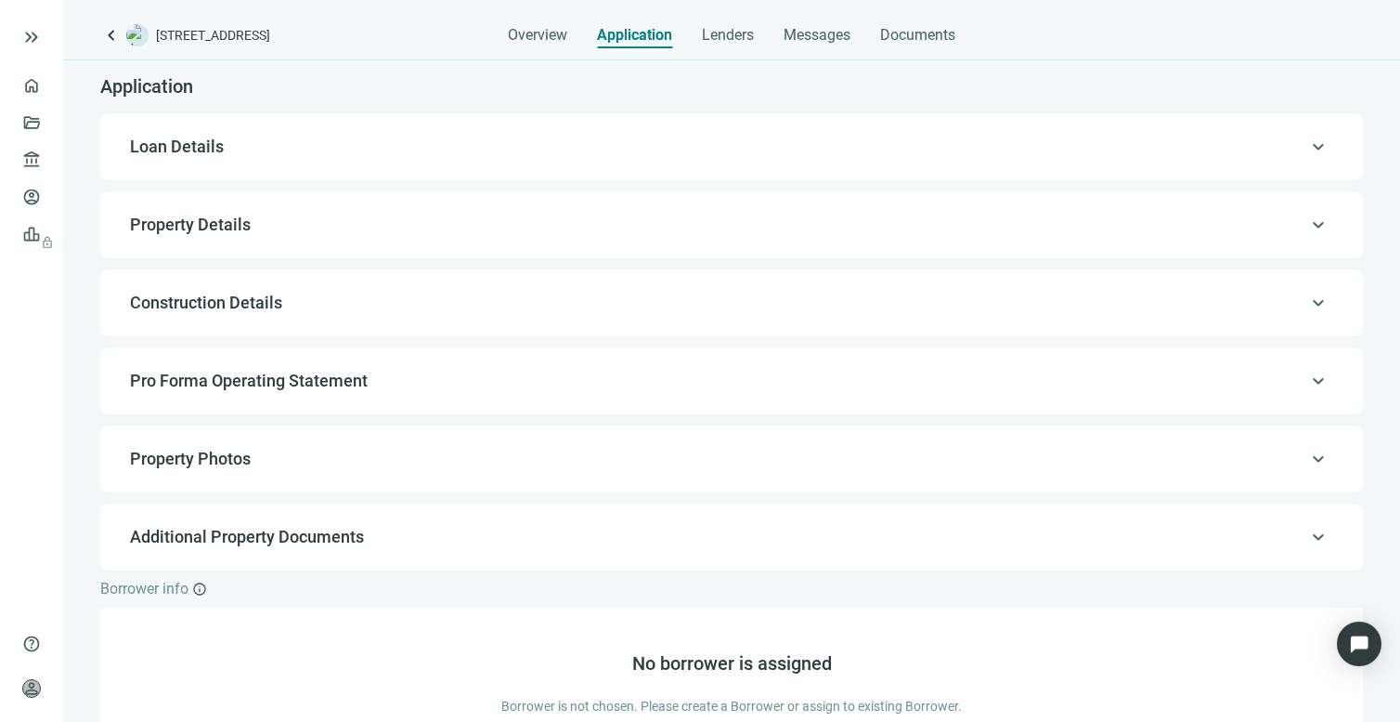
click at [795, 156] on span "Loan Details" at bounding box center [730, 147] width 1200 height 22
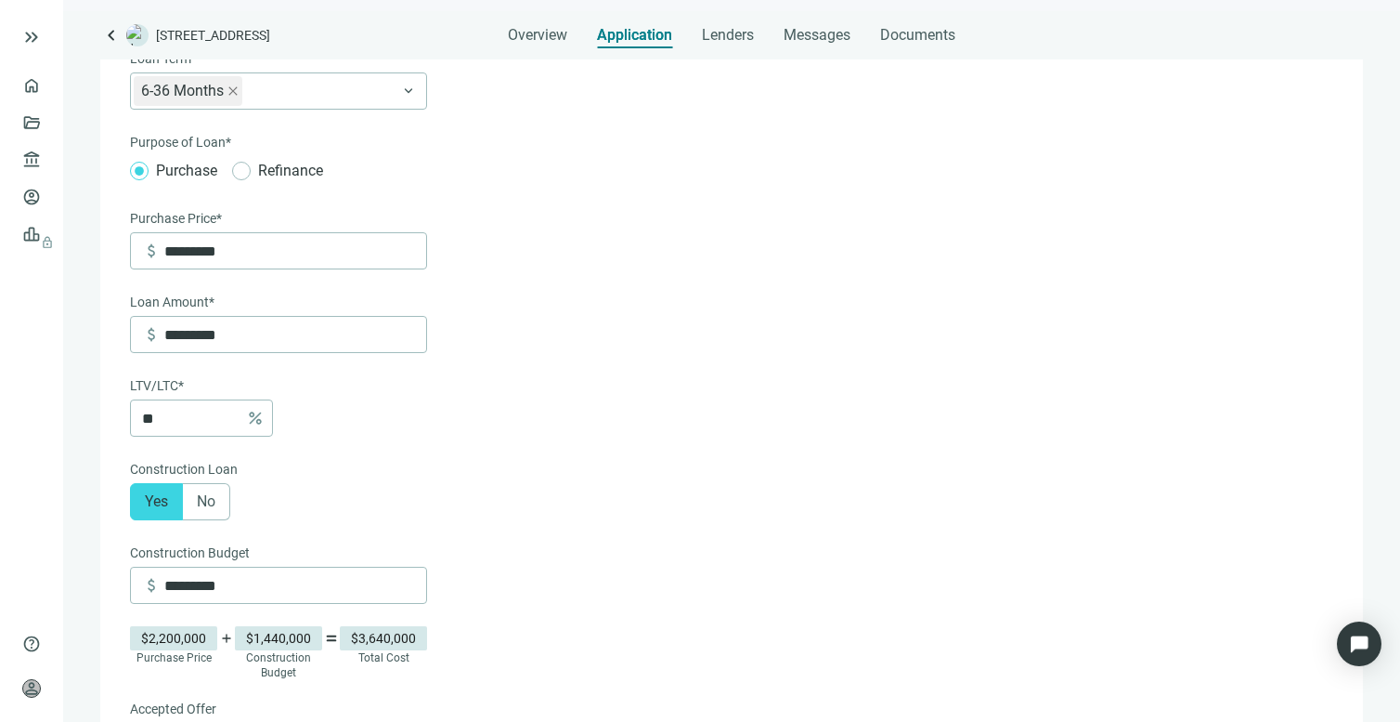
scroll to position [137, 0]
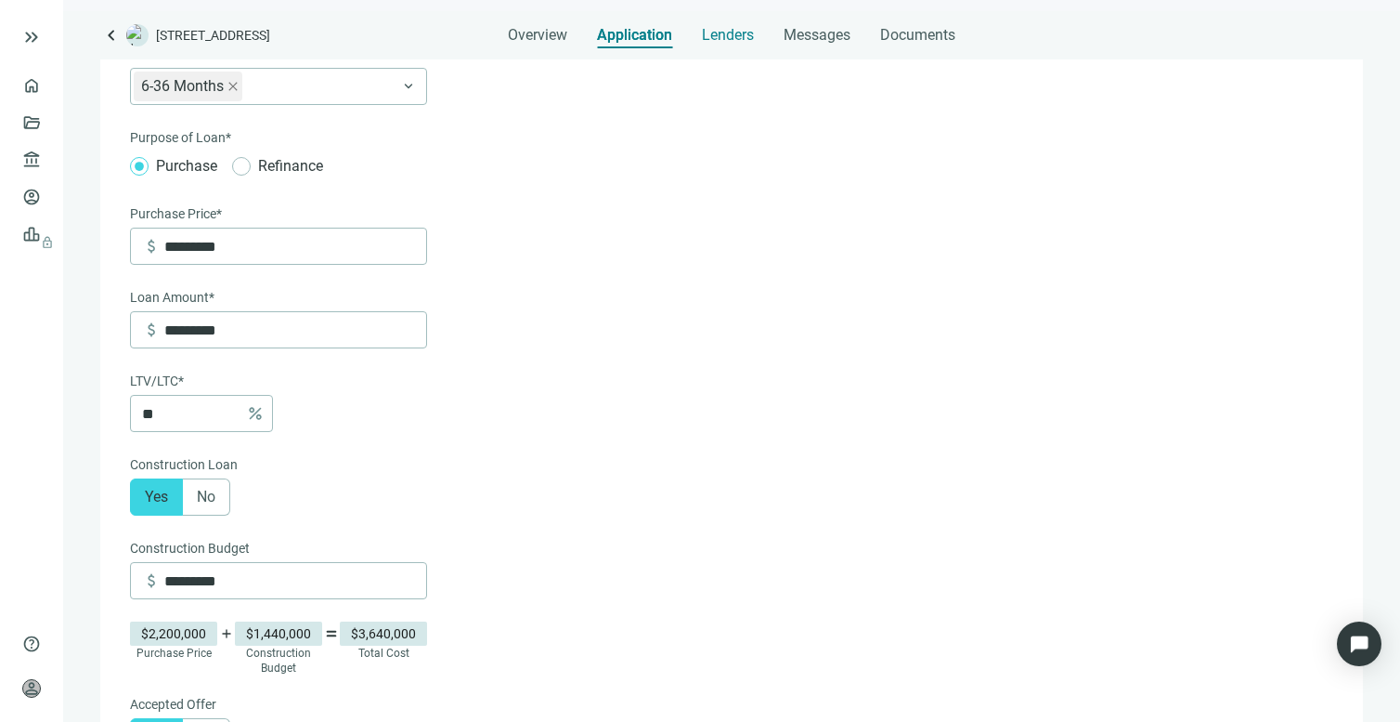
click at [735, 39] on span "Lenders" at bounding box center [728, 35] width 52 height 19
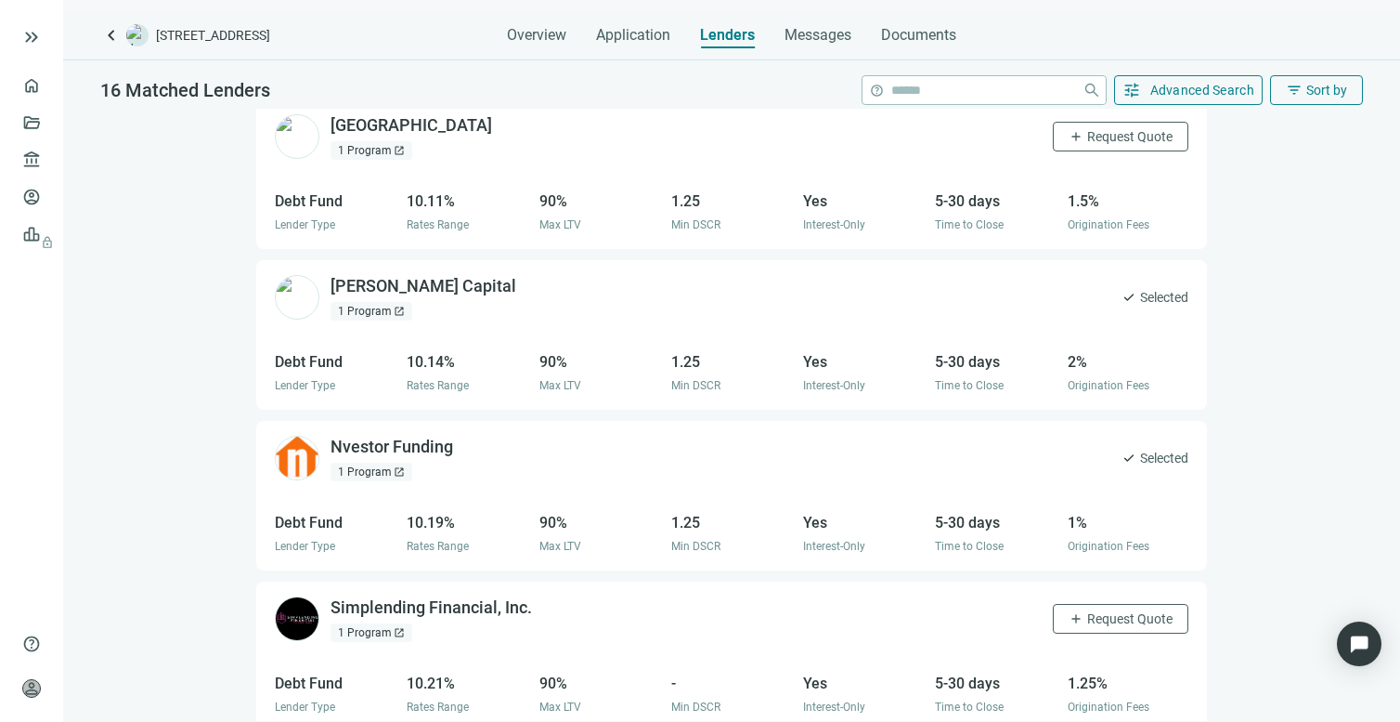
scroll to position [1350, 0]
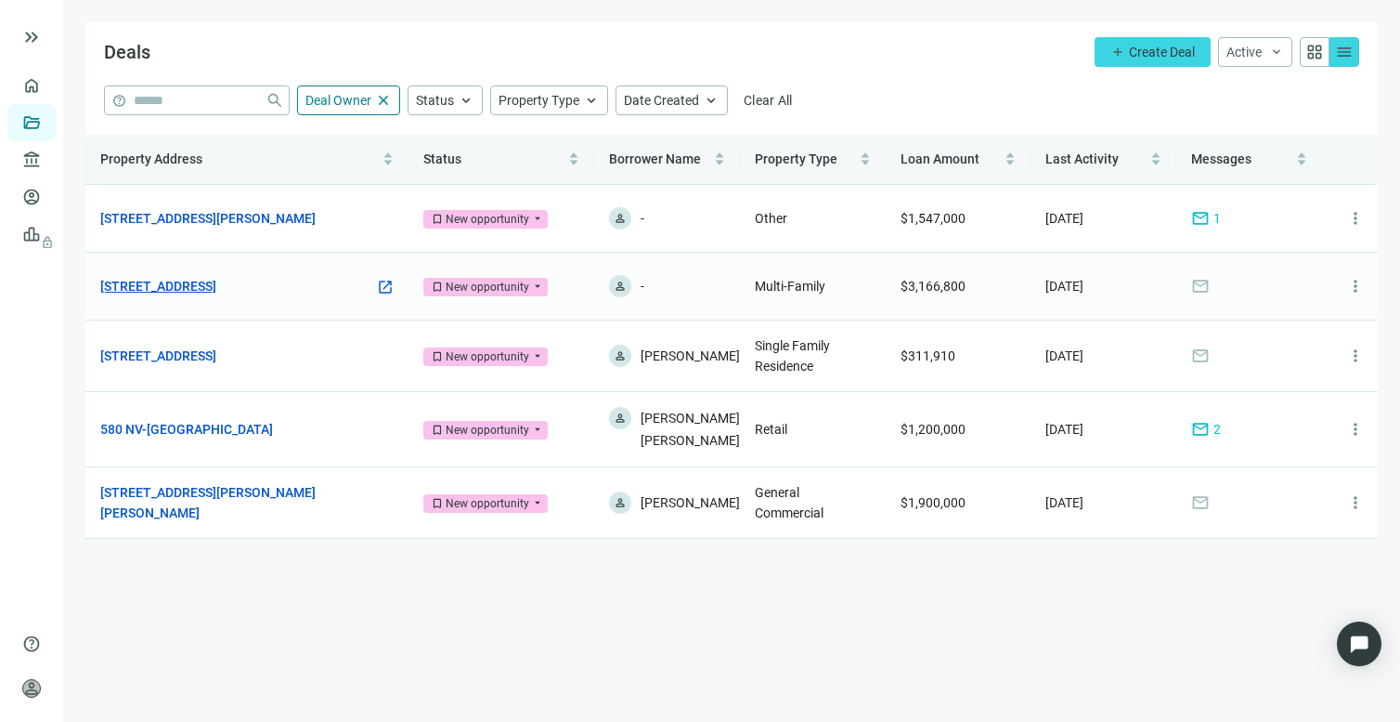
click at [170, 285] on link "[STREET_ADDRESS]" at bounding box center [158, 286] width 116 height 20
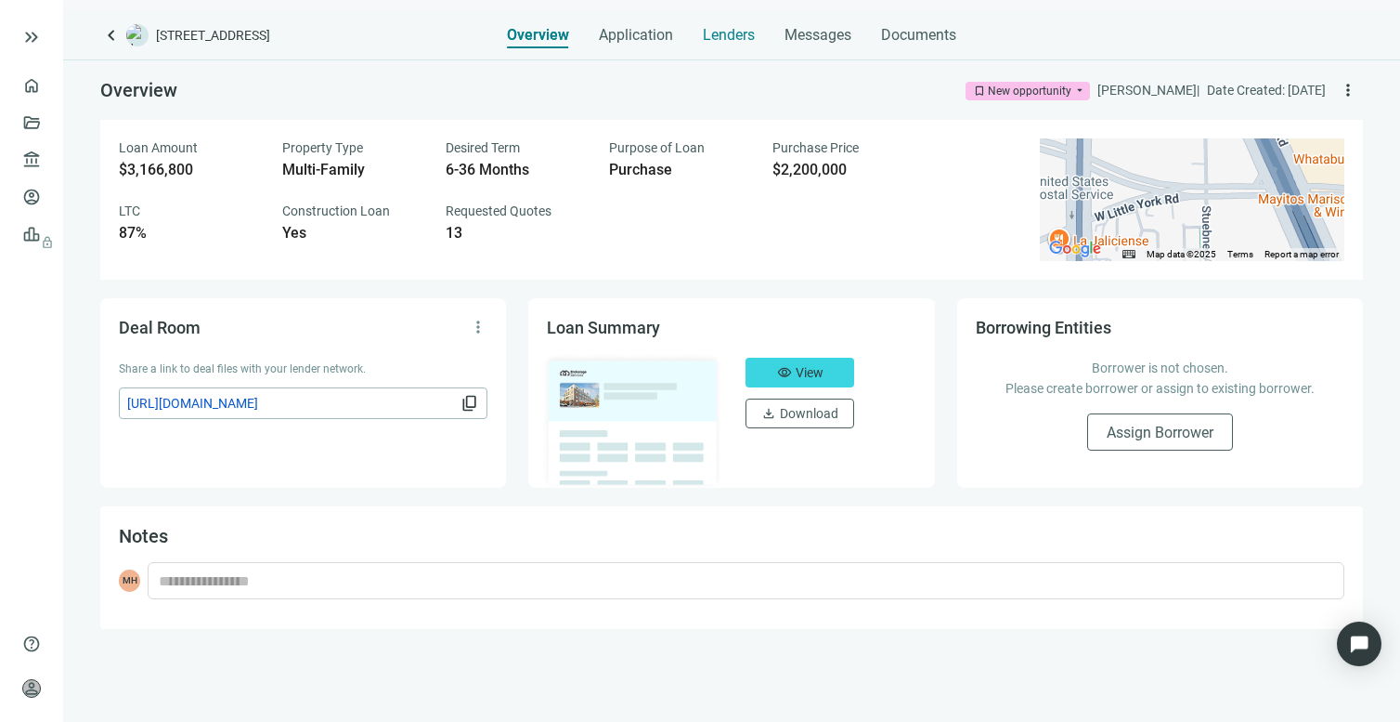
click at [705, 34] on span "Lenders" at bounding box center [729, 35] width 52 height 19
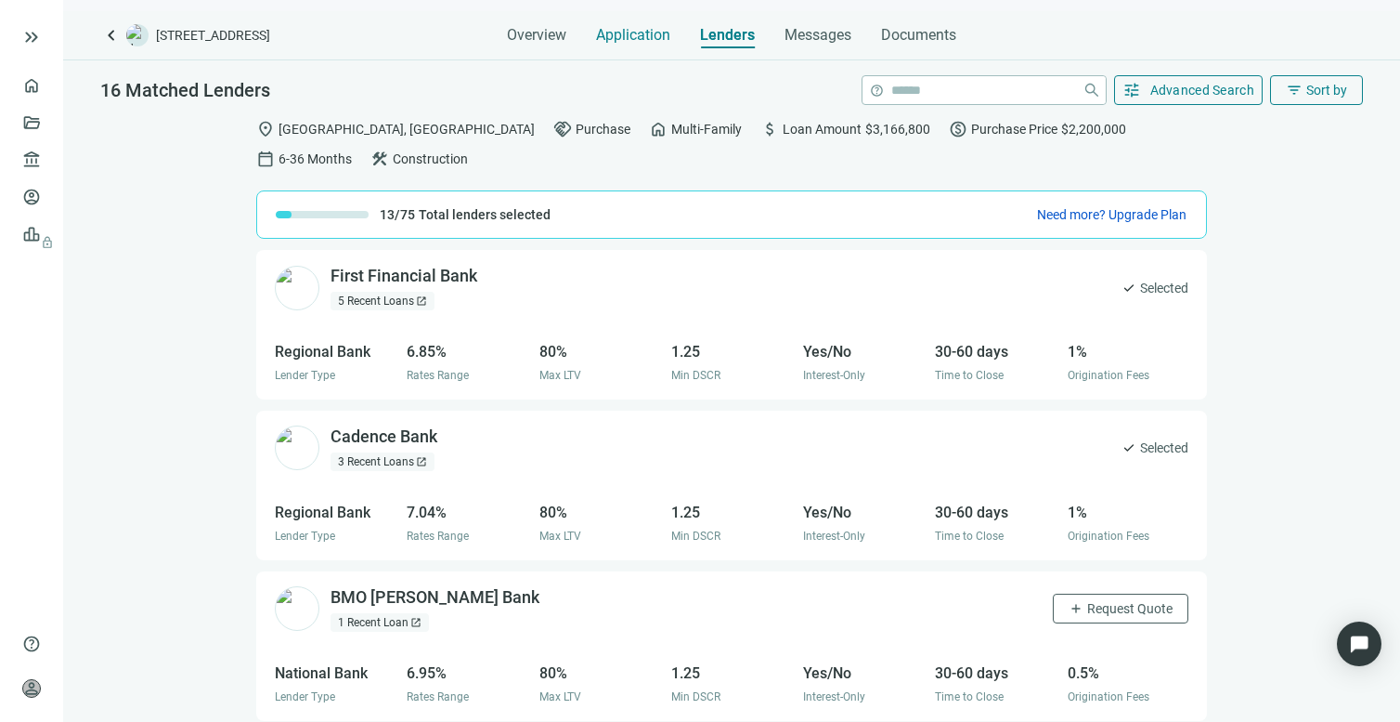
click at [633, 36] on span "Application" at bounding box center [633, 35] width 74 height 19
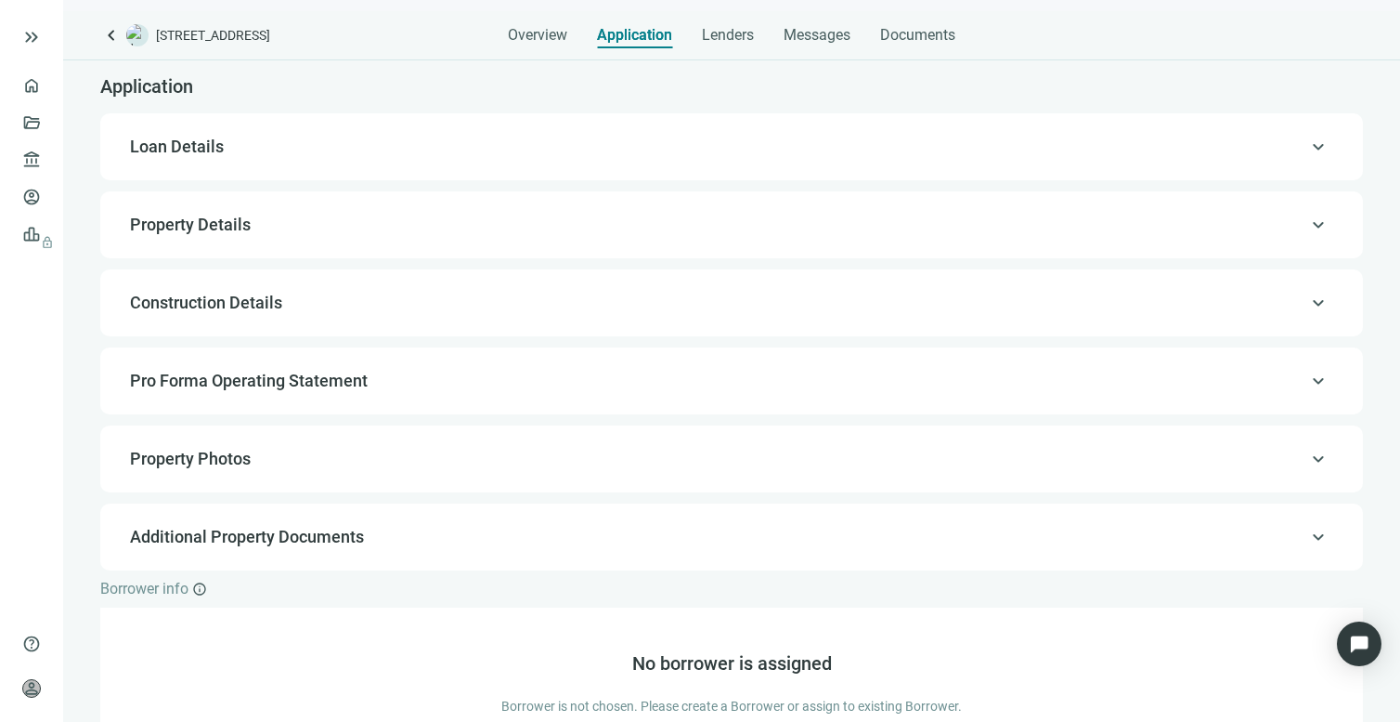
click at [497, 227] on span "Property Details" at bounding box center [730, 225] width 1200 height 22
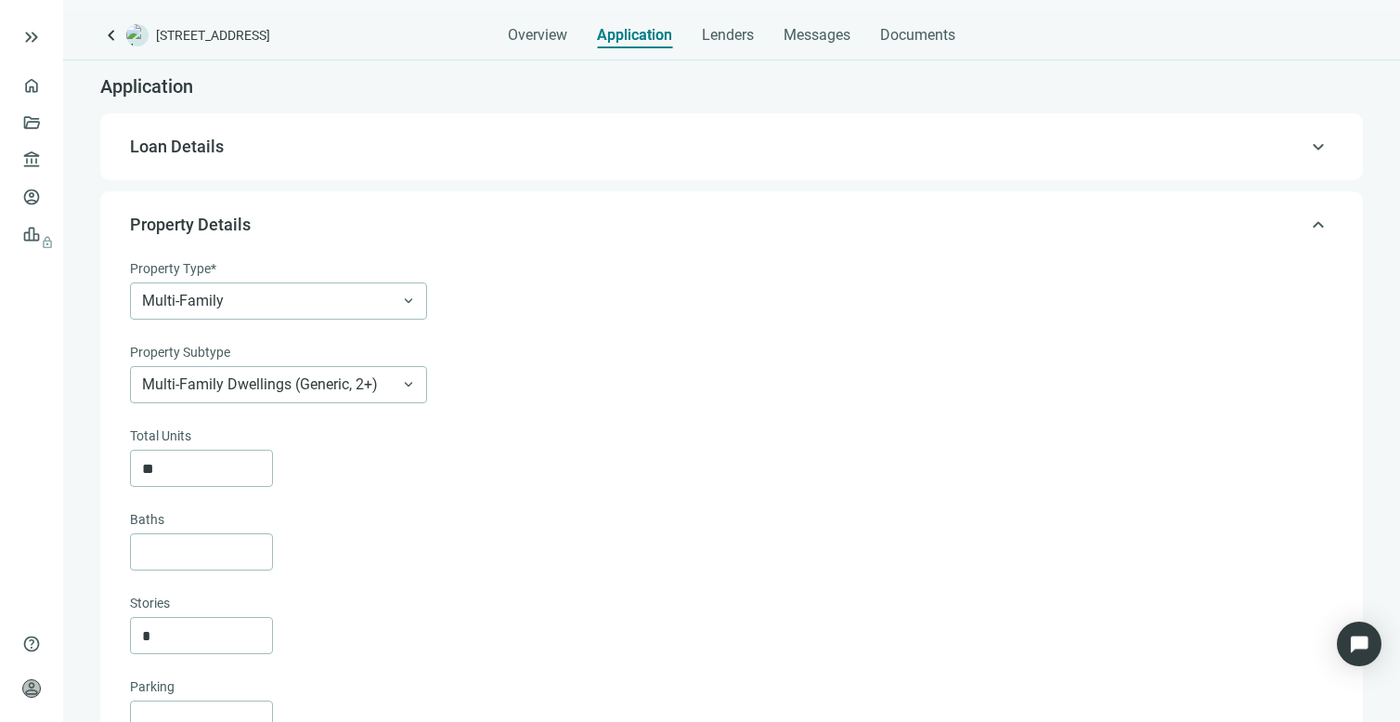
type textarea "**********"
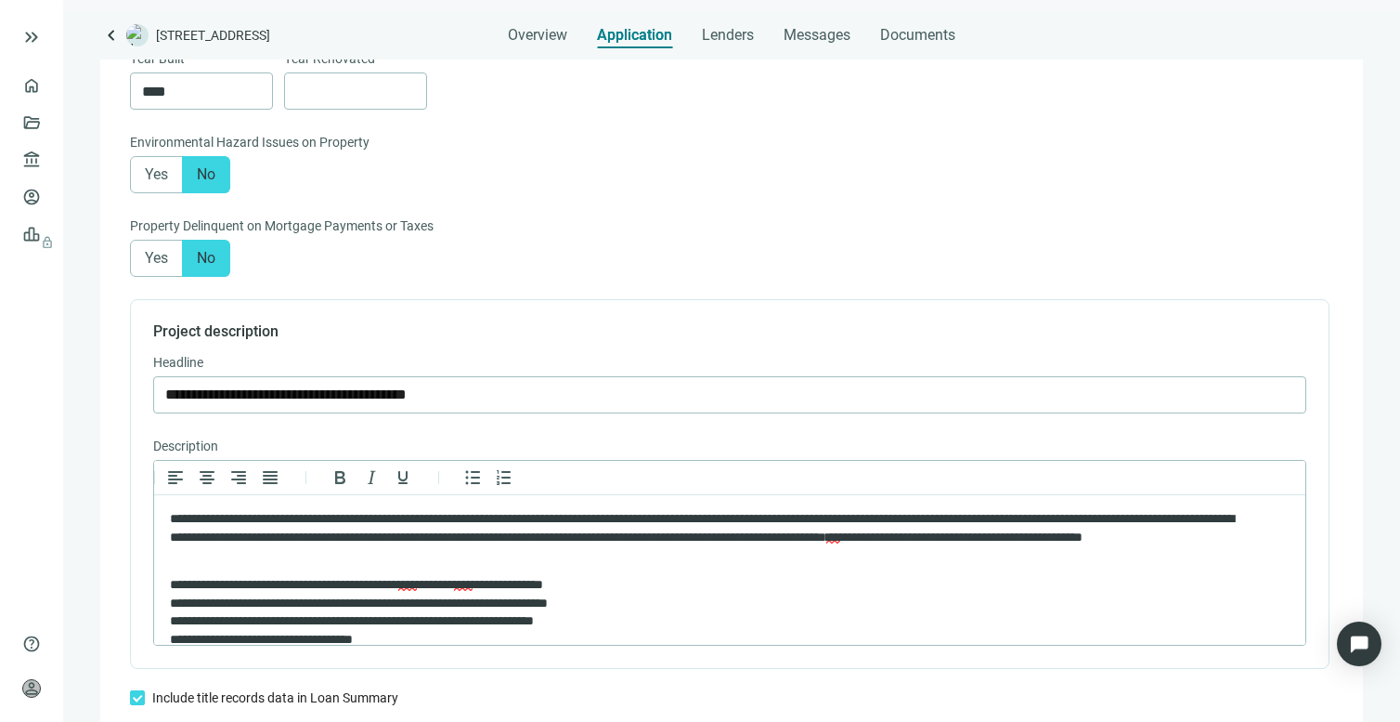
scroll to position [1073, 0]
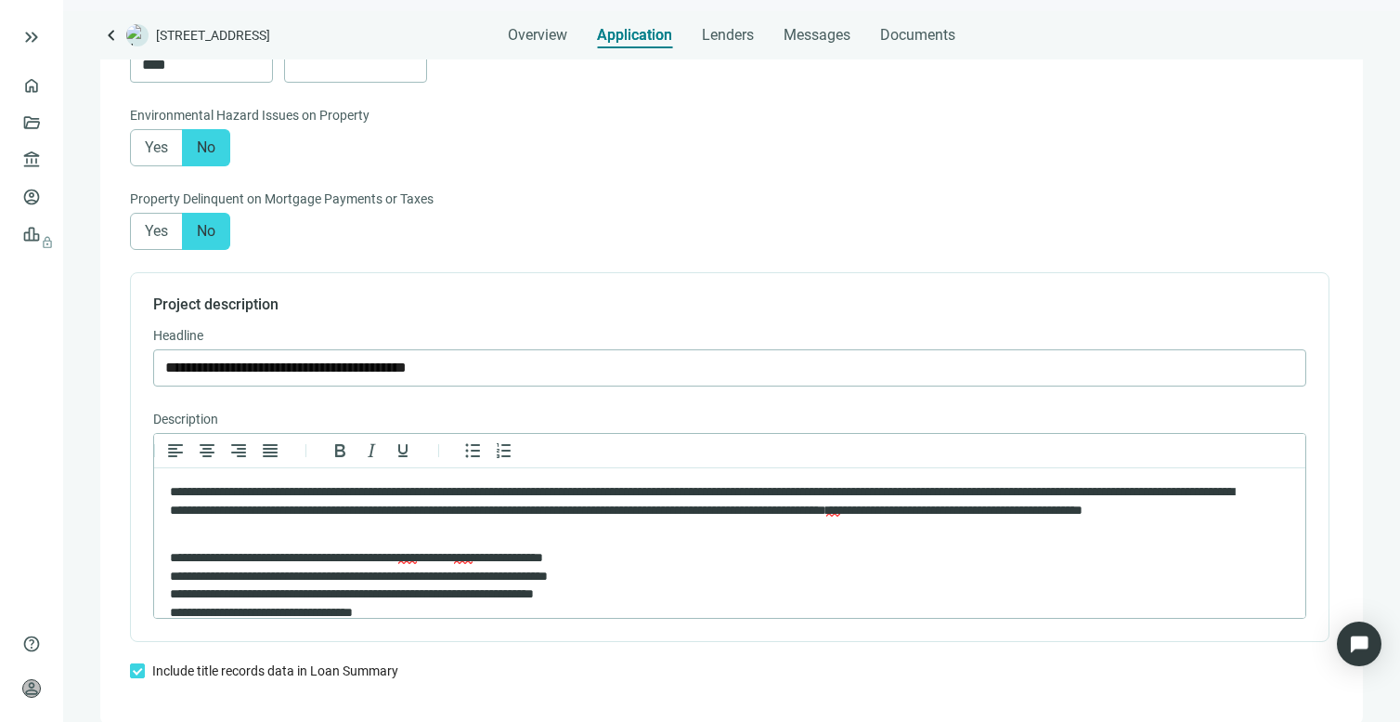
click at [373, 2] on main "**********" at bounding box center [731, 361] width 1337 height 722
